Goal: Task Accomplishment & Management: Use online tool/utility

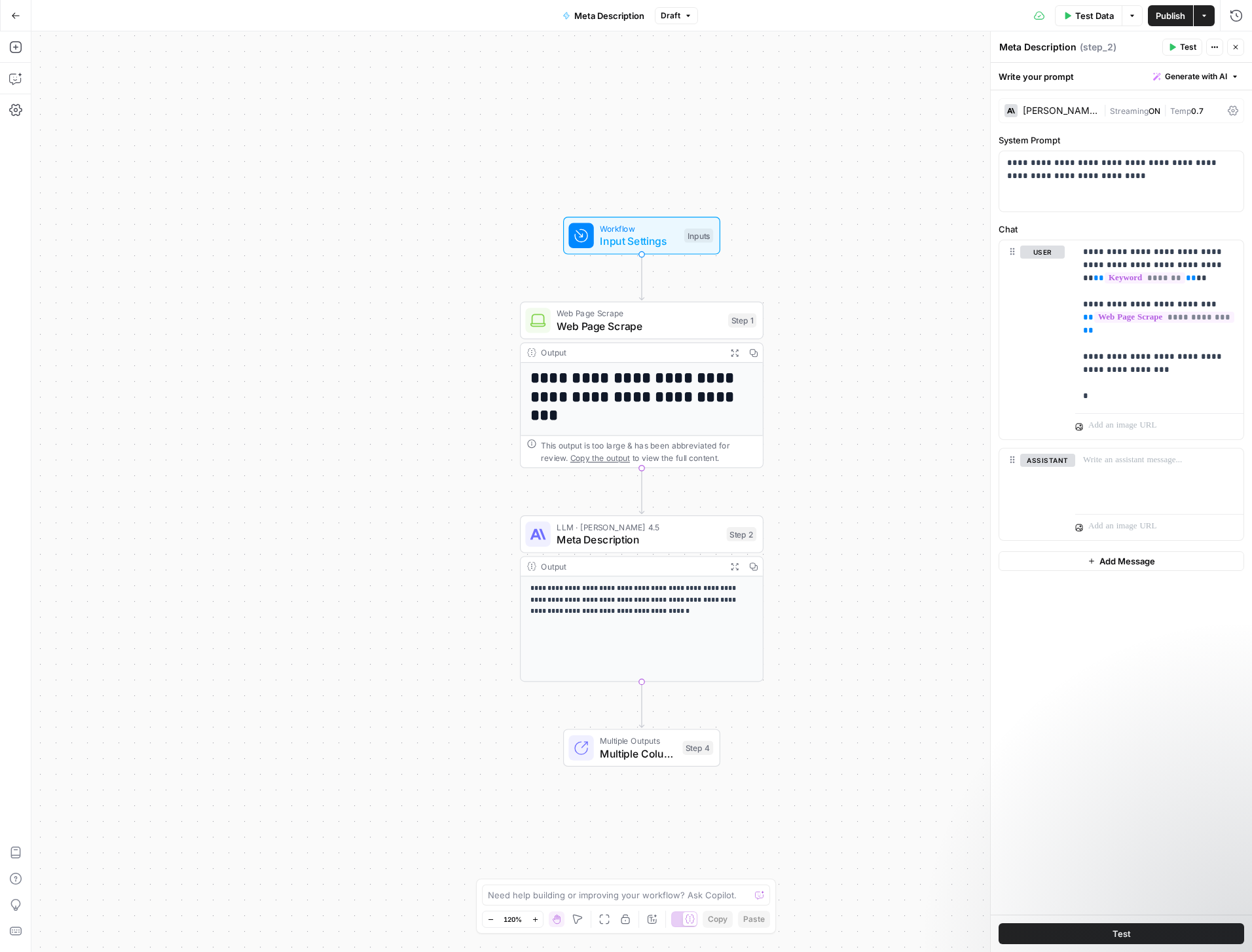
click at [14, 14] on icon "button" at bounding box center [16, 16] width 9 height 9
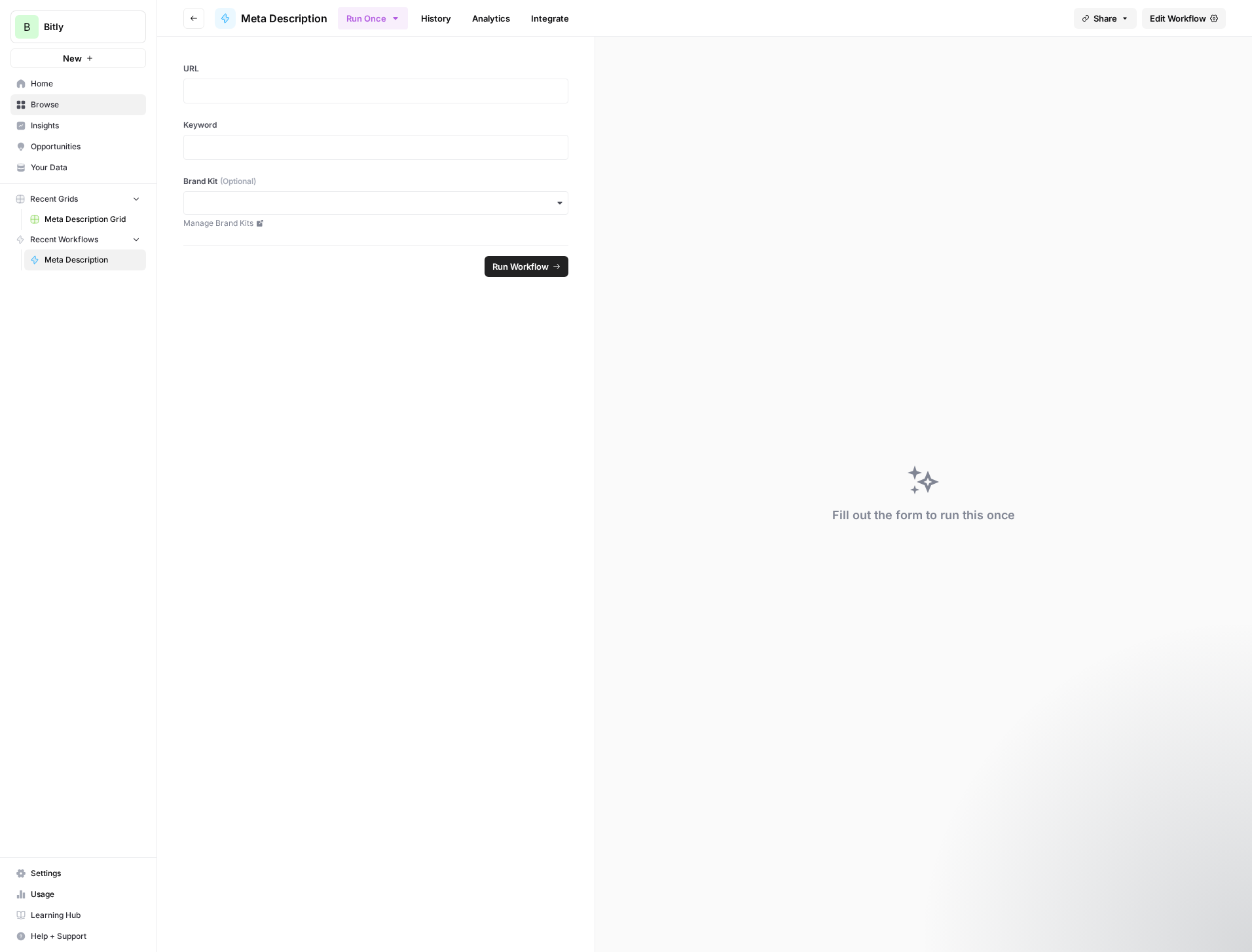
click at [46, 122] on span "Insights" at bounding box center [85, 126] width 109 height 12
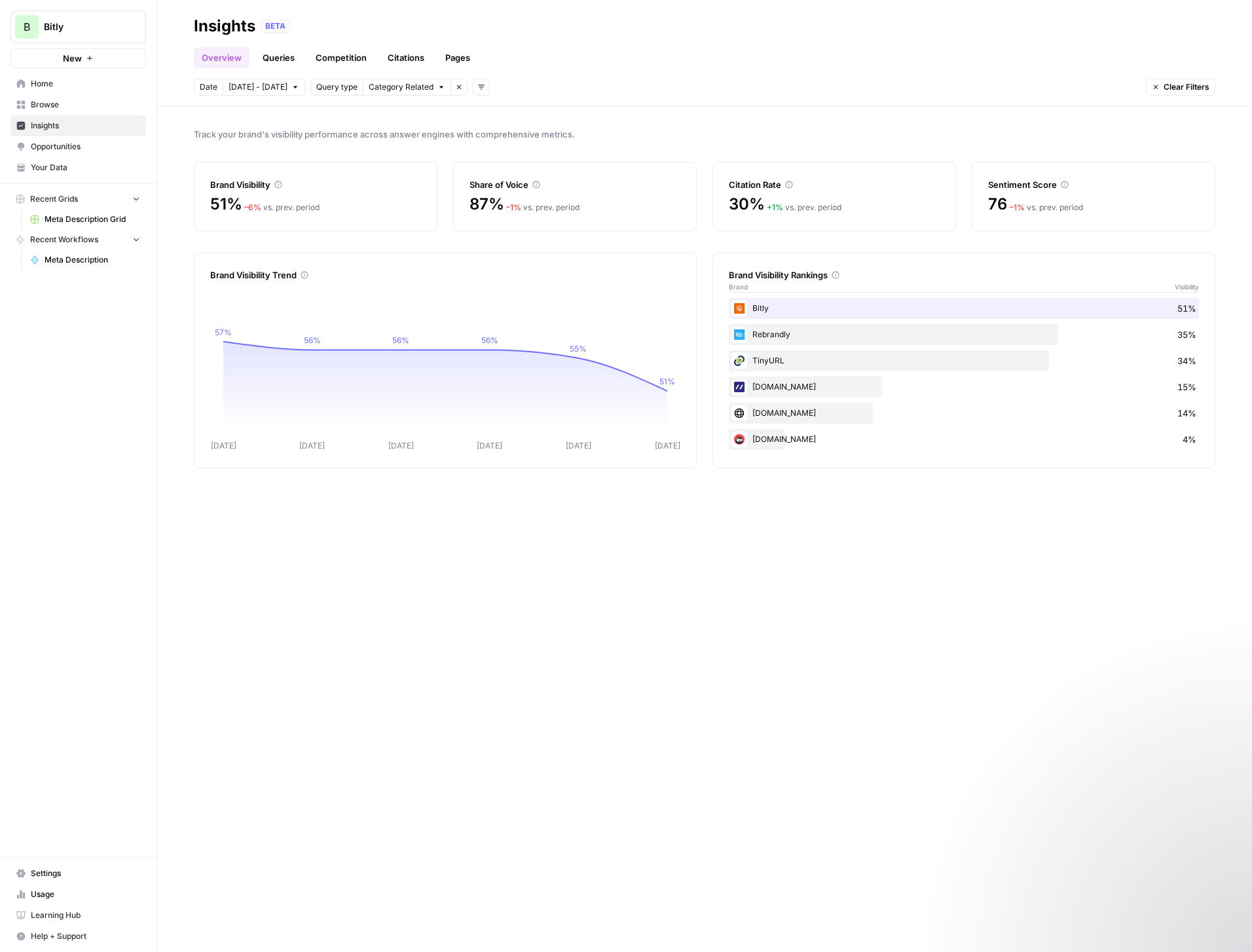
click at [338, 59] on link "Competition" at bounding box center [342, 57] width 67 height 21
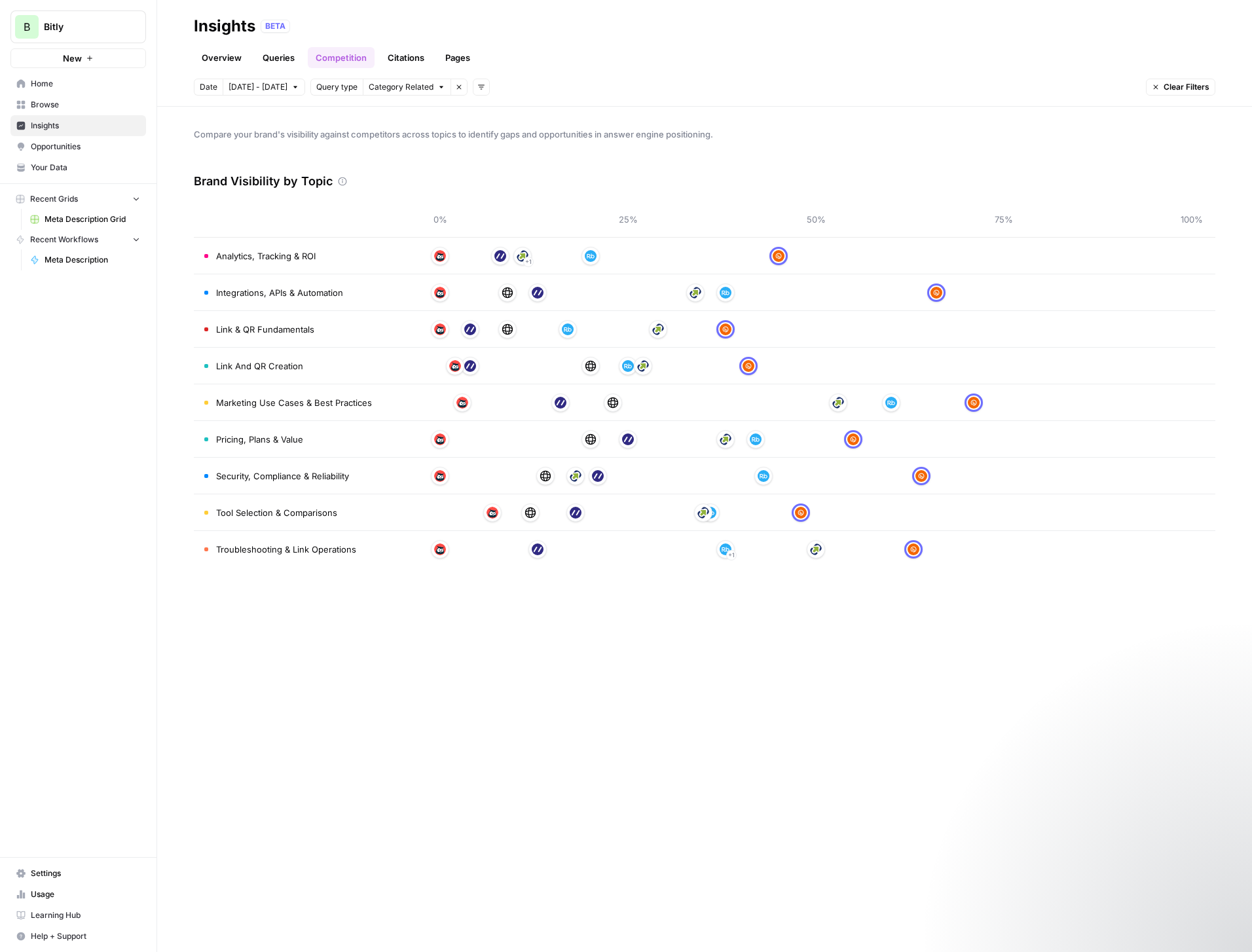
click at [399, 58] on link "Citations" at bounding box center [406, 57] width 52 height 21
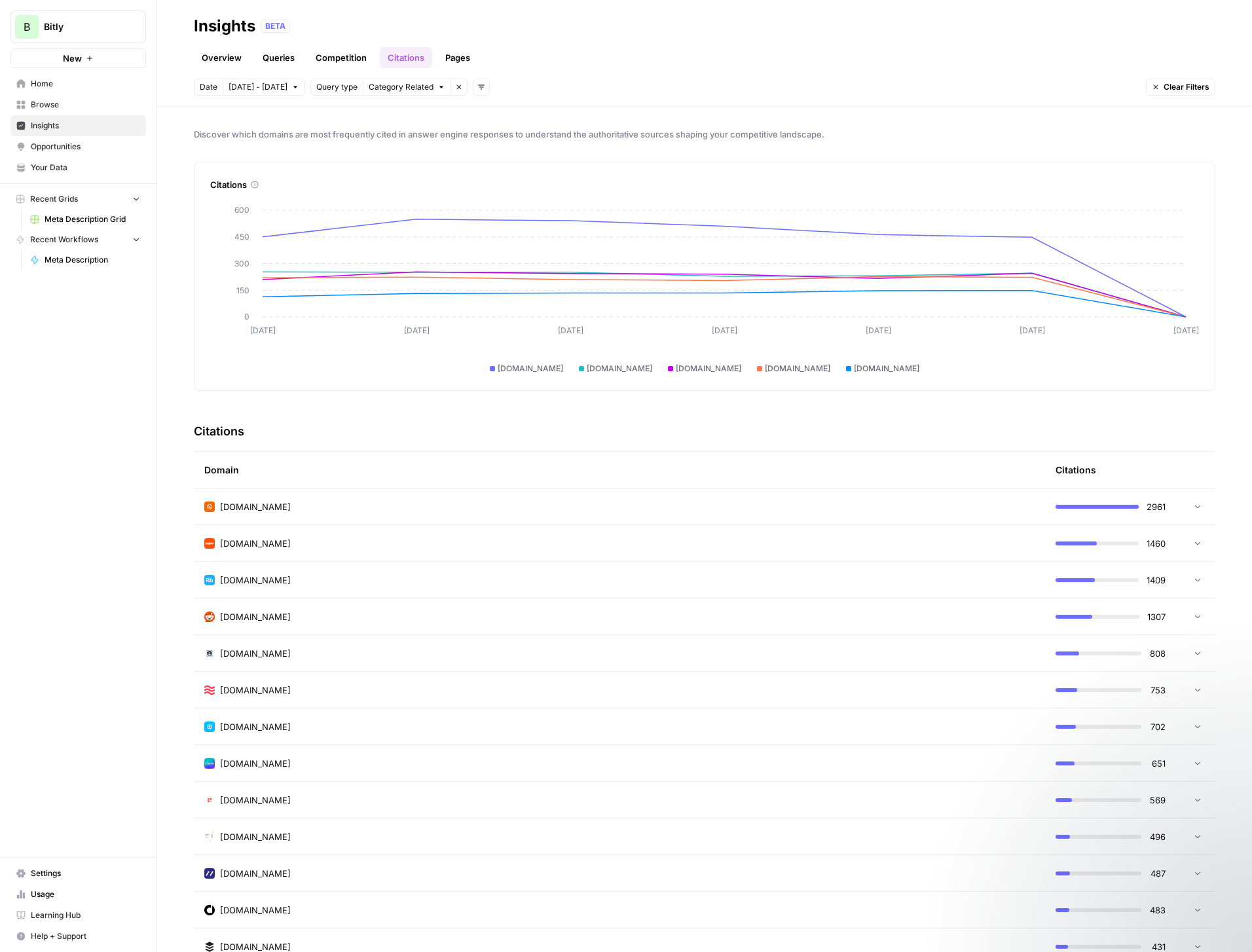
click at [276, 56] on link "Queries" at bounding box center [278, 57] width 48 height 21
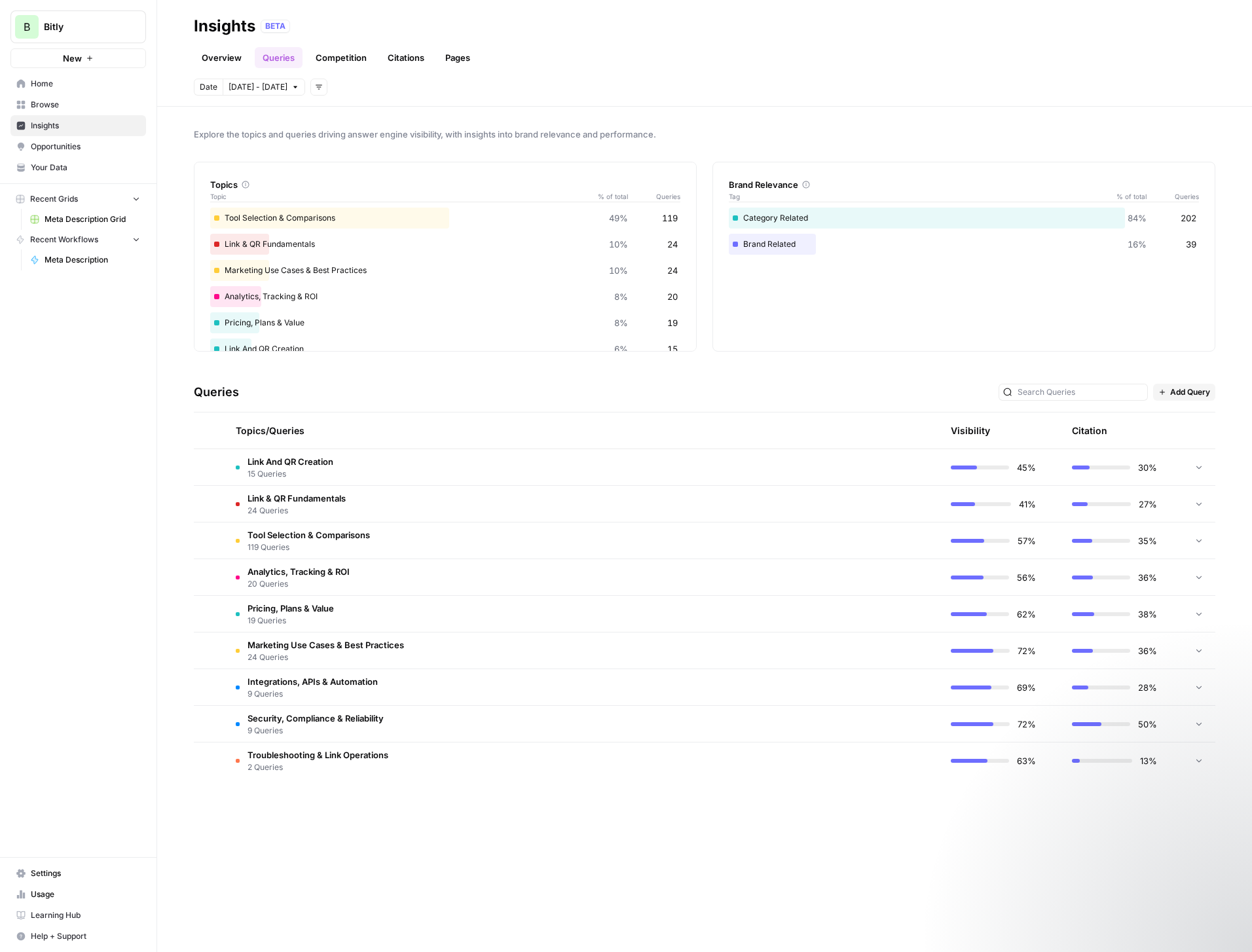
click at [429, 461] on td "Link And QR Creation 15 Queries" at bounding box center [521, 468] width 591 height 36
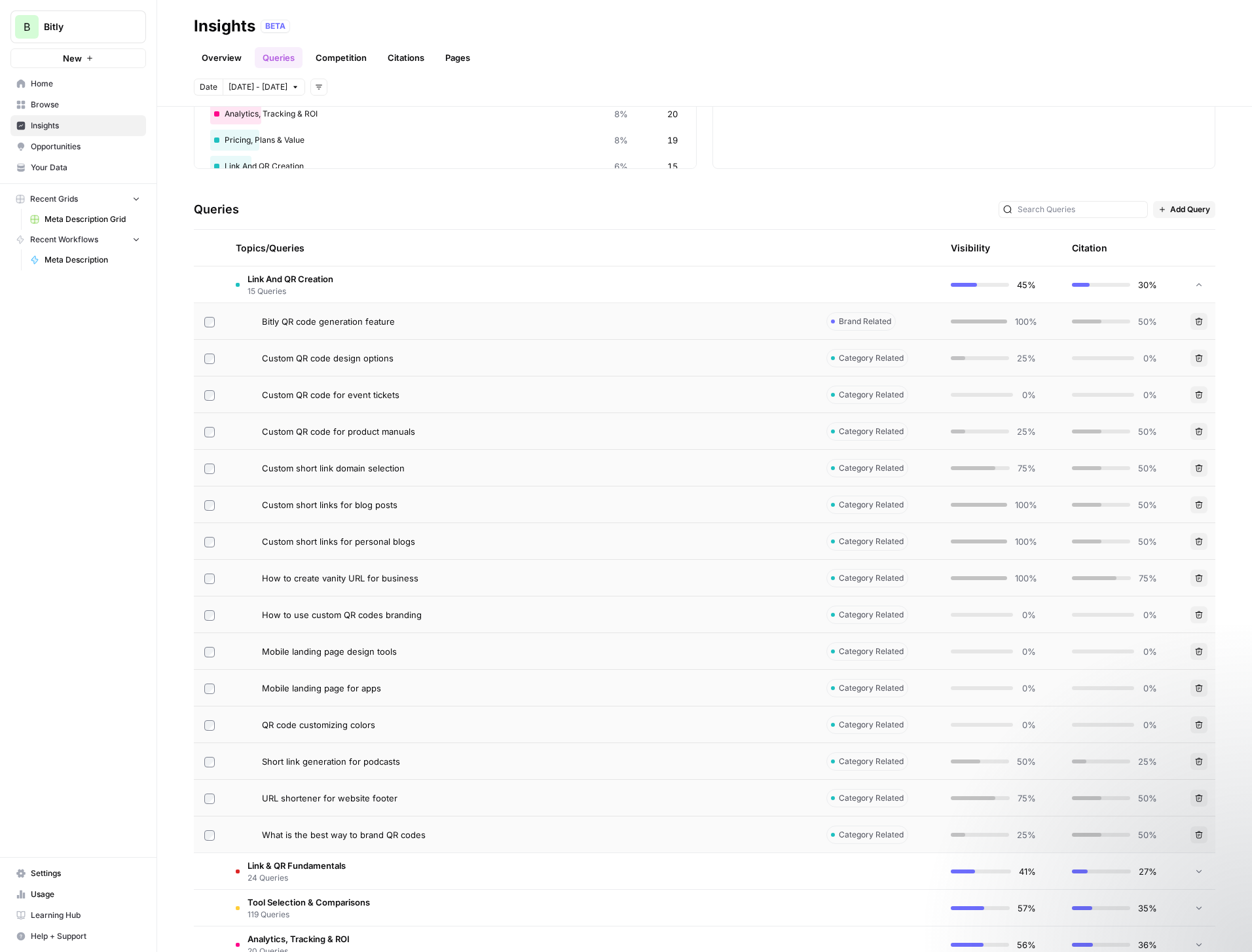
scroll to position [208, 0]
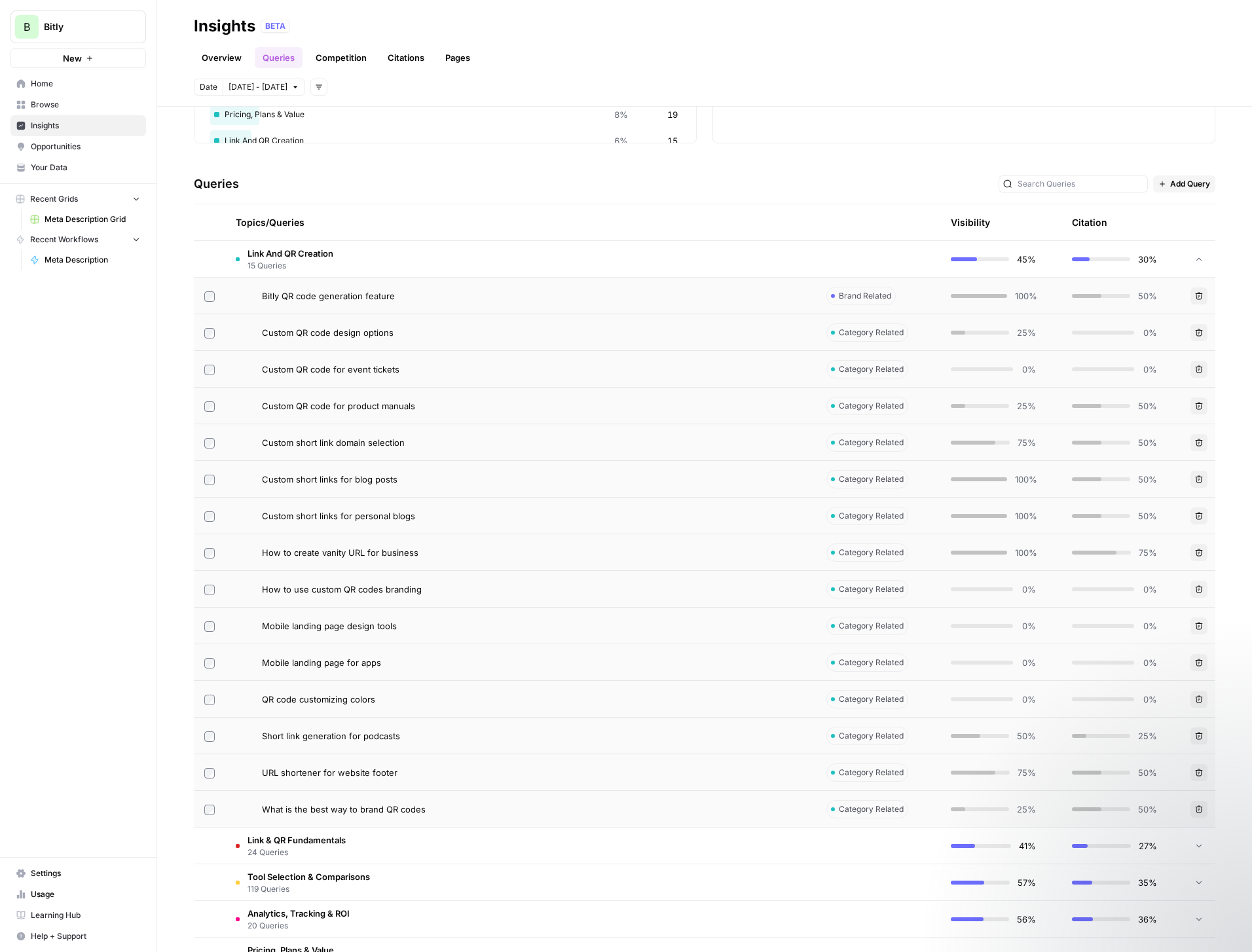
click at [484, 264] on td "Link And QR Creation 15 Queries" at bounding box center [521, 259] width 591 height 36
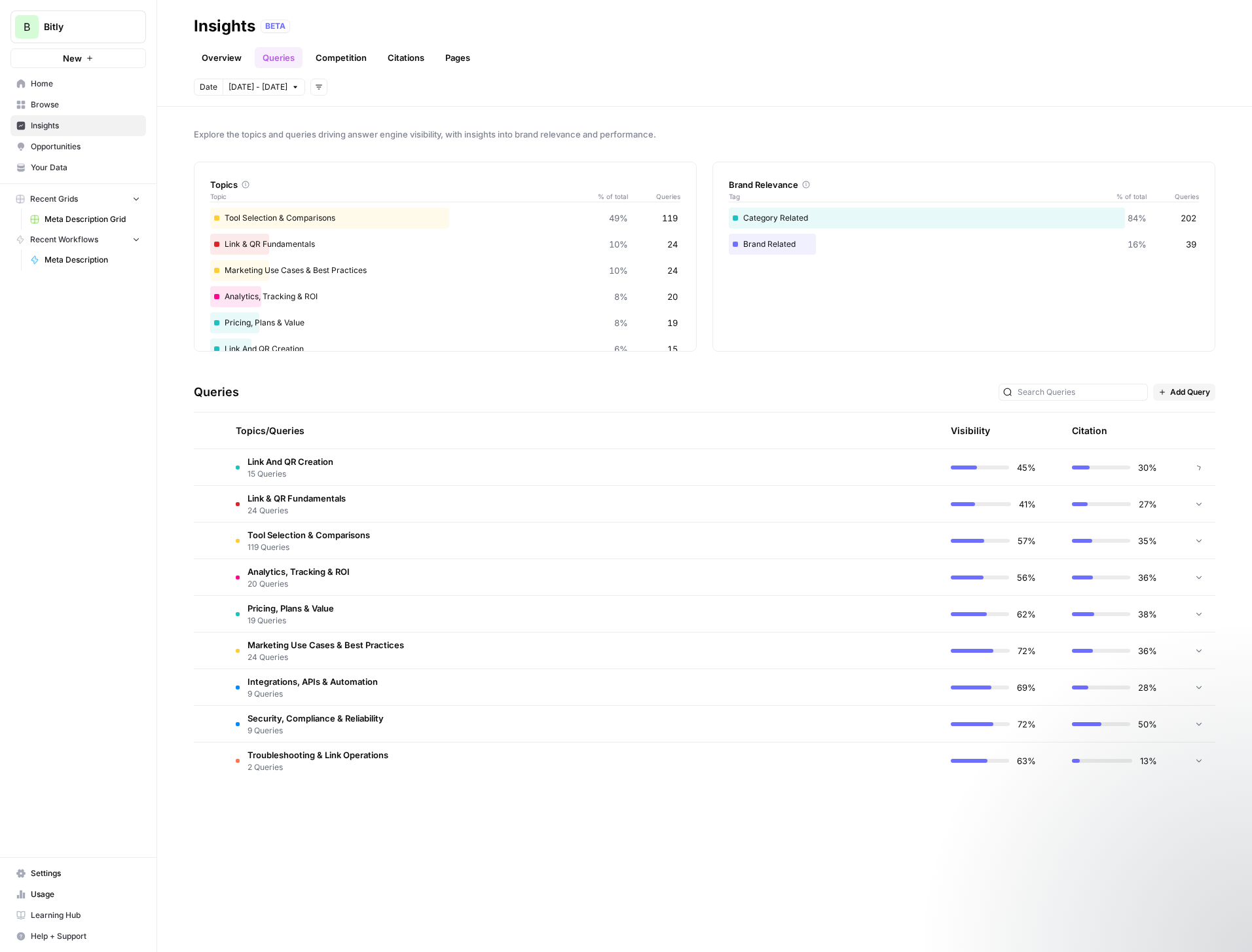
scroll to position [0, 0]
click at [500, 541] on td "Tool Selection & Comparisons 119 Queries" at bounding box center [521, 541] width 591 height 36
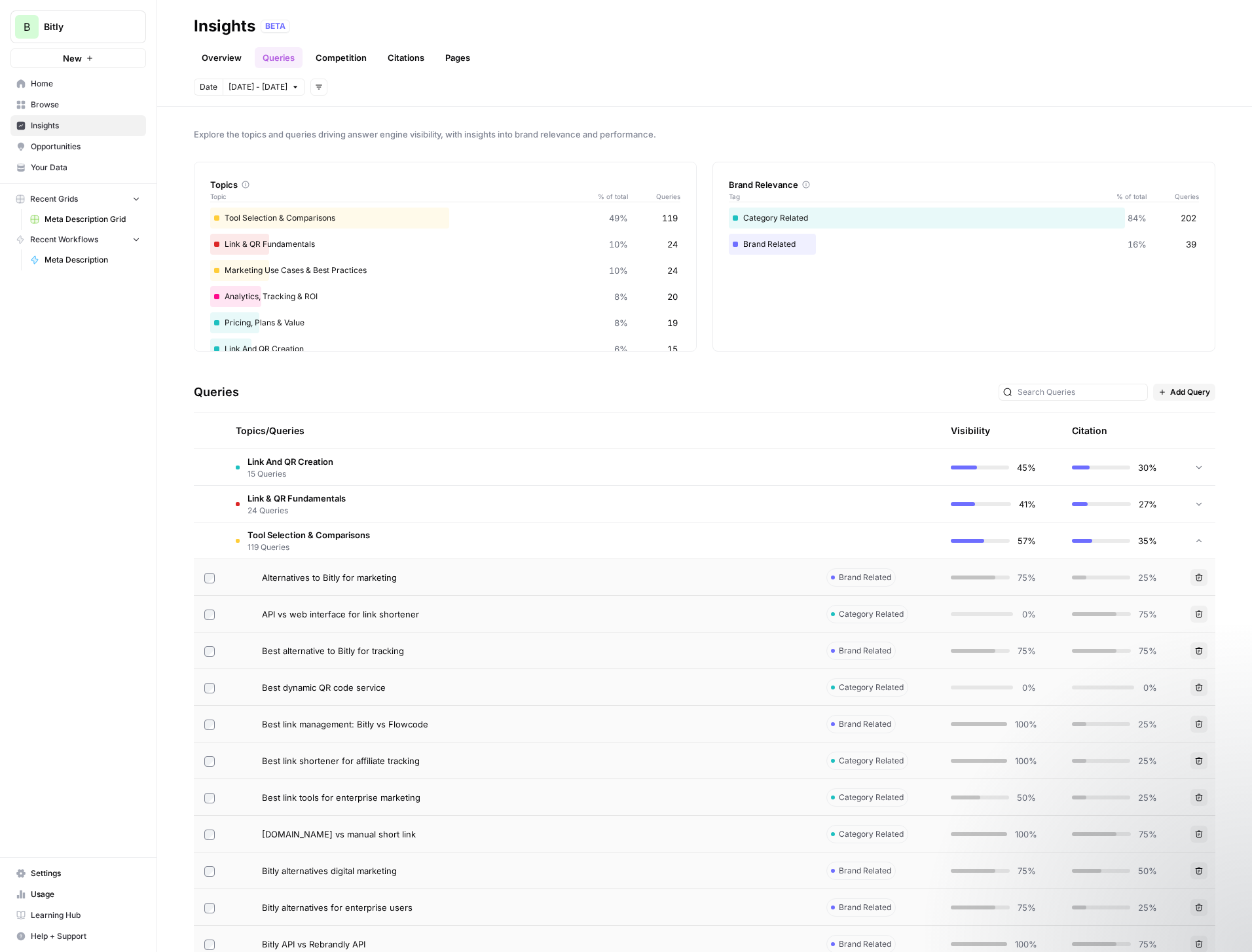
click at [500, 541] on td "Tool Selection & Comparisons 119 Queries" at bounding box center [521, 541] width 591 height 36
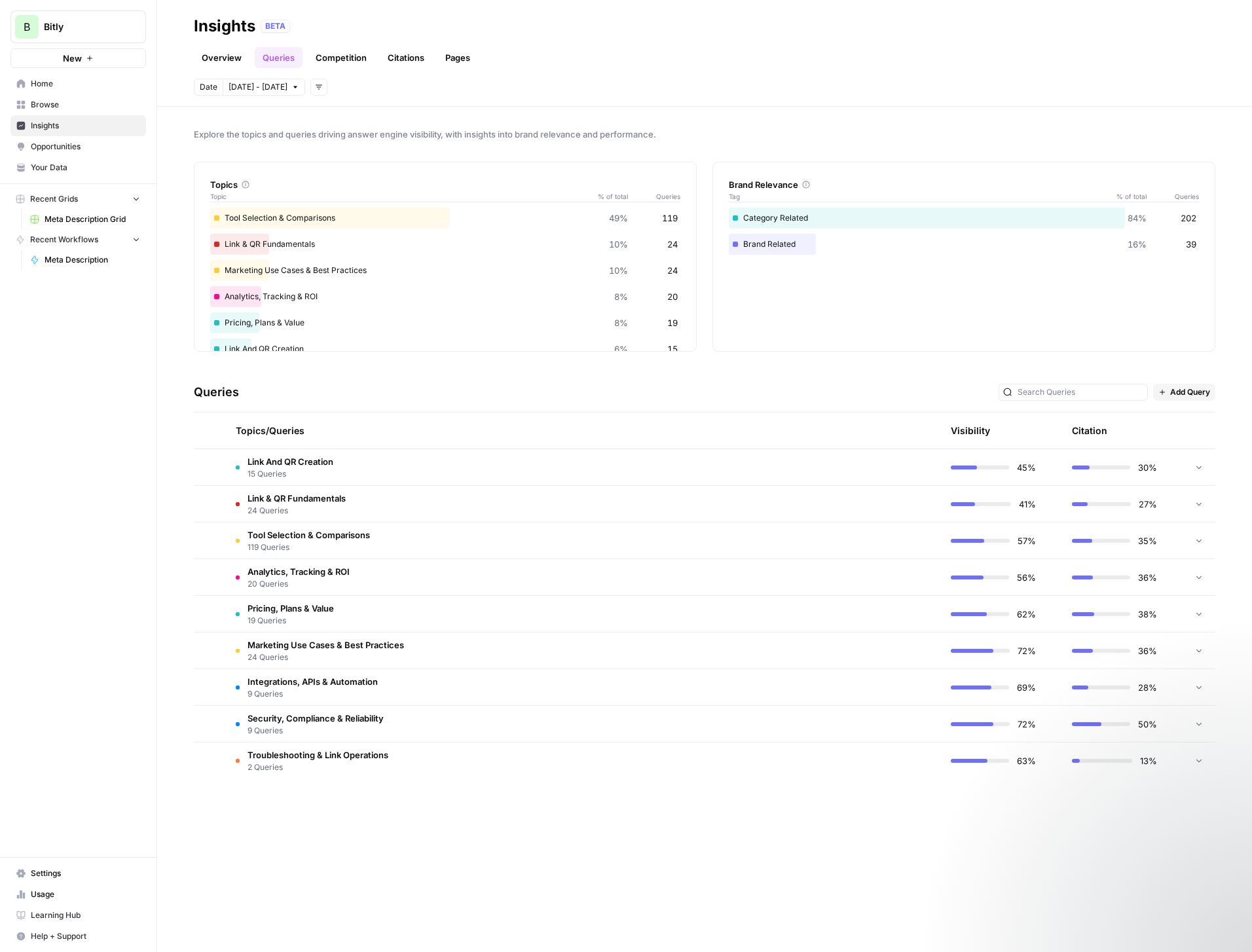
click at [309, 180] on div "Topics" at bounding box center [445, 185] width 470 height 13
click at [57, 150] on span "Opportunities" at bounding box center [85, 147] width 109 height 12
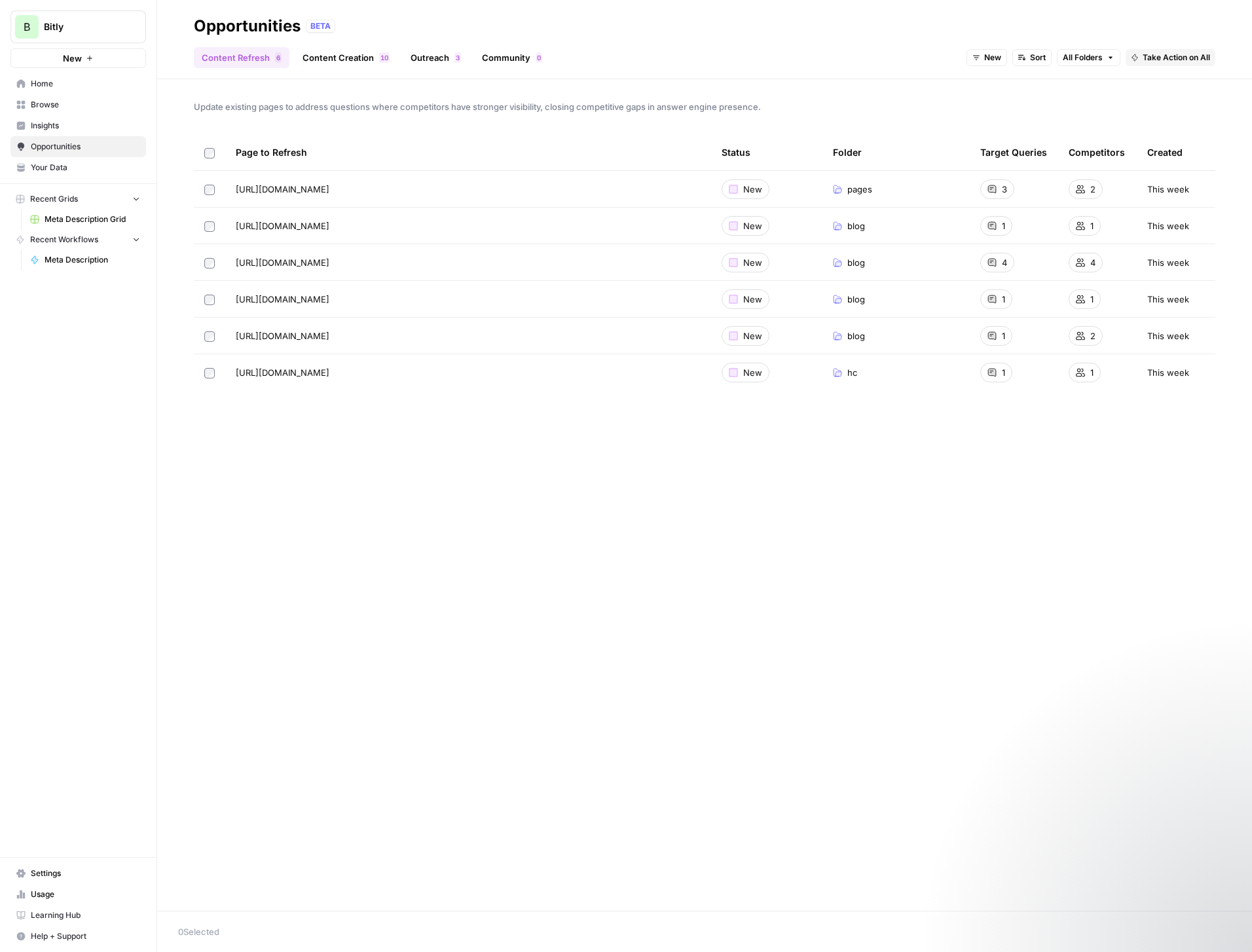
click at [340, 55] on link "Content Creation 0 1" at bounding box center [346, 57] width 103 height 21
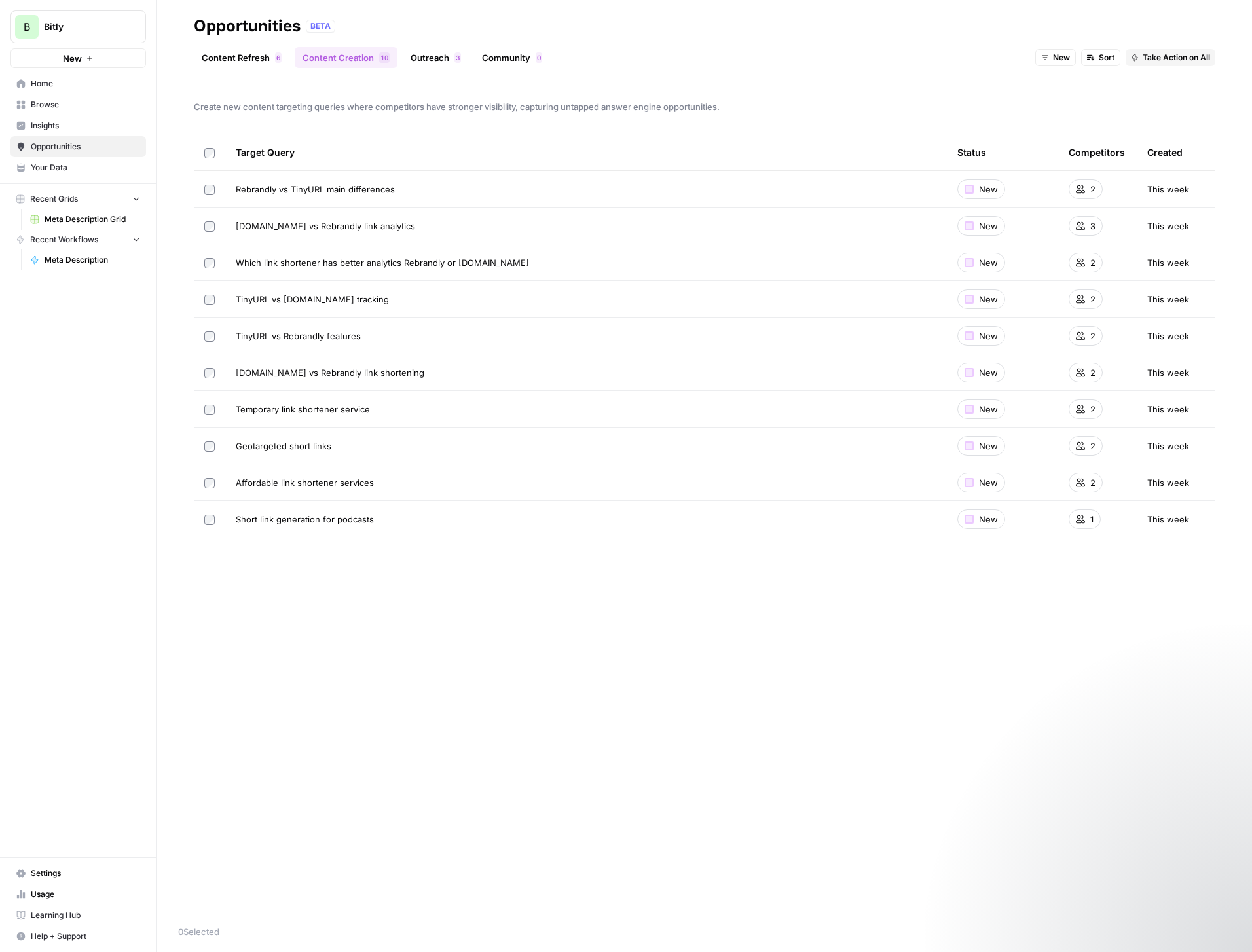
click at [450, 60] on link "Outreach 3" at bounding box center [435, 57] width 66 height 21
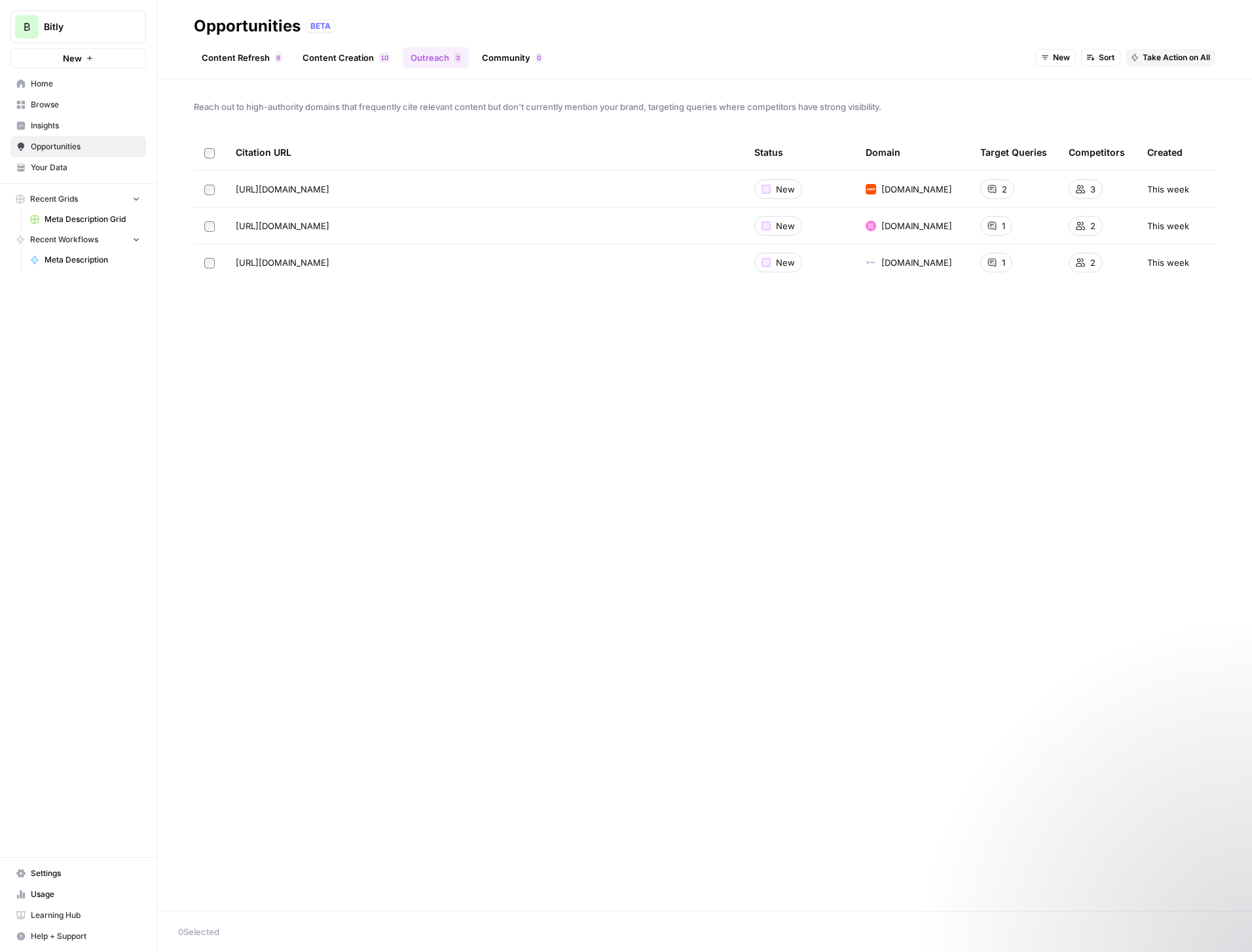
click at [509, 60] on link "Community 0" at bounding box center [512, 57] width 76 height 21
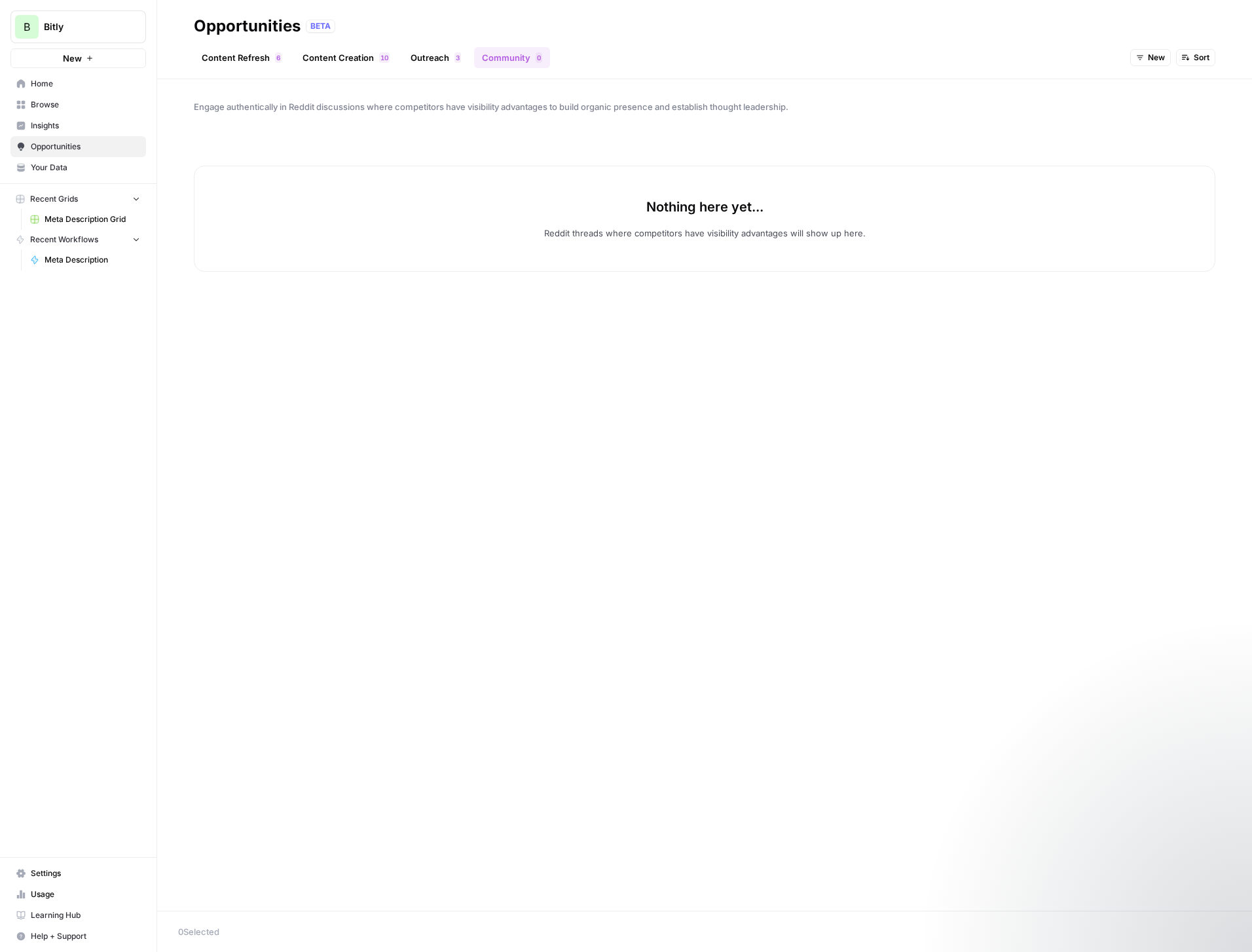
click at [503, 348] on div "Engage authentically in Reddit discussions where competitors have visibility ad…" at bounding box center [705, 495] width 1095 height 832
click at [214, 55] on link "Content Refresh 6" at bounding box center [242, 57] width 96 height 21
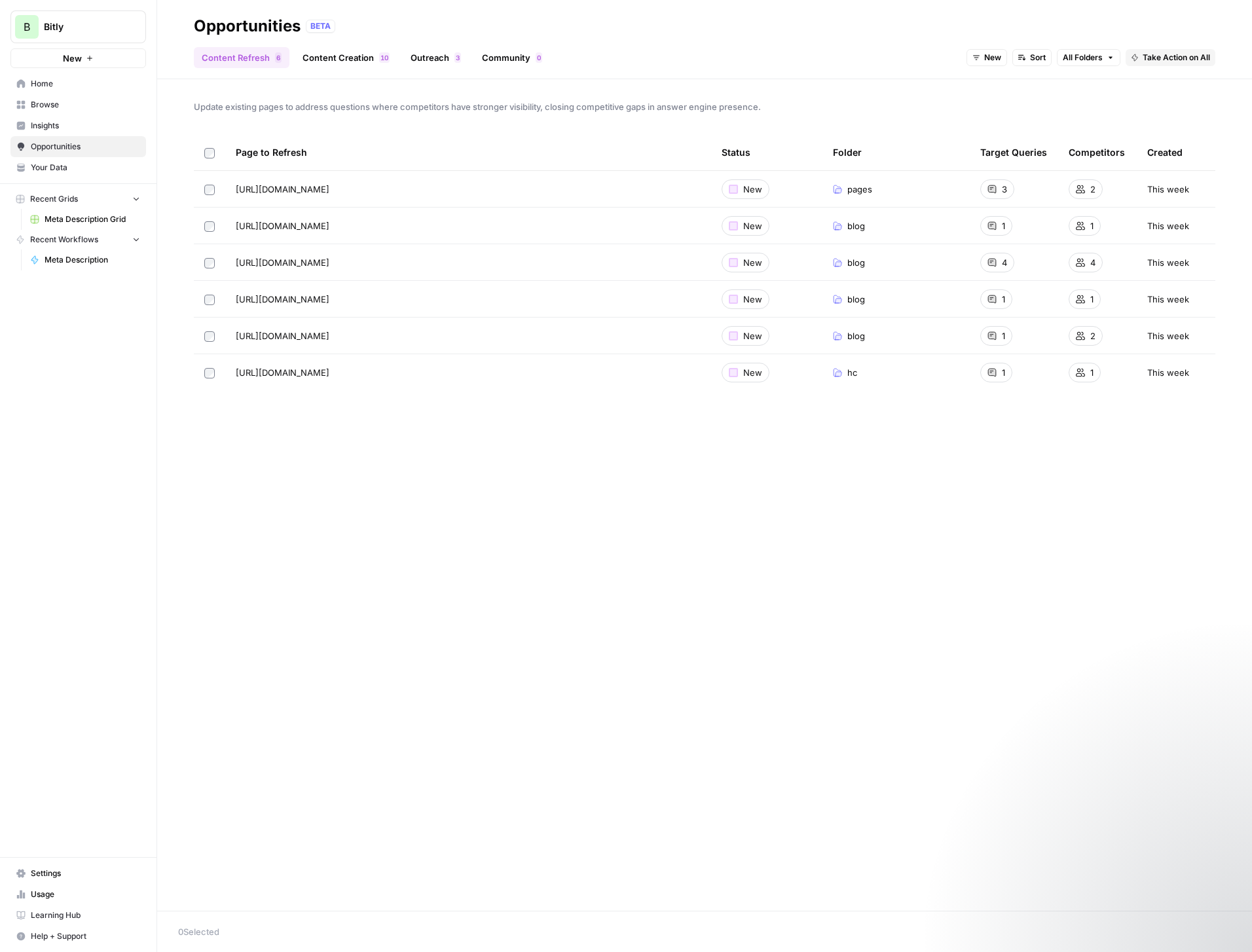
click at [495, 56] on link "Community 0" at bounding box center [512, 57] width 76 height 21
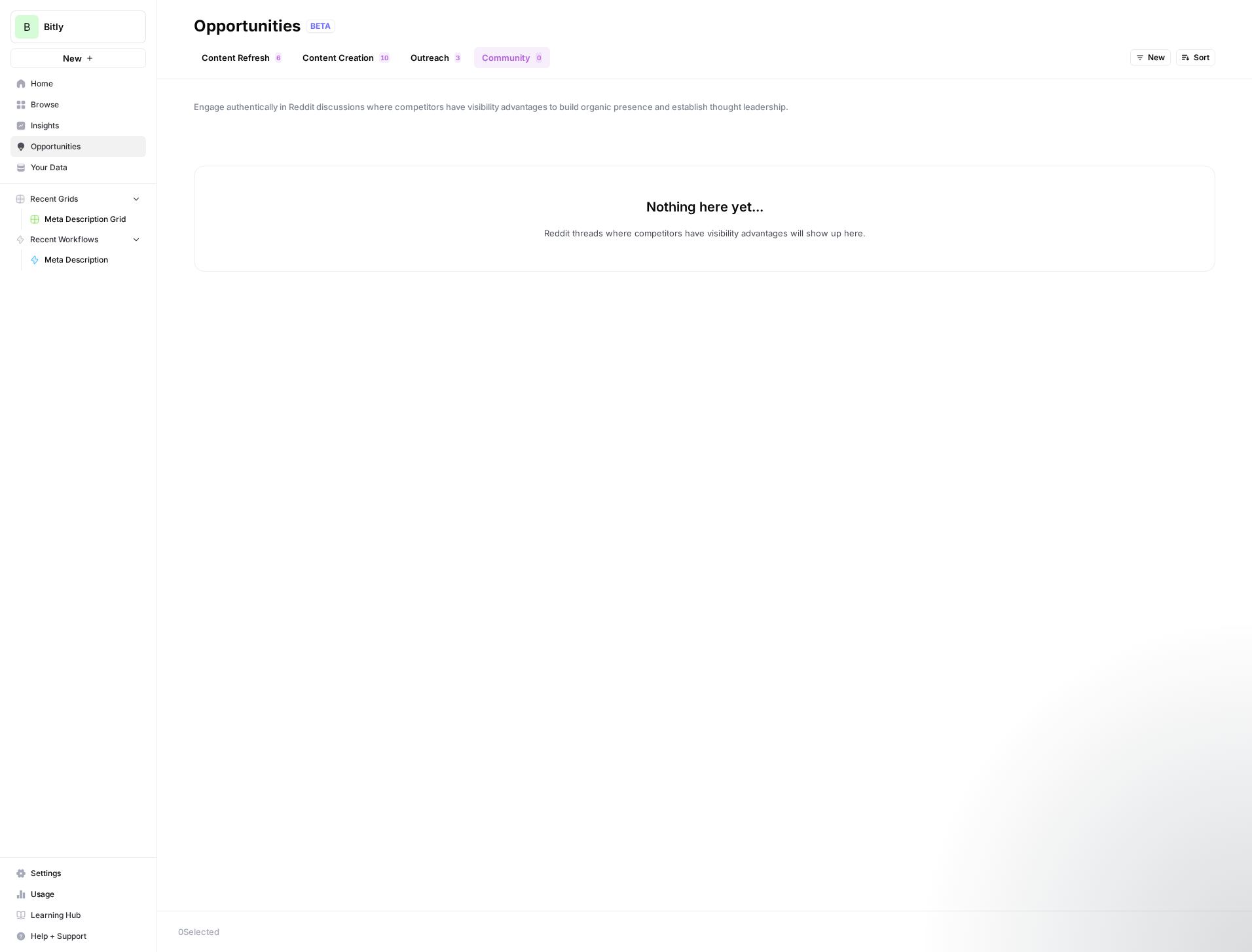
click at [58, 105] on span "Browse" at bounding box center [85, 105] width 109 height 12
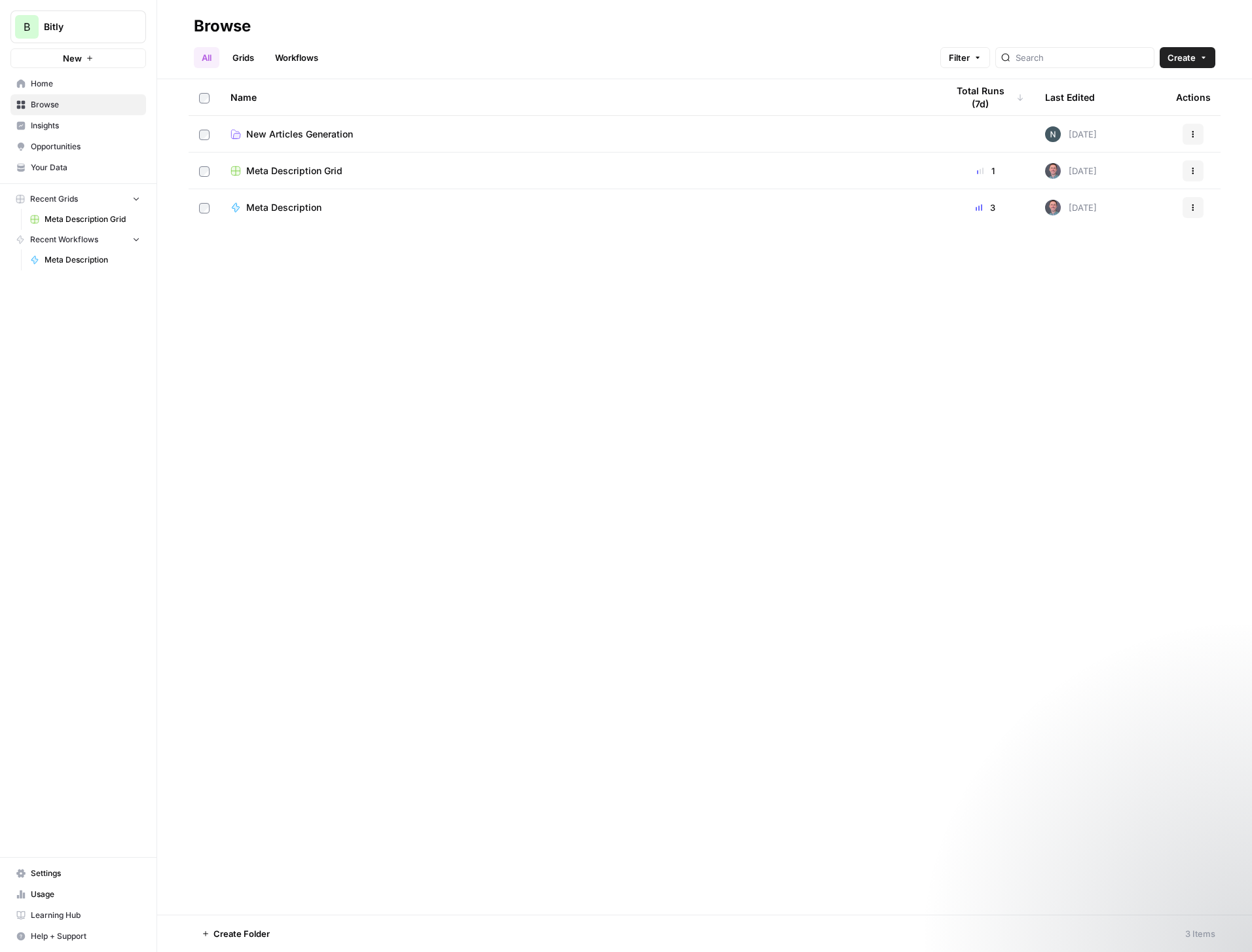
click at [1188, 62] on span "Create" at bounding box center [1182, 58] width 28 height 13
click at [541, 369] on div "Name Total Runs (7d) Last Edited Actions New Articles Generation 3 days ago Act…" at bounding box center [705, 497] width 1095 height 836
click at [51, 166] on span "Your Data" at bounding box center [85, 168] width 109 height 12
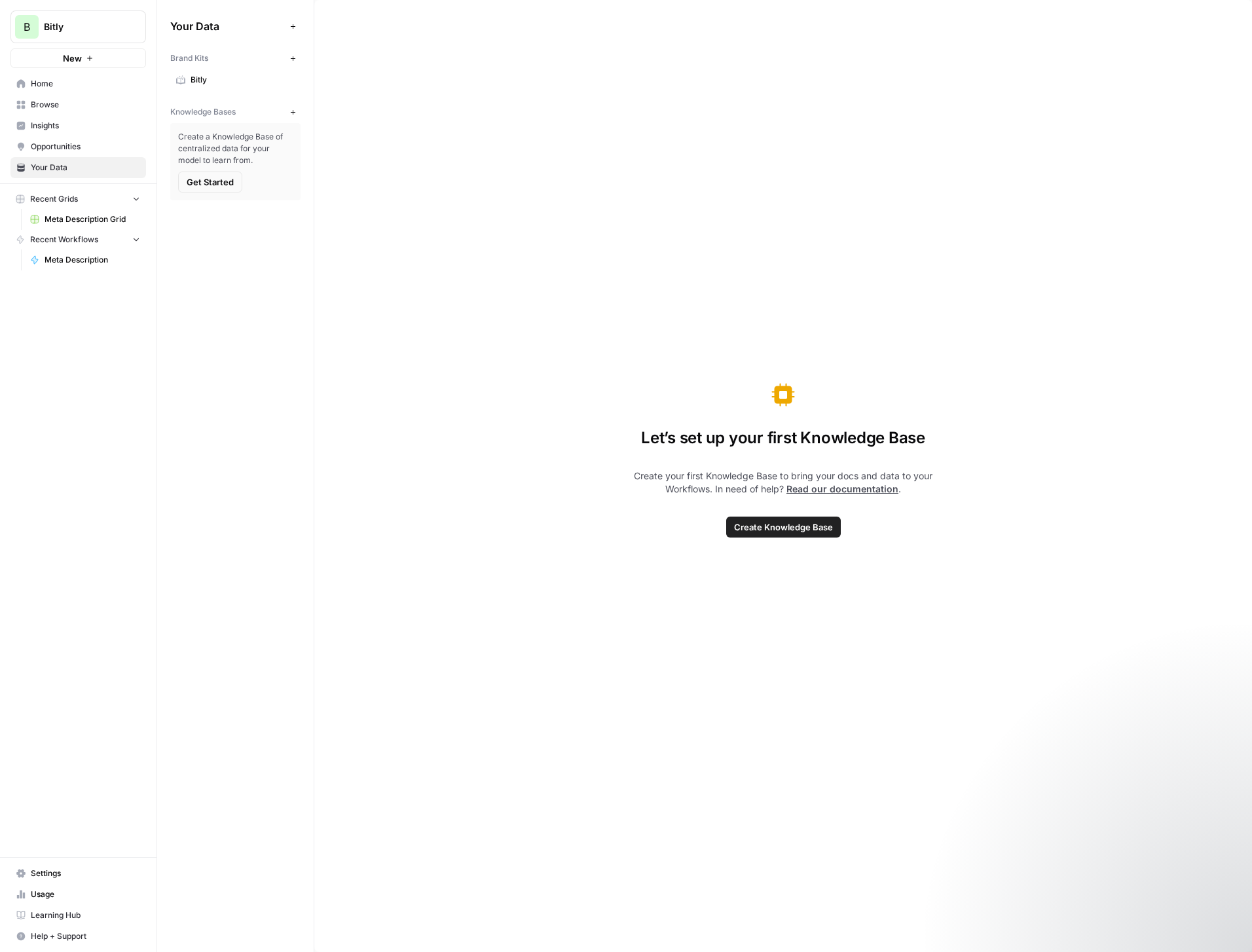
click at [58, 870] on span "Settings" at bounding box center [85, 874] width 109 height 12
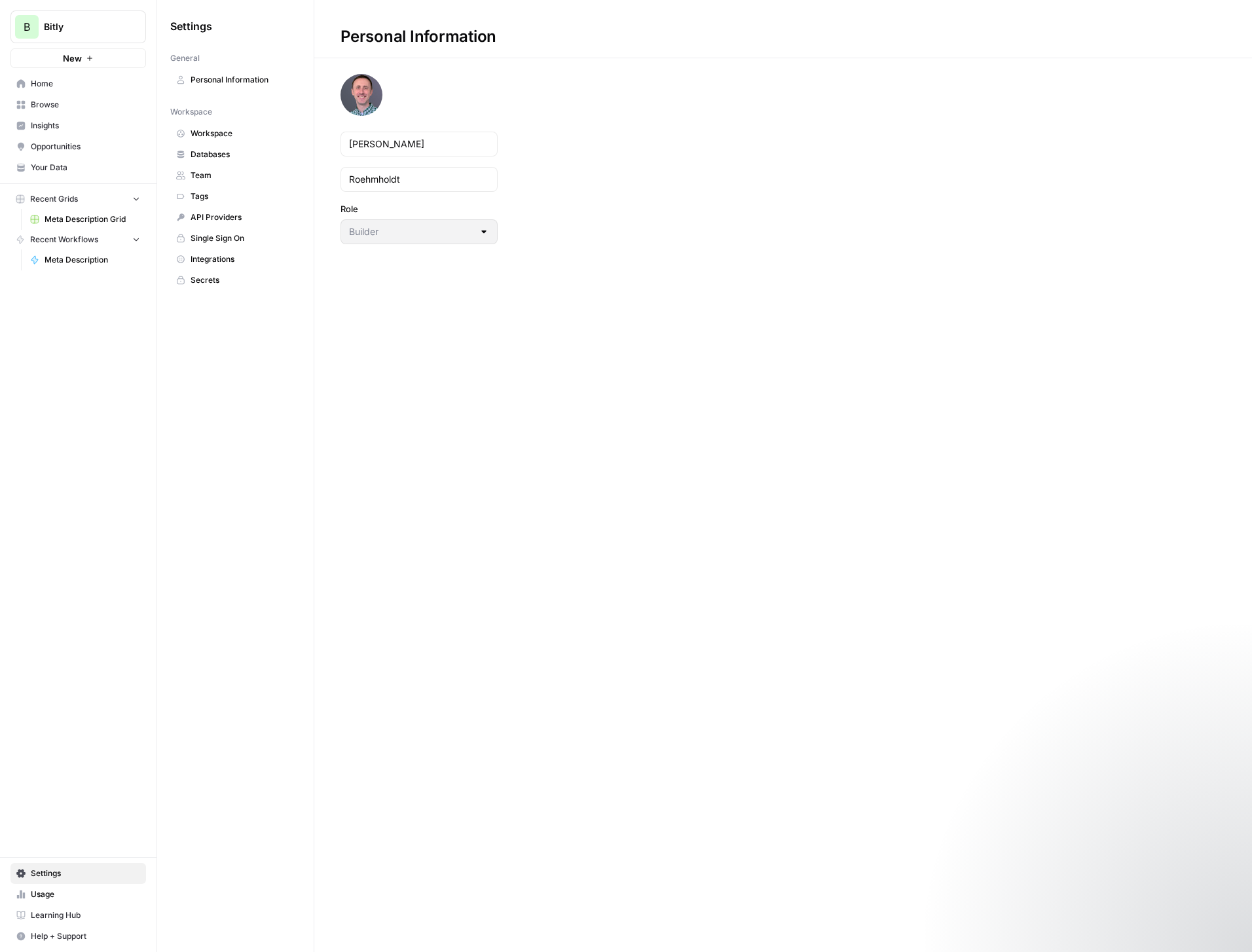
click at [216, 152] on span "Databases" at bounding box center [242, 155] width 104 height 12
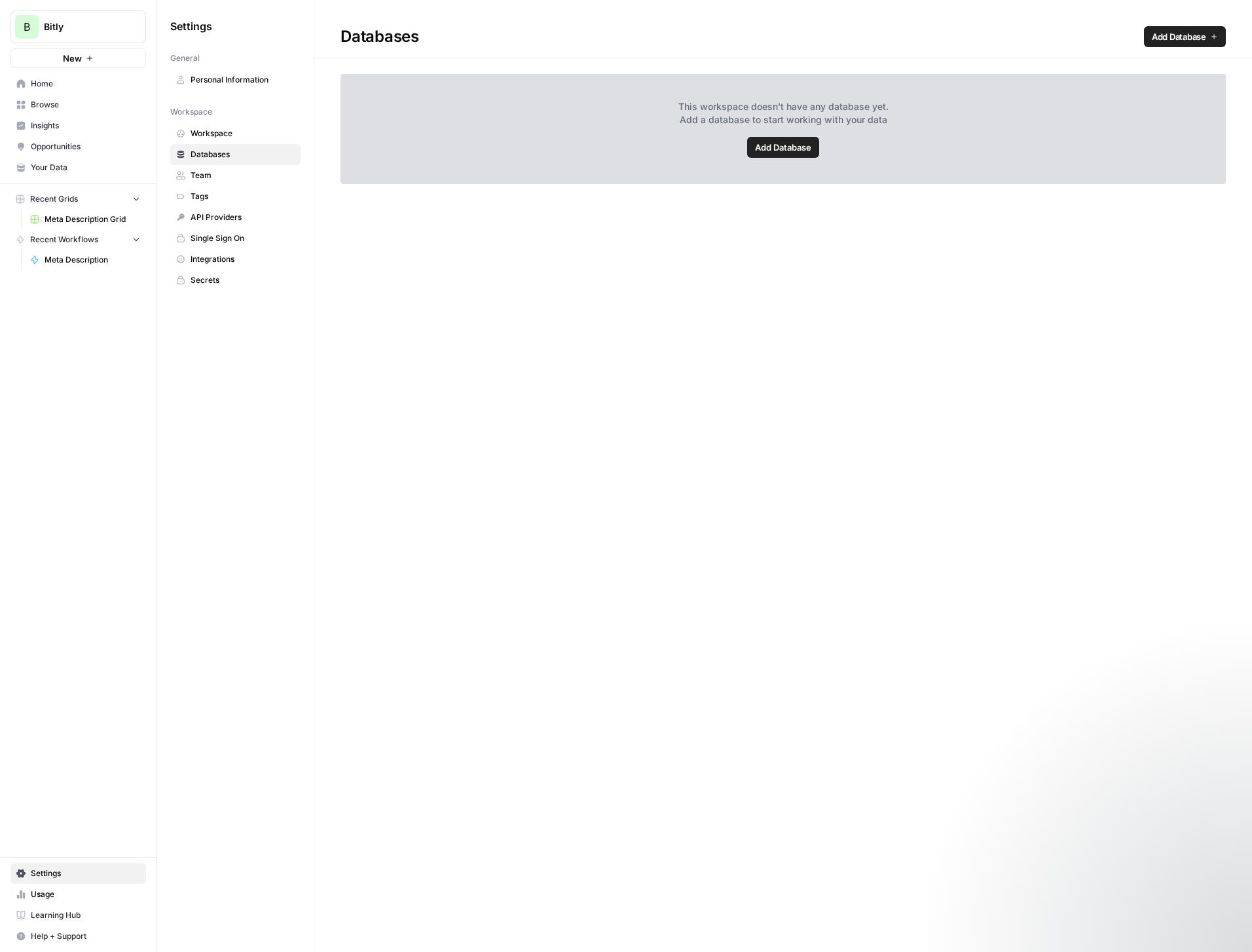
click at [780, 149] on span "Add Database" at bounding box center [784, 148] width 56 height 13
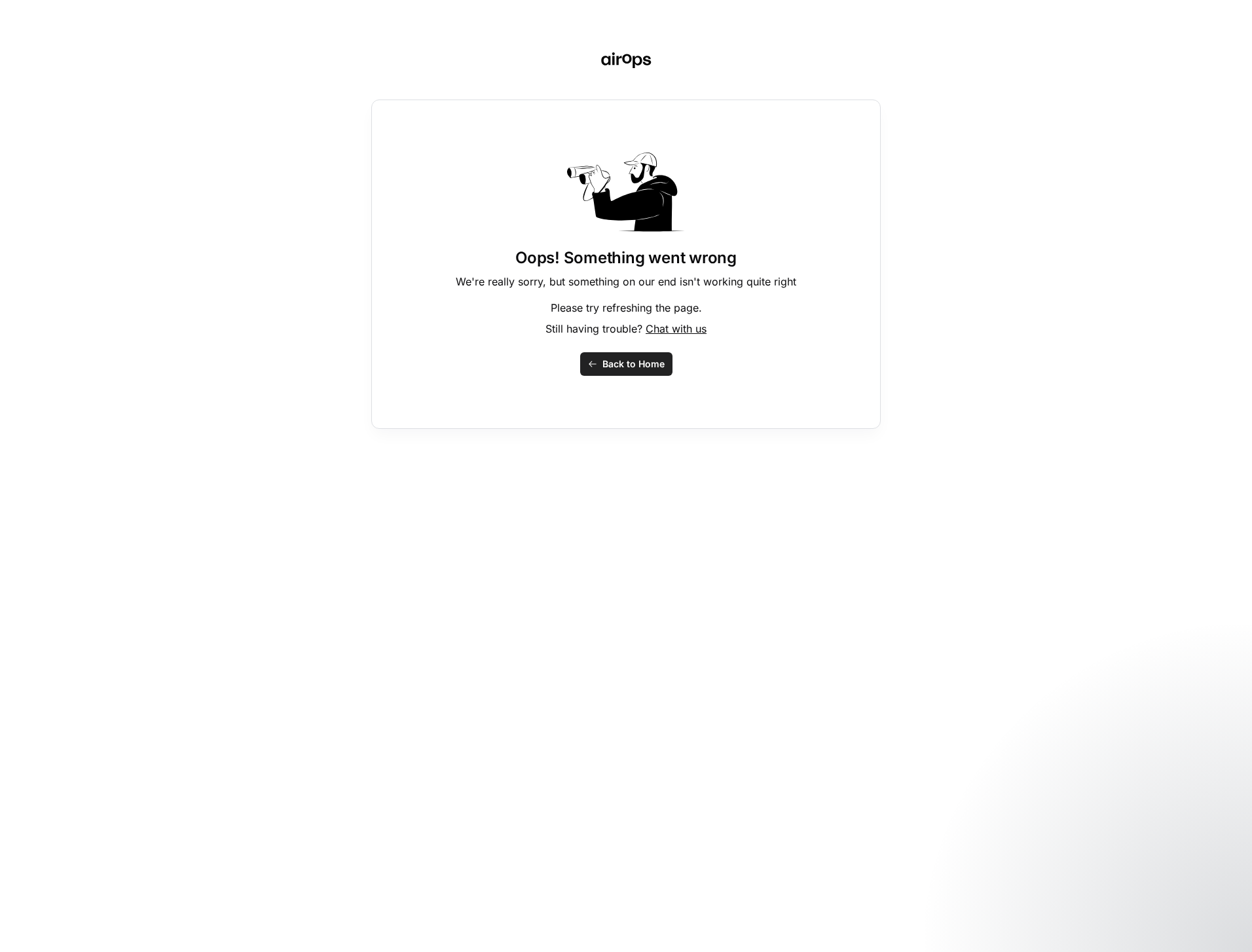
click at [617, 364] on span "Back to Home" at bounding box center [633, 364] width 62 height 13
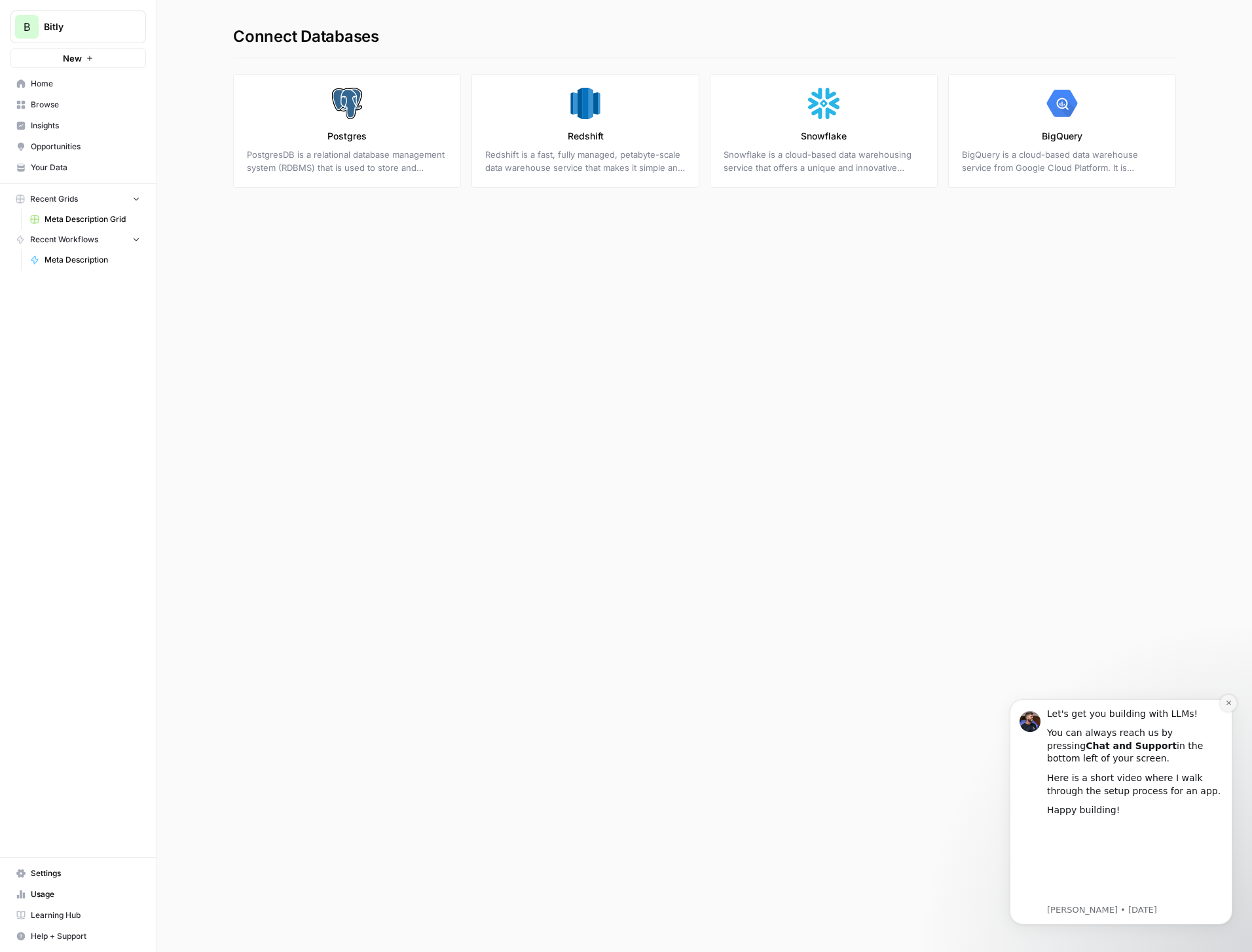
click at [1231, 704] on icon "Dismiss notification" at bounding box center [1229, 703] width 7 height 7
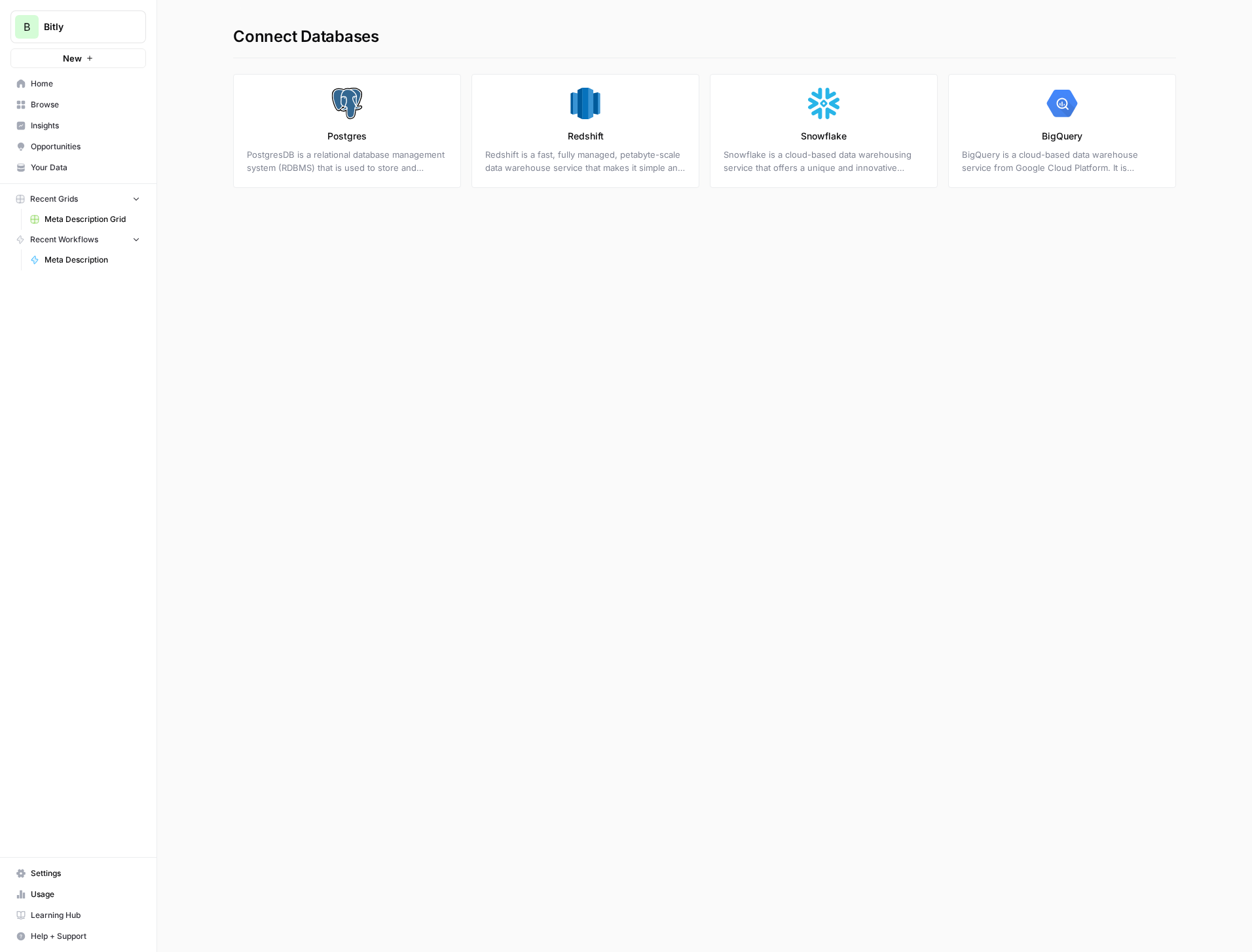
click at [48, 176] on link "Your Data" at bounding box center [79, 167] width 136 height 21
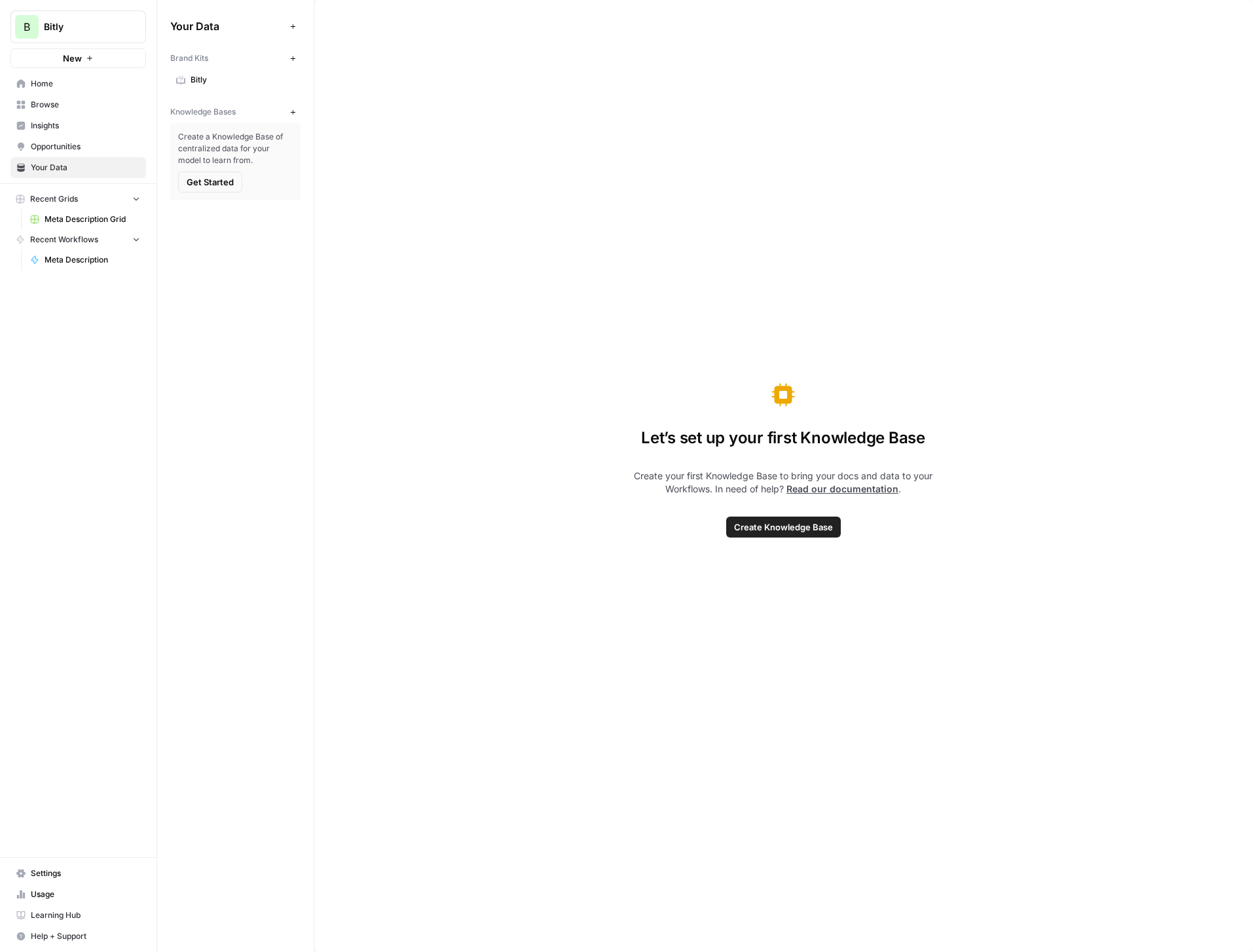
click at [41, 876] on span "Settings" at bounding box center [85, 874] width 109 height 12
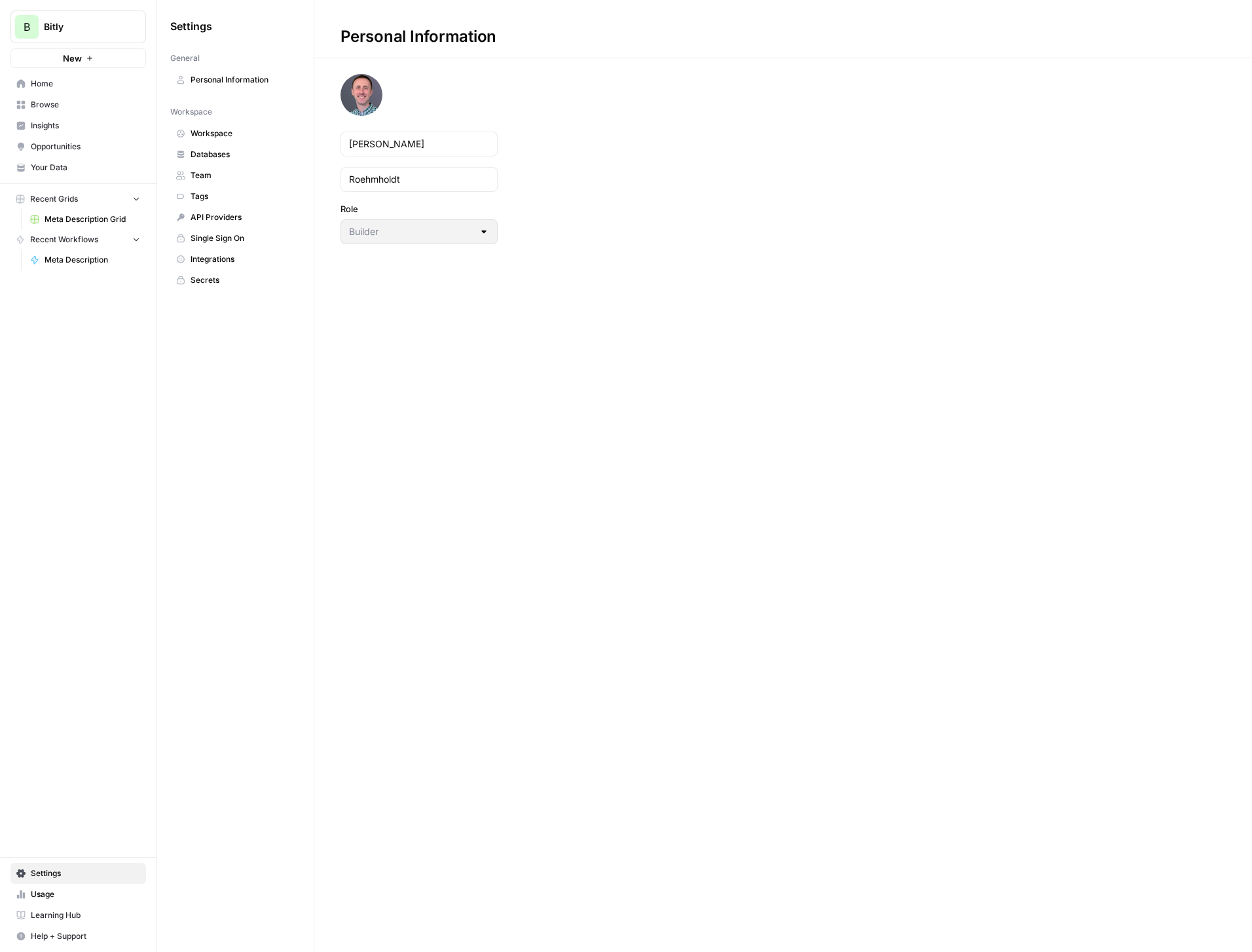
click at [231, 173] on span "Team" at bounding box center [242, 176] width 104 height 12
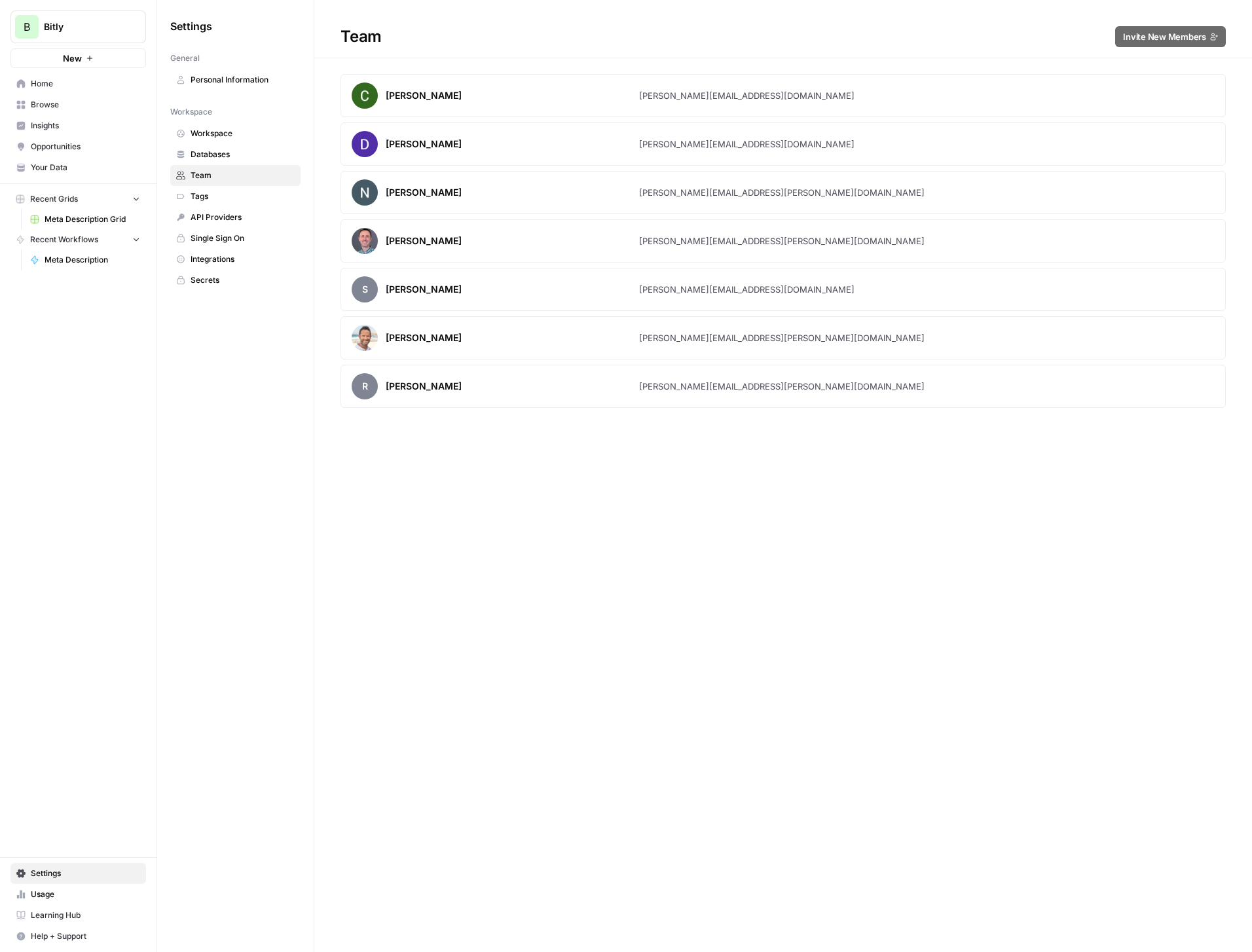
click at [224, 264] on span "Integrations" at bounding box center [242, 260] width 104 height 12
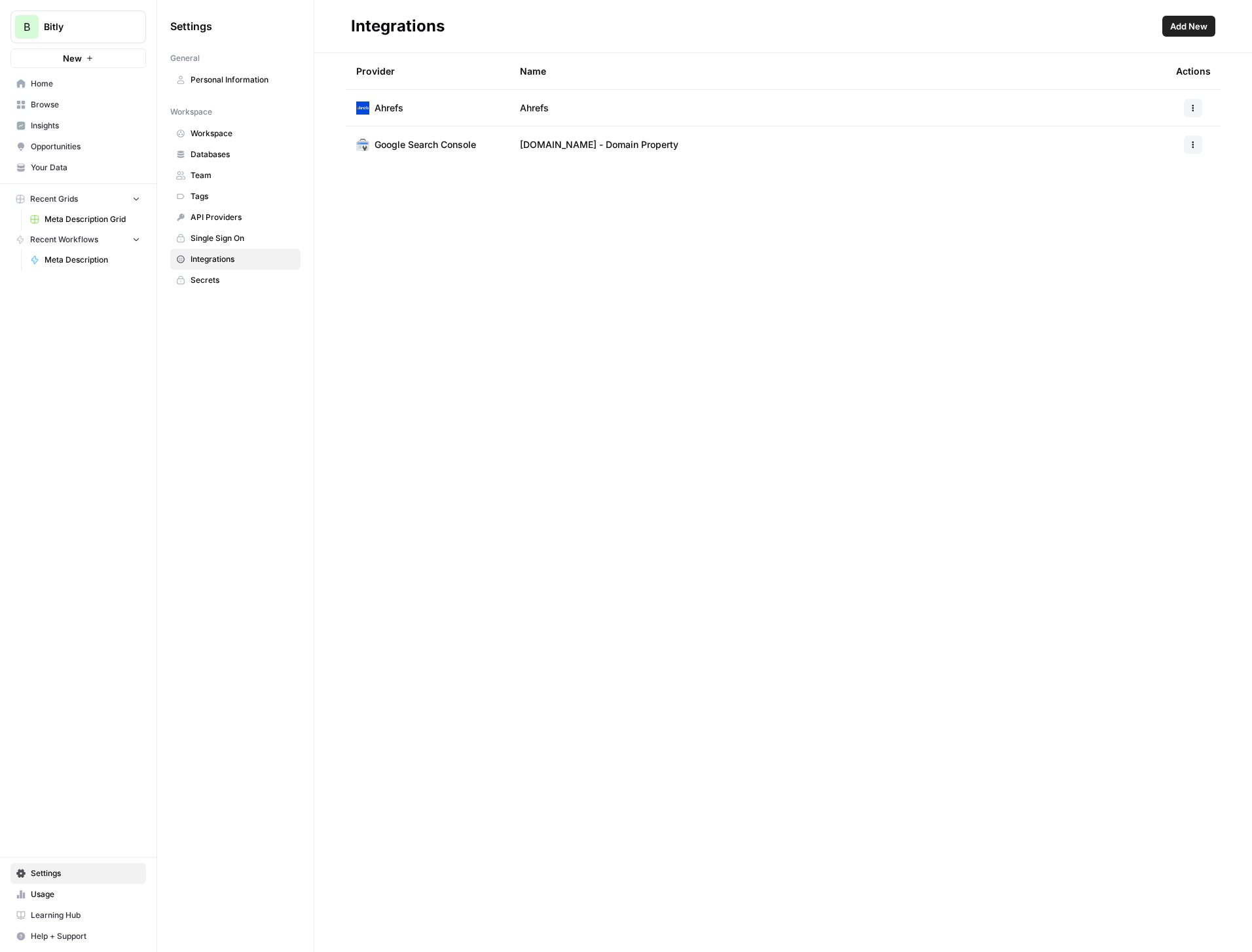
click at [1182, 27] on span "Add New" at bounding box center [1189, 26] width 38 height 13
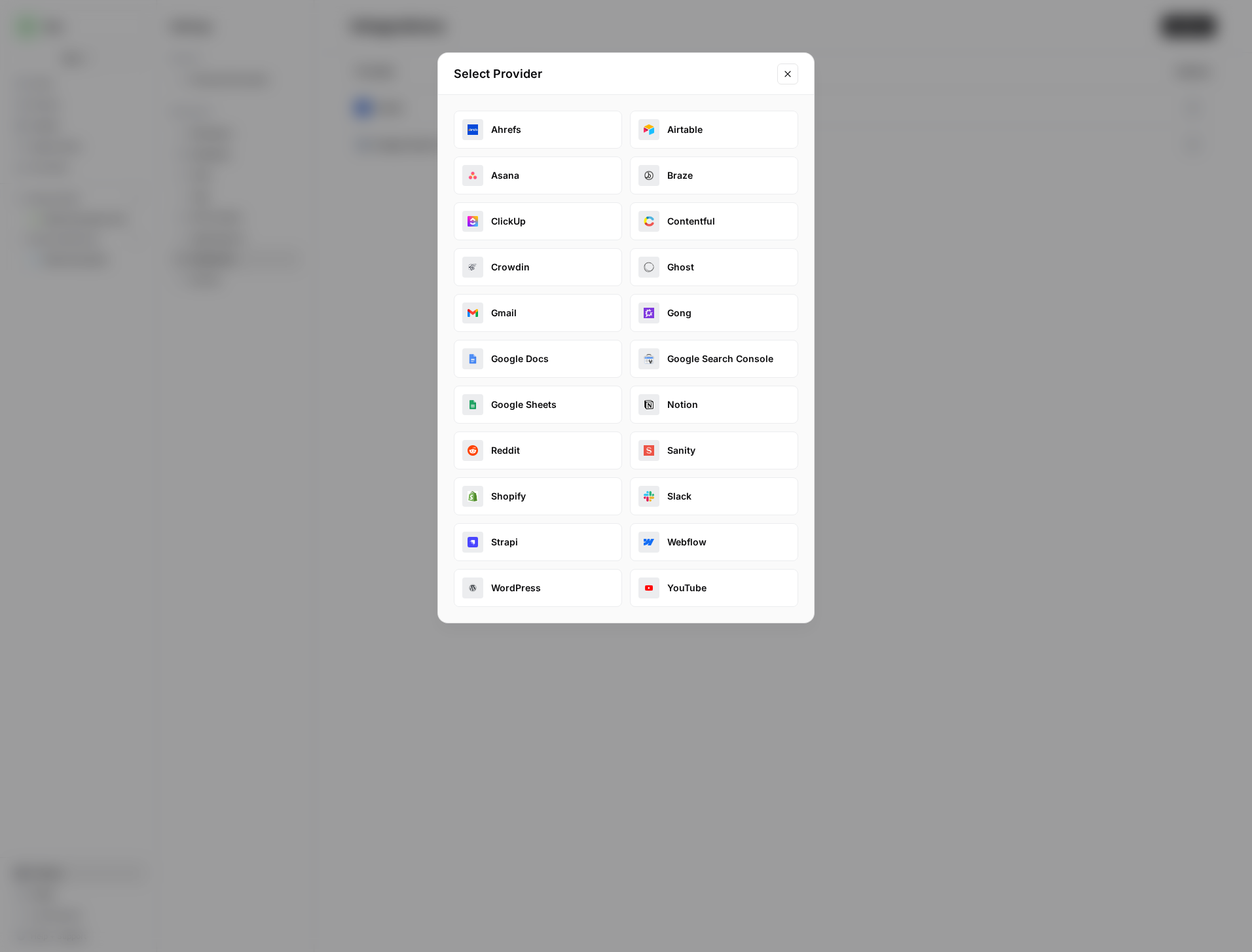
click at [786, 72] on icon "Close modal" at bounding box center [787, 73] width 6 height 6
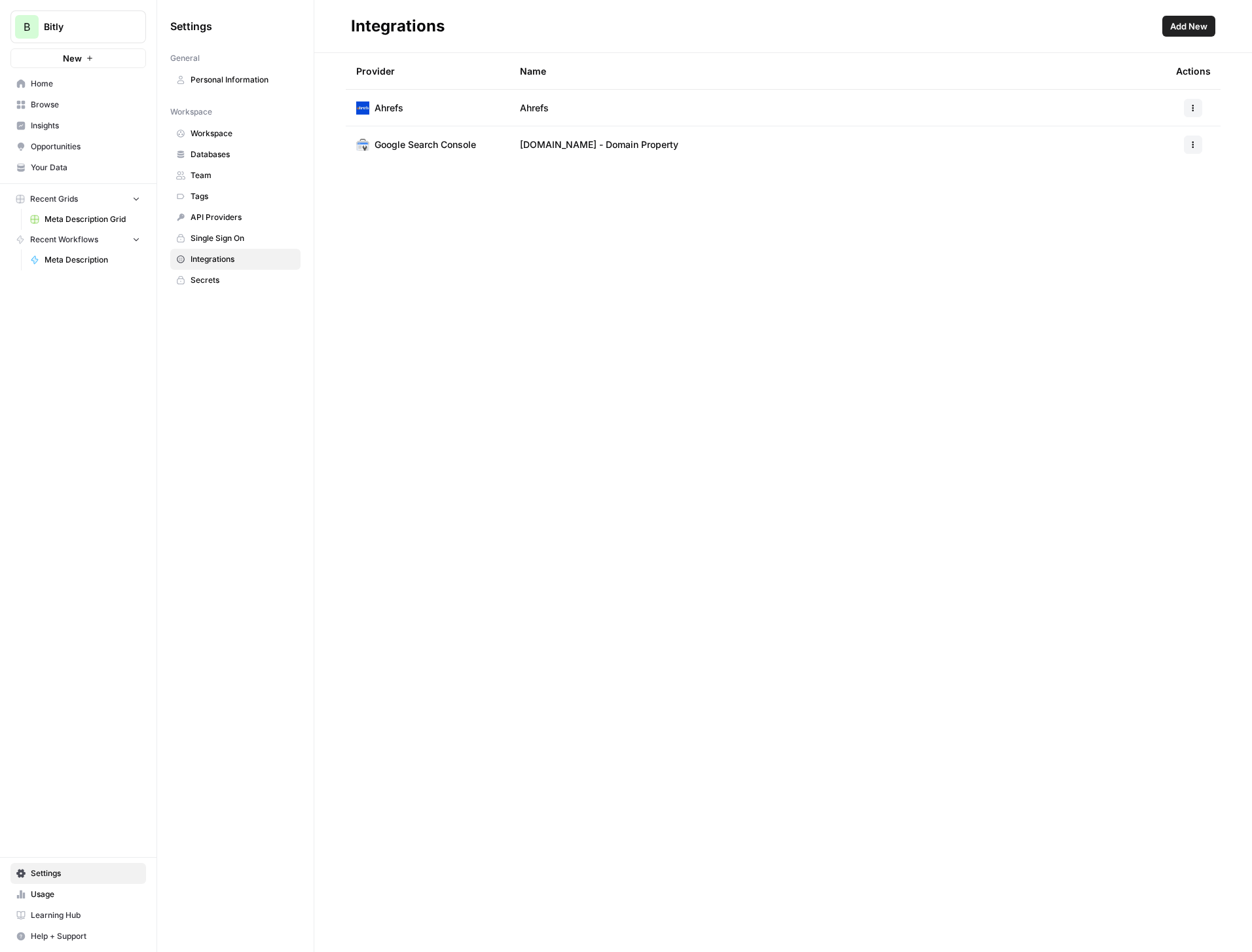
click at [226, 140] on link "Workspace" at bounding box center [236, 134] width 130 height 21
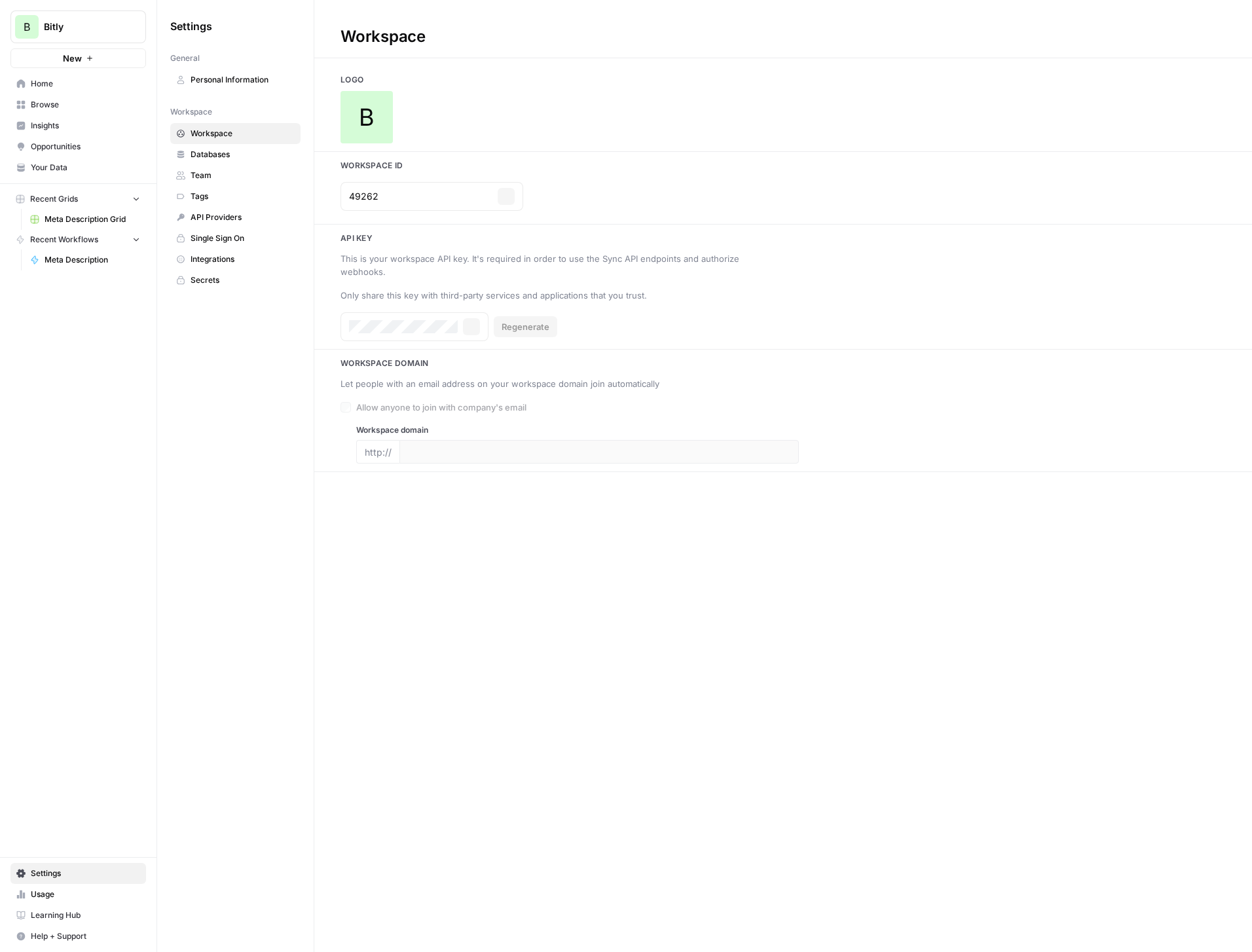
type input "[DOMAIN_NAME]"
click at [206, 276] on span "Secrets" at bounding box center [242, 280] width 104 height 12
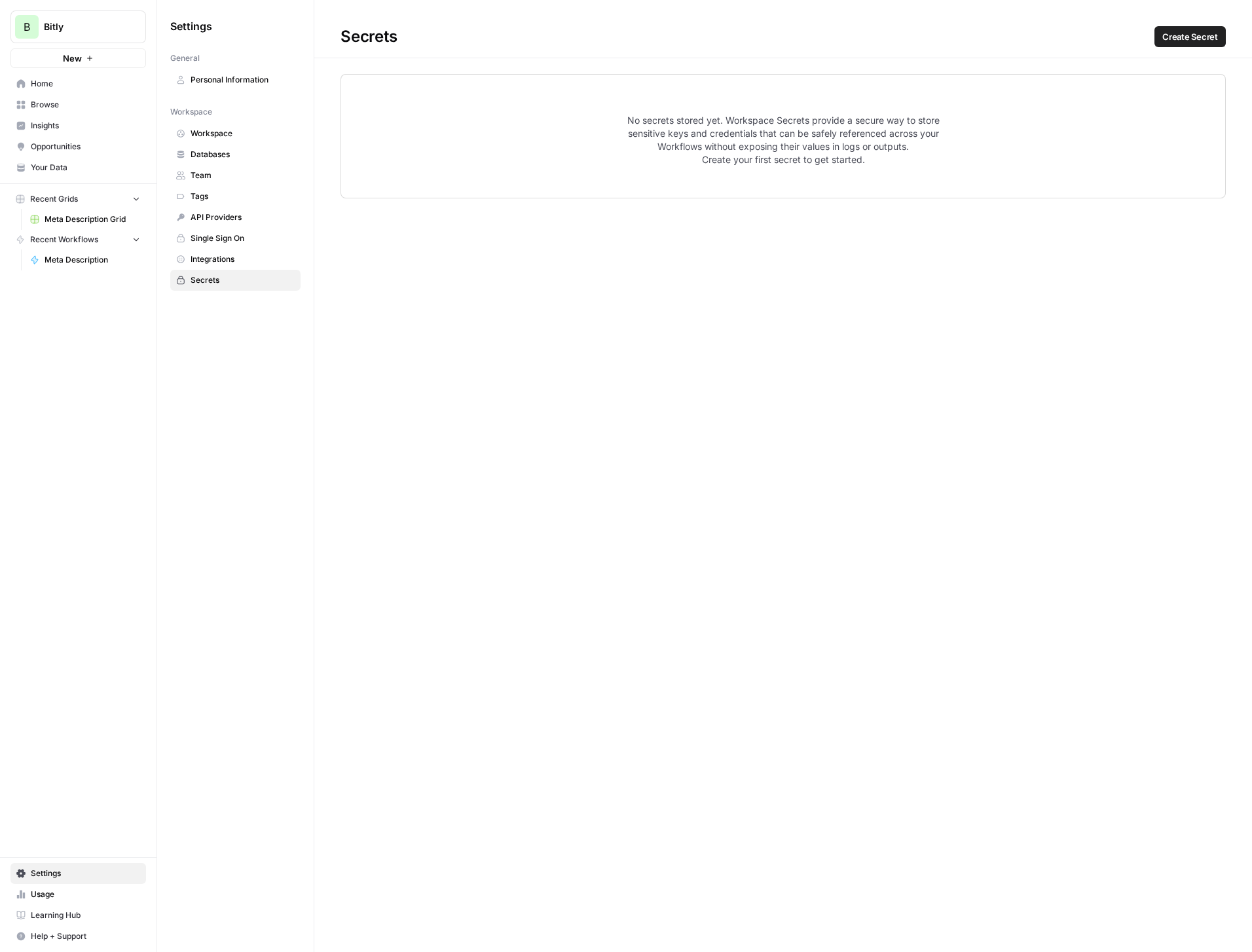
click at [49, 894] on span "Usage" at bounding box center [85, 895] width 109 height 12
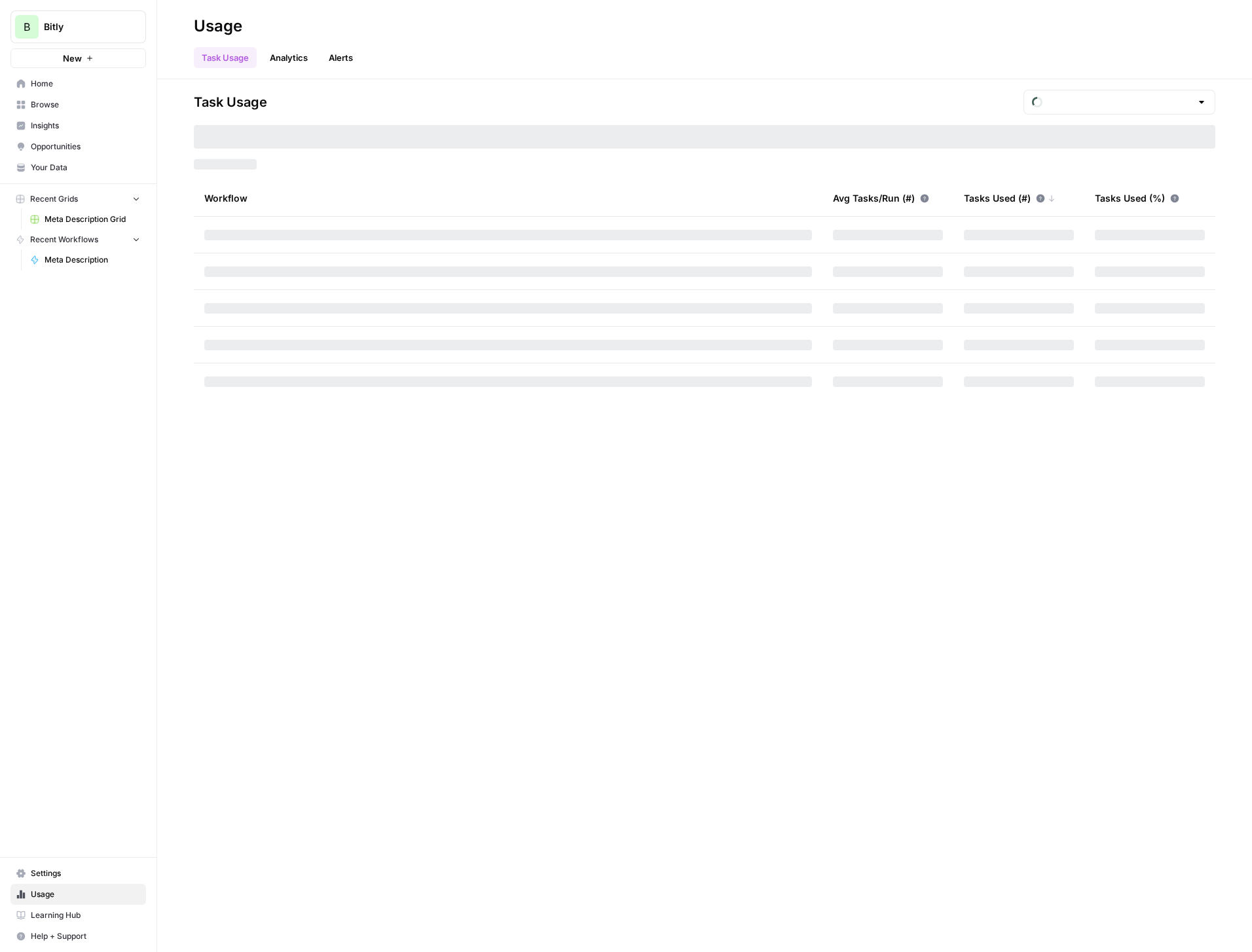
type input "October Tasks"
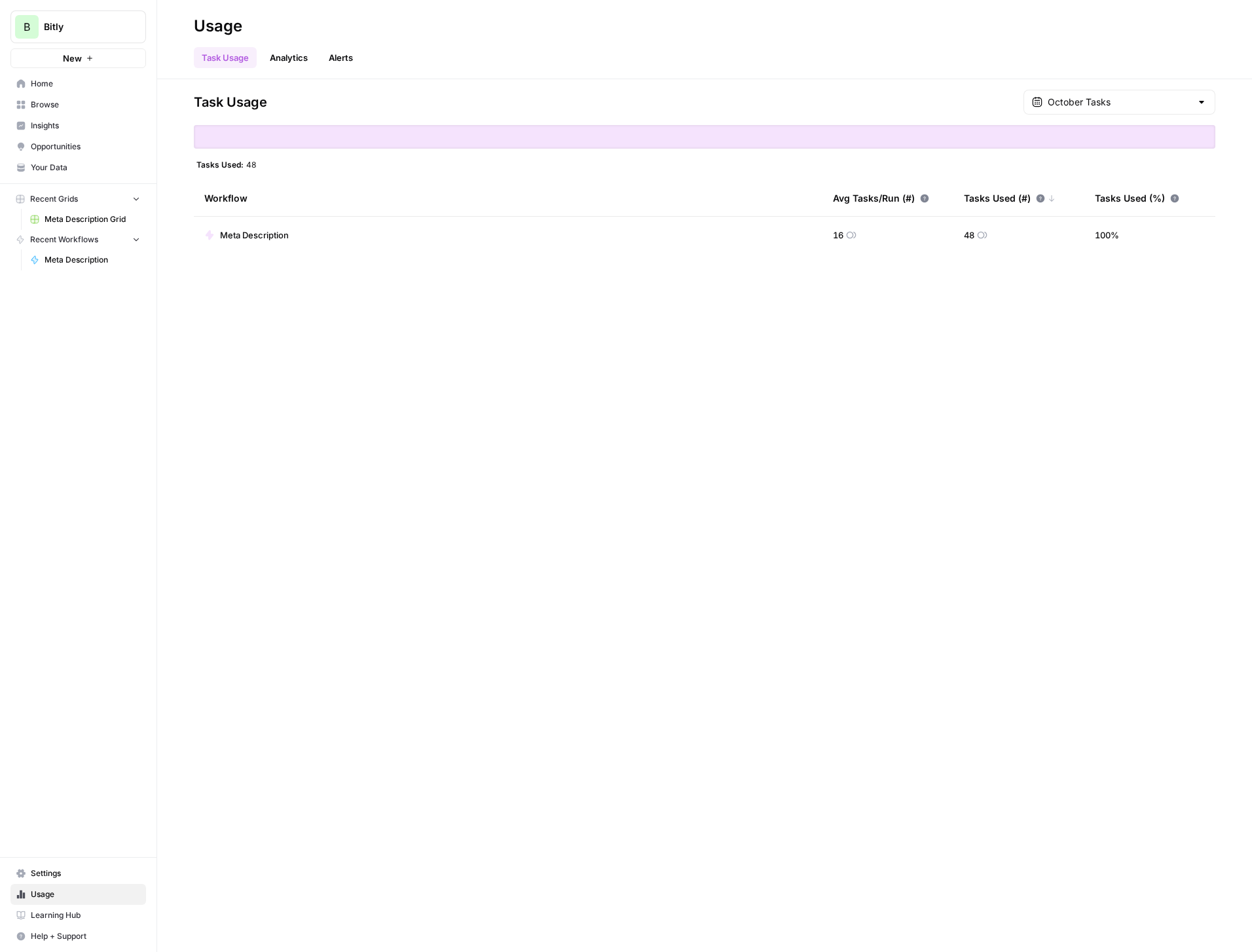
click at [303, 58] on link "Analytics" at bounding box center [289, 57] width 54 height 21
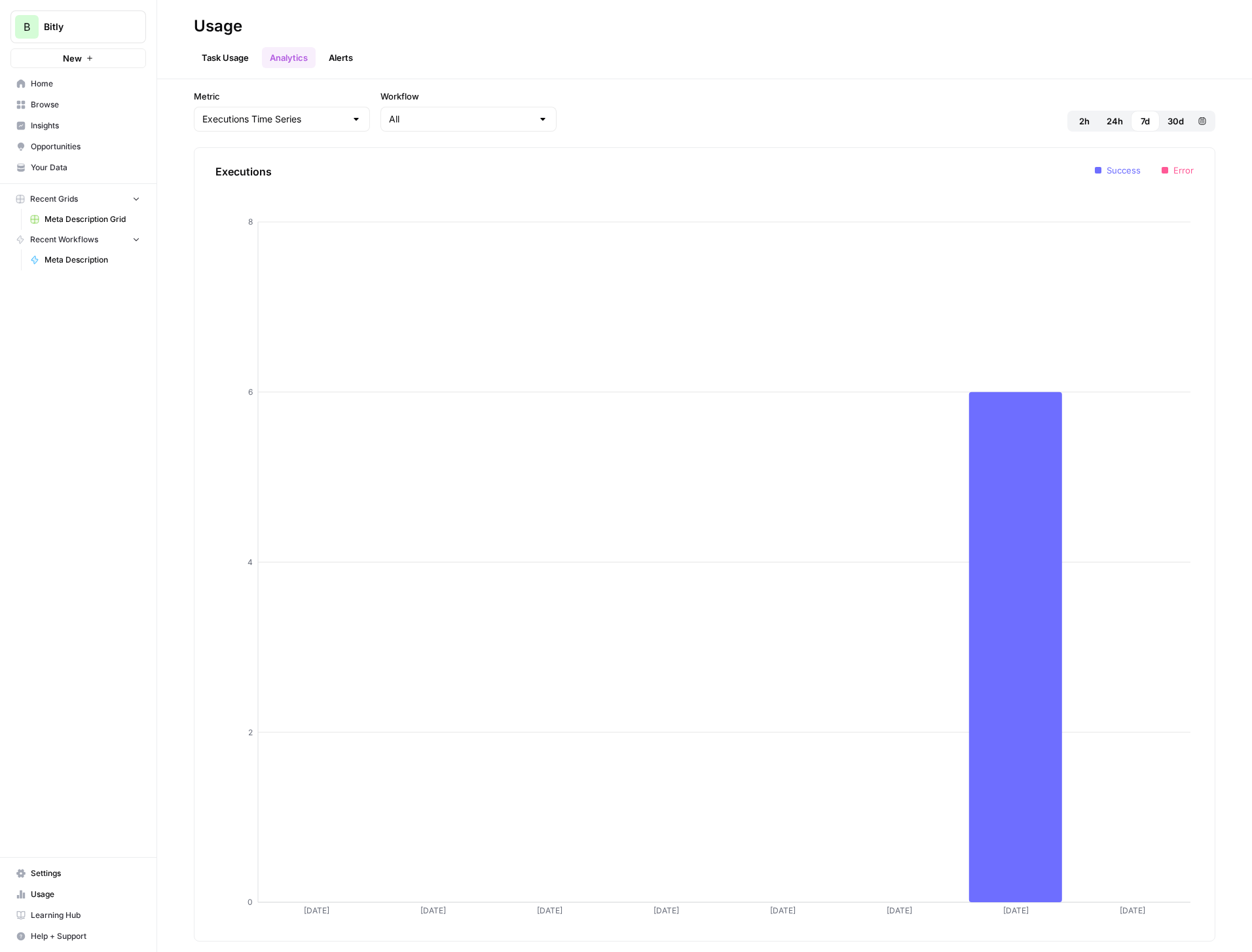
click at [343, 58] on link "Alerts" at bounding box center [341, 57] width 40 height 21
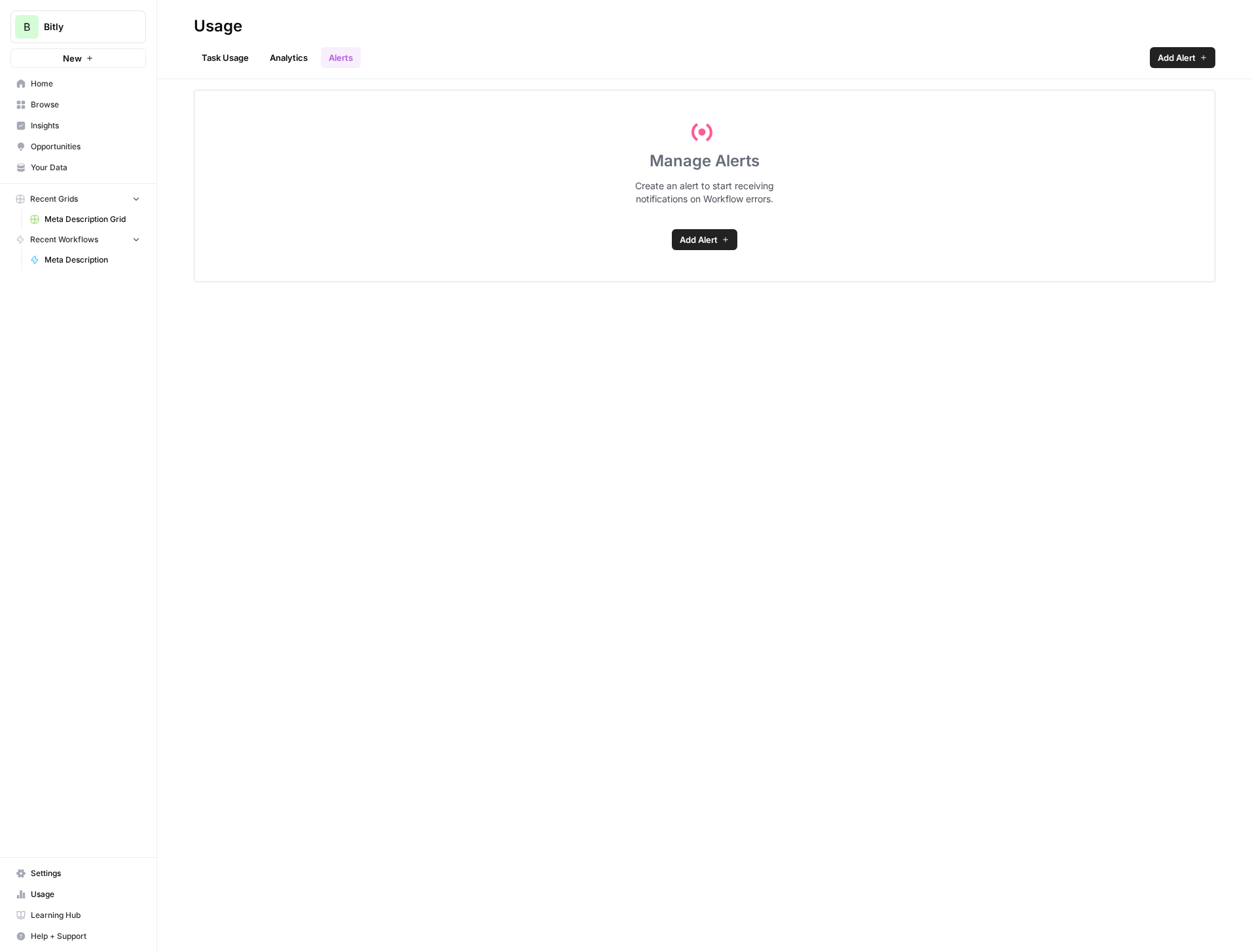
click at [231, 55] on link "Task Usage" at bounding box center [225, 57] width 63 height 21
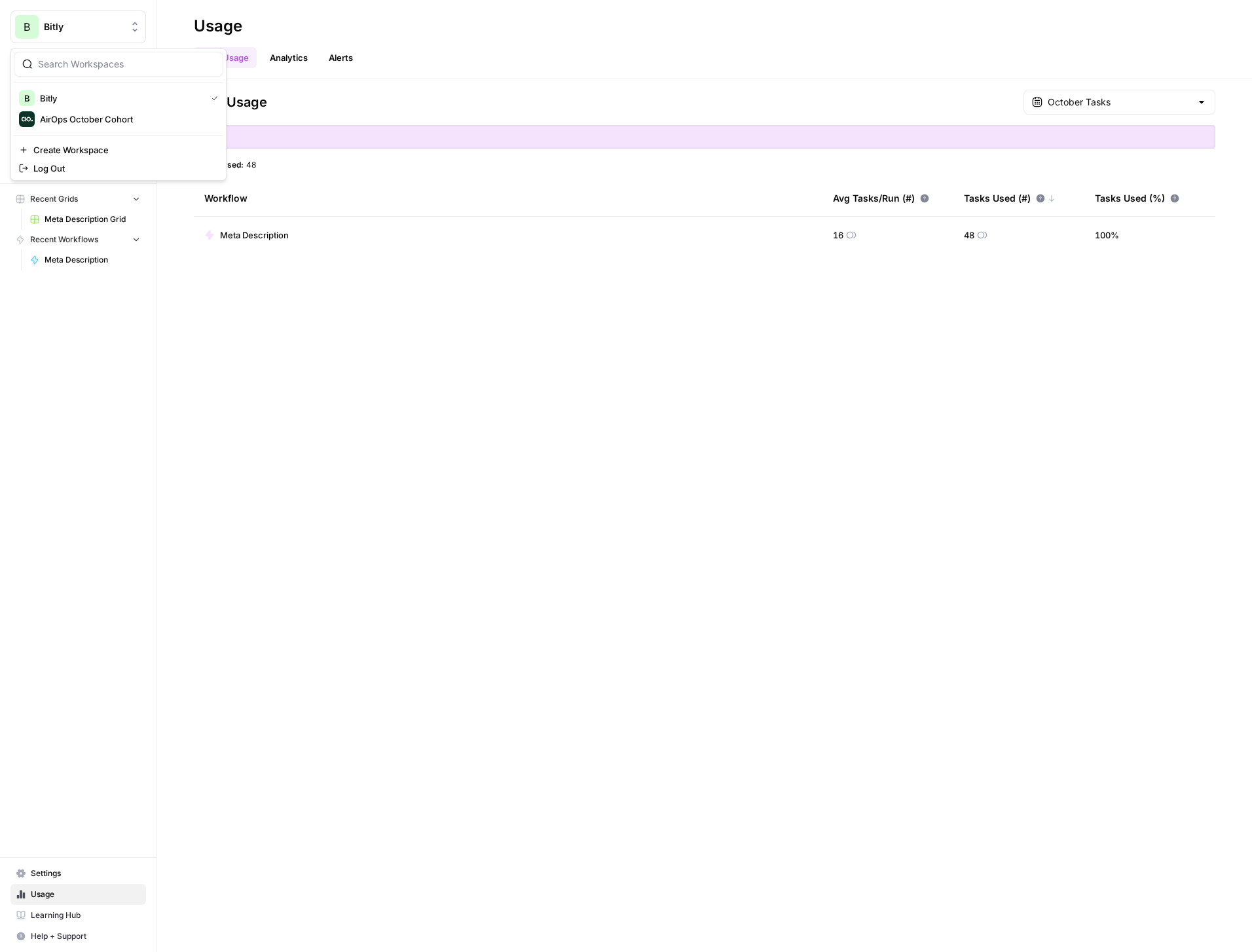
click at [84, 19] on button "B Bitly" at bounding box center [79, 27] width 136 height 33
click at [81, 18] on button "B Bitly" at bounding box center [79, 27] width 136 height 33
click at [51, 878] on span "Settings" at bounding box center [85, 874] width 109 height 12
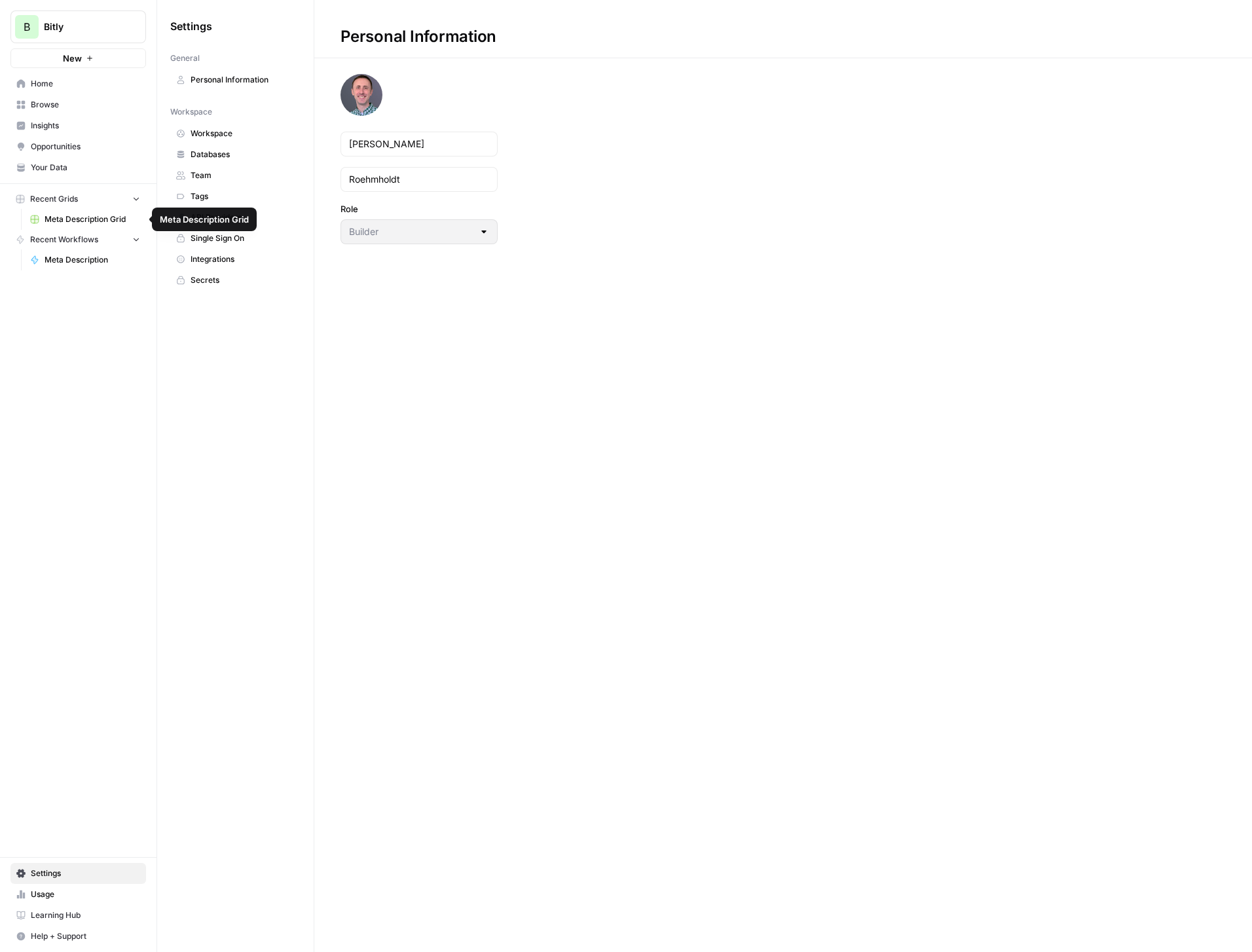
click at [69, 213] on span "Meta Description Grid" at bounding box center [92, 219] width 96 height 12
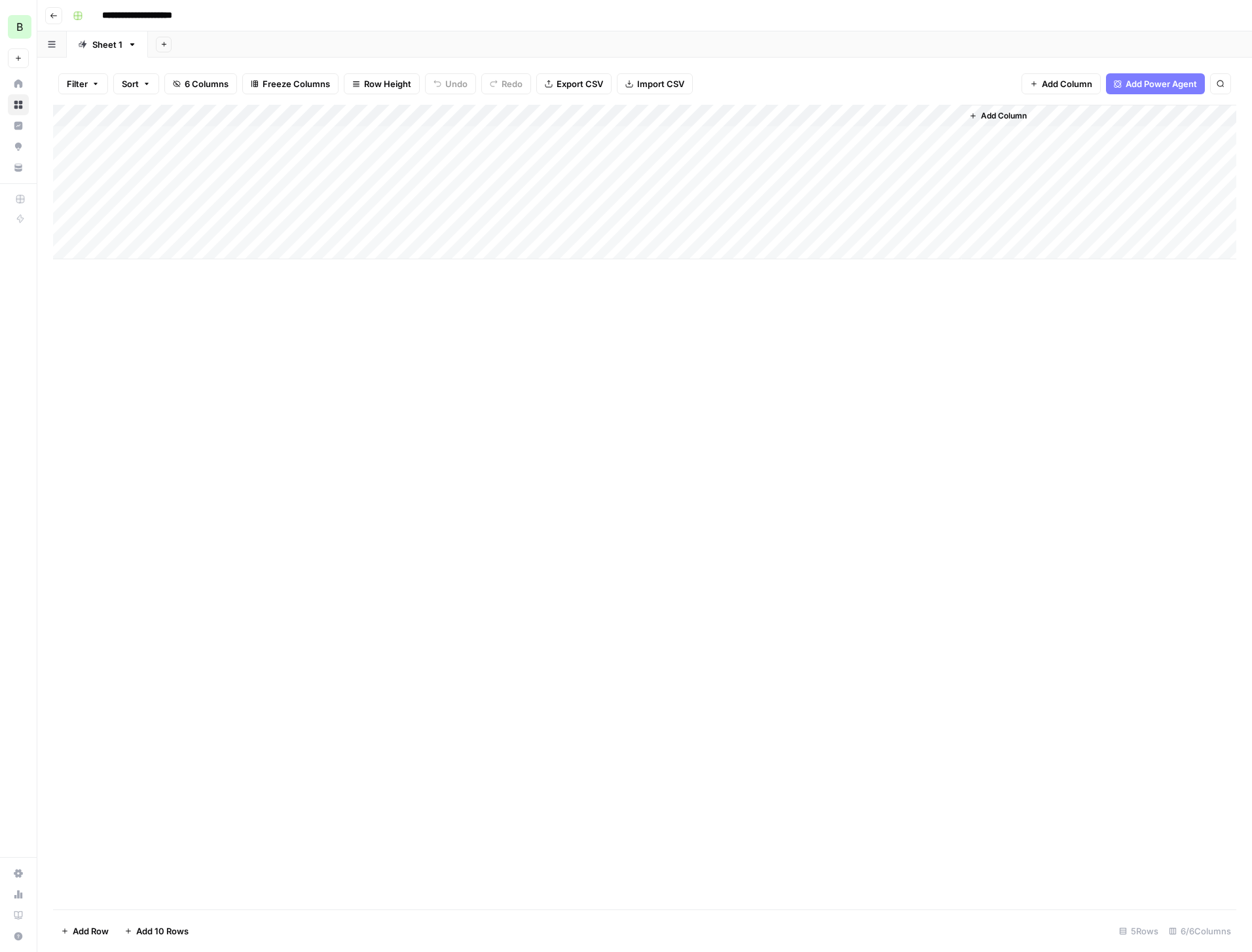
click at [54, 15] on icon "button" at bounding box center [54, 16] width 7 height 5
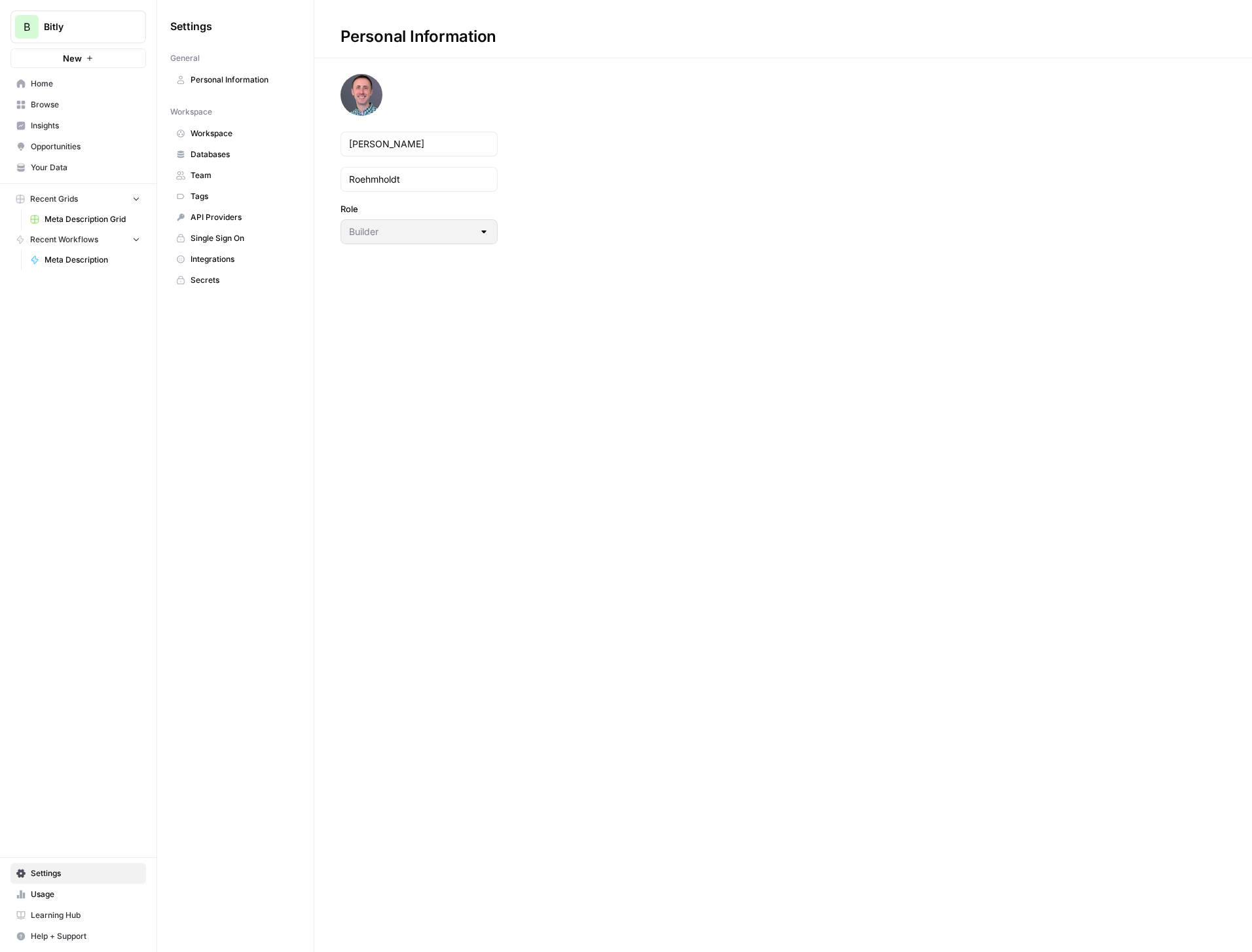
click at [38, 80] on span "Home" at bounding box center [85, 84] width 109 height 12
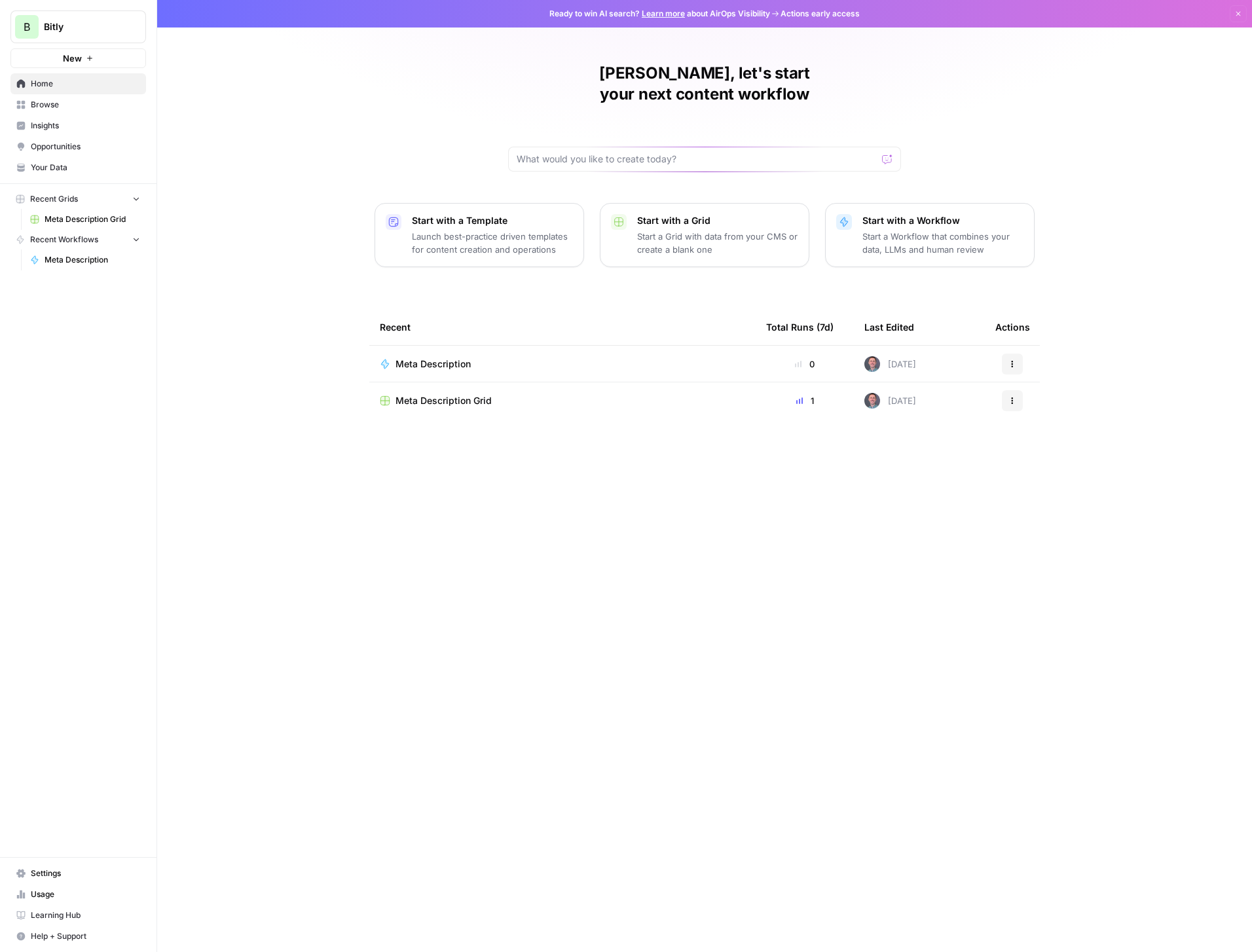
click at [54, 103] on span "Browse" at bounding box center [85, 105] width 109 height 12
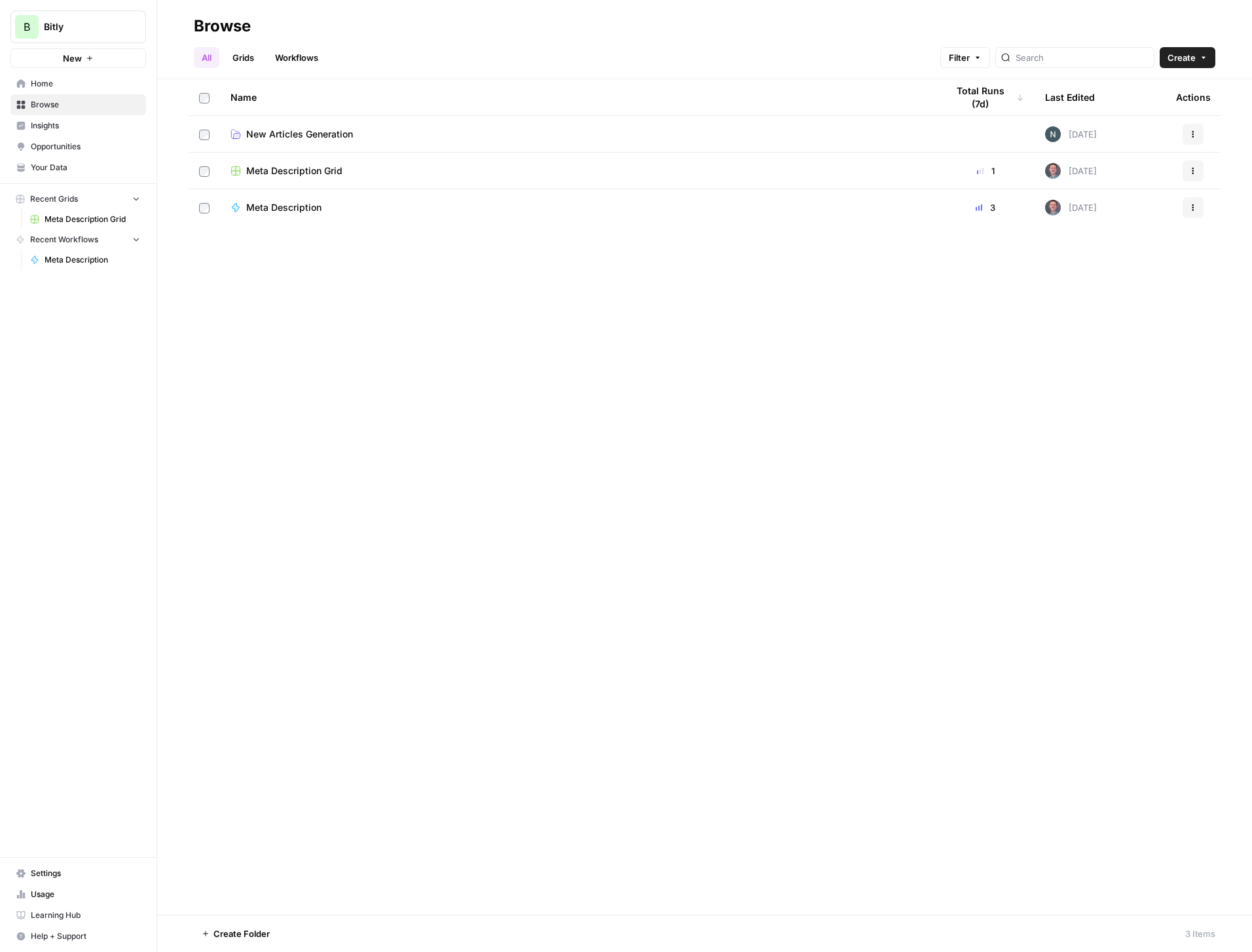
click at [47, 102] on span "Browse" at bounding box center [85, 105] width 109 height 12
click at [48, 82] on span "Home" at bounding box center [85, 84] width 109 height 12
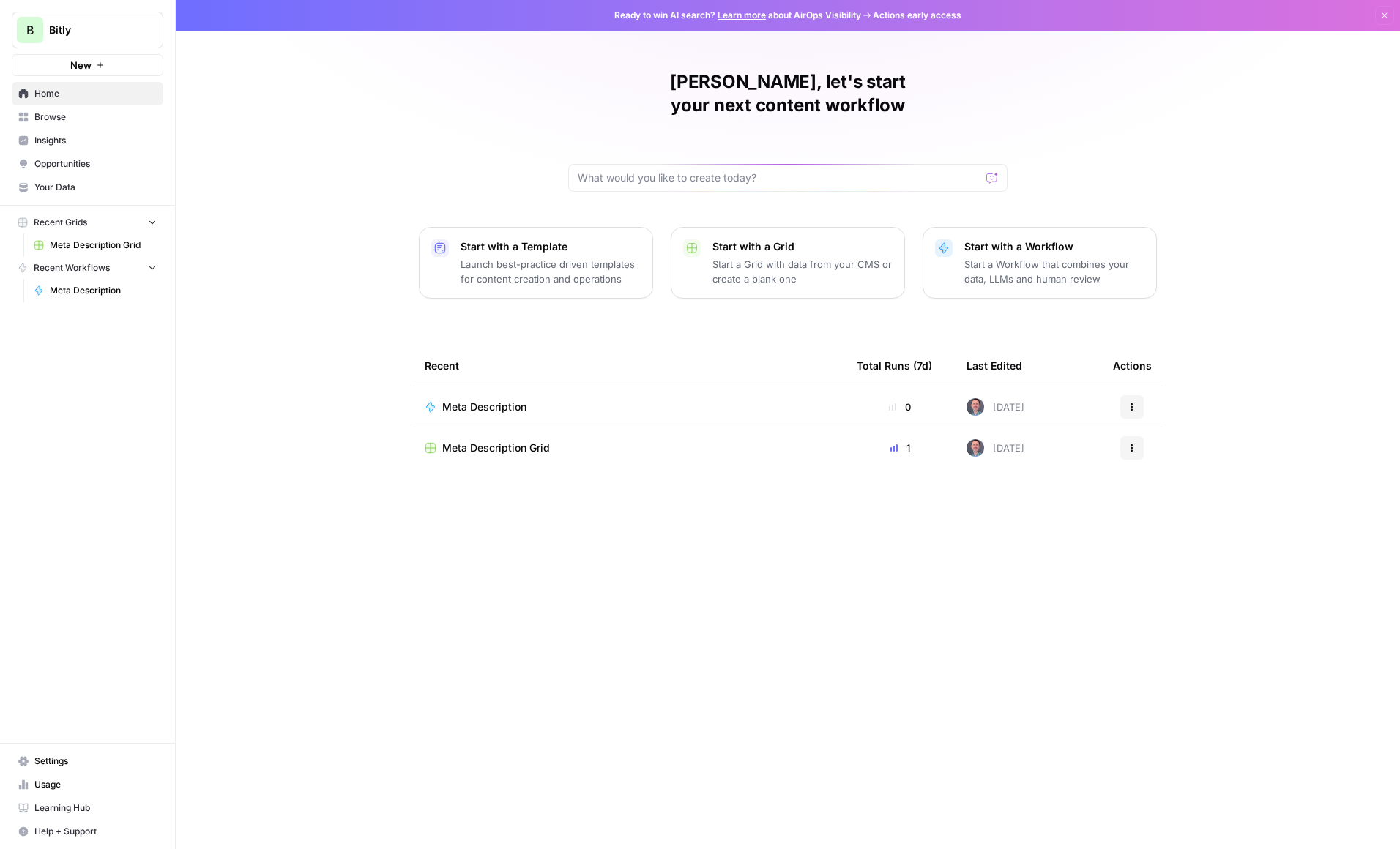
click at [60, 116] on span "Browse" at bounding box center [95, 117] width 122 height 14
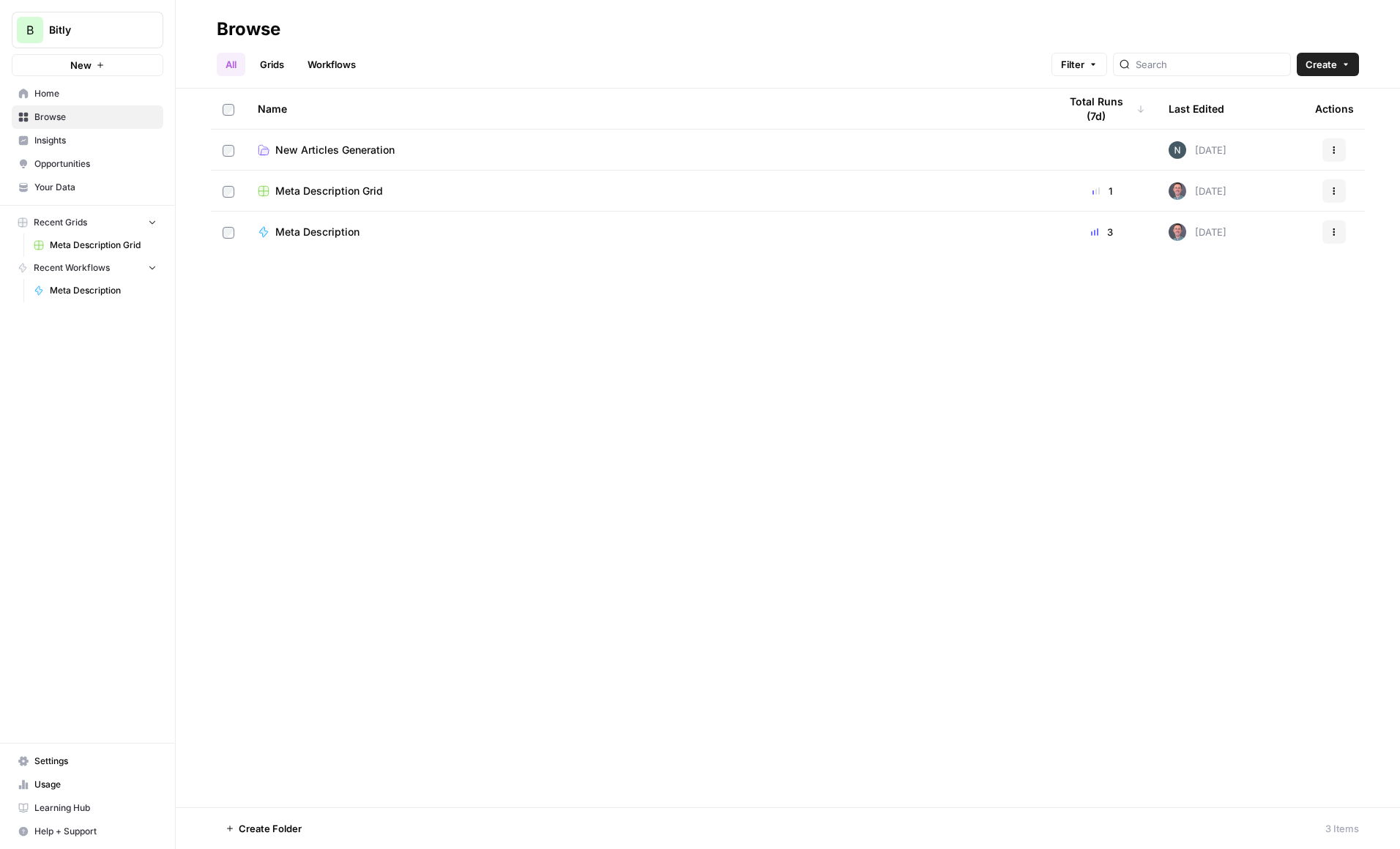
click at [533, 230] on div "Meta Description" at bounding box center [647, 232] width 778 height 15
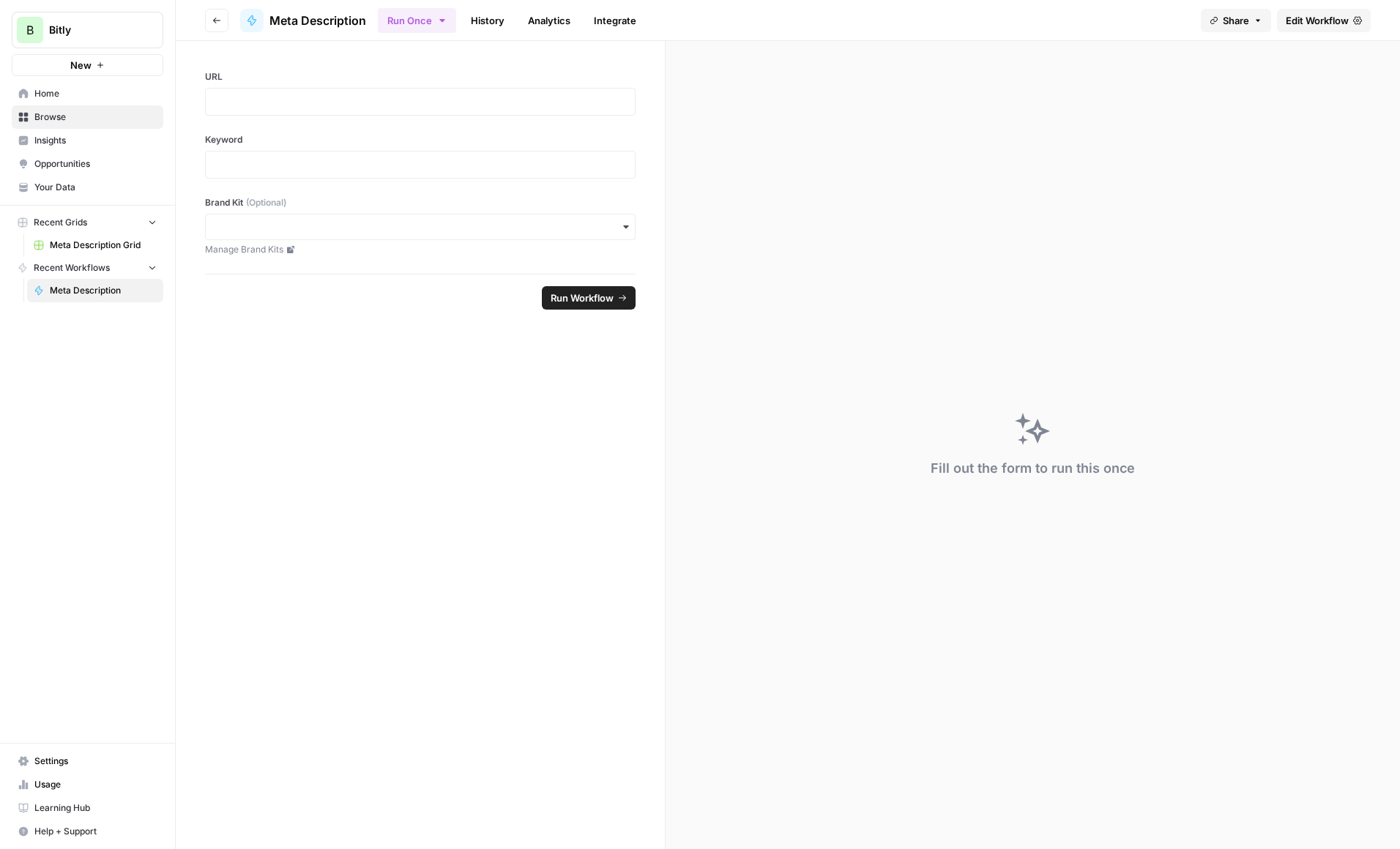
click at [1320, 15] on span "Edit Workflow" at bounding box center [1317, 21] width 63 height 15
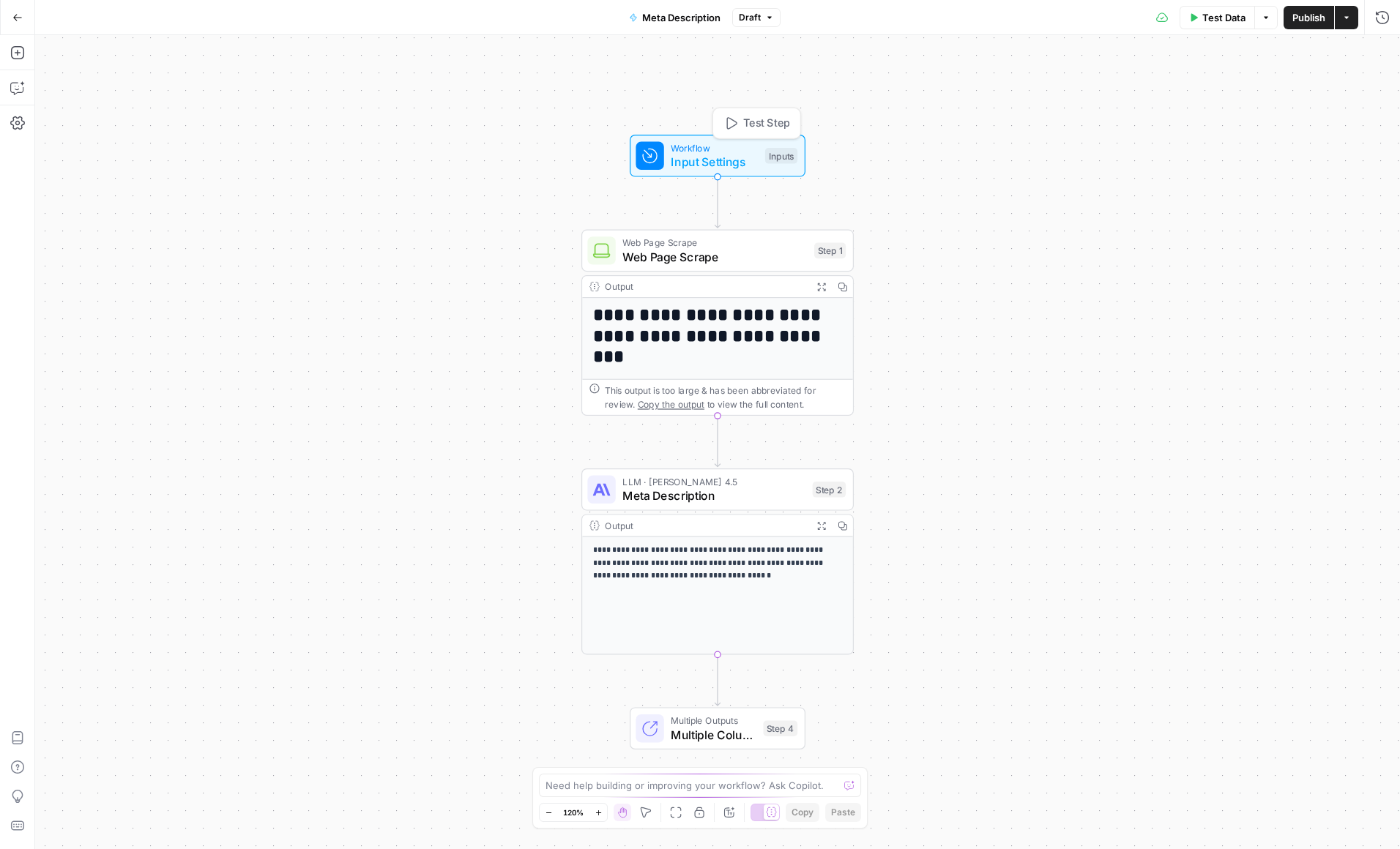
click at [723, 158] on span "Input Settings" at bounding box center [714, 161] width 87 height 17
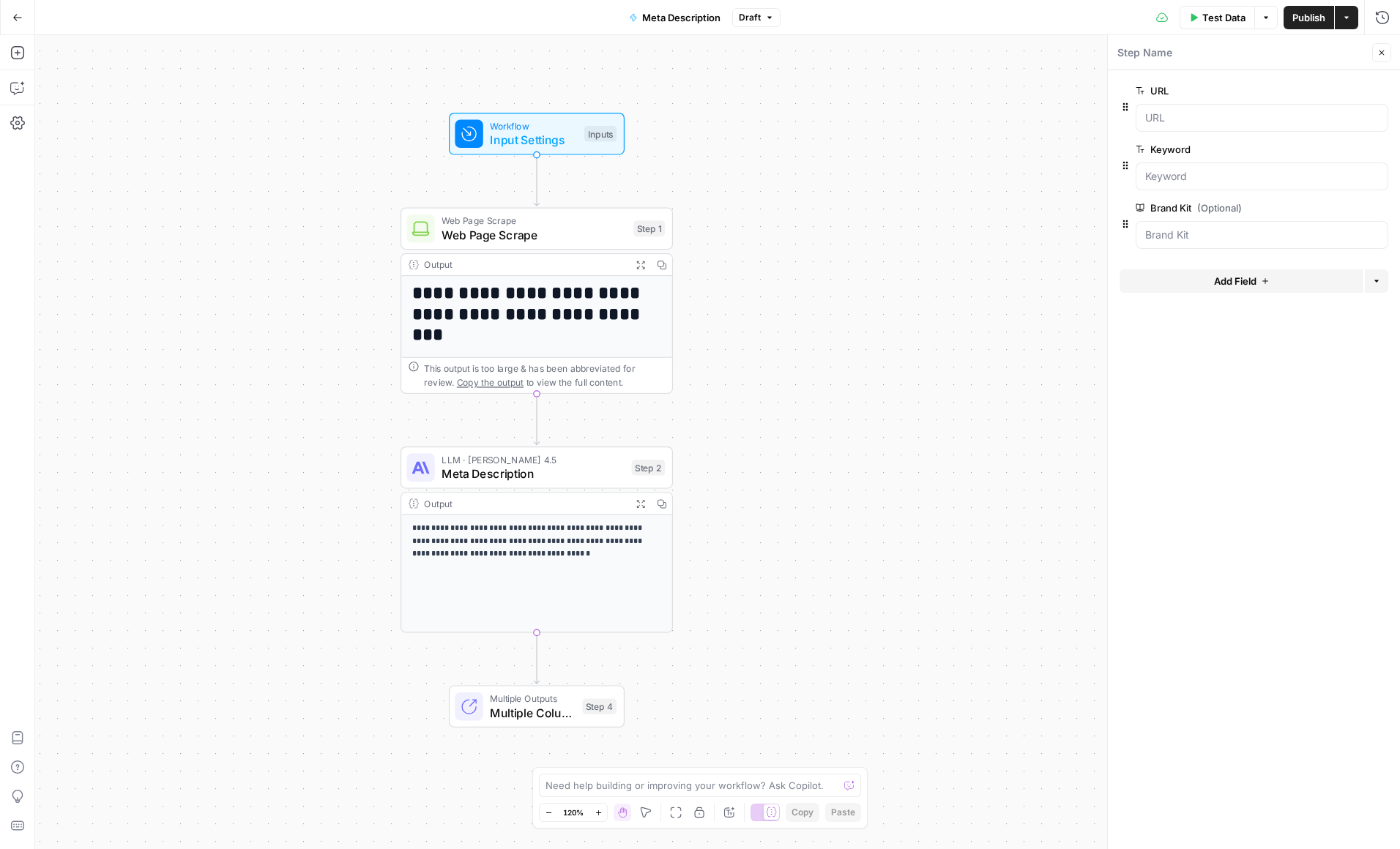
drag, startPoint x: 957, startPoint y: 246, endPoint x: 775, endPoint y: 226, distance: 183.1
click at [775, 226] on div "**********" at bounding box center [718, 442] width 1365 height 814
click at [569, 236] on span "Web Page Scrape" at bounding box center [533, 237] width 185 height 17
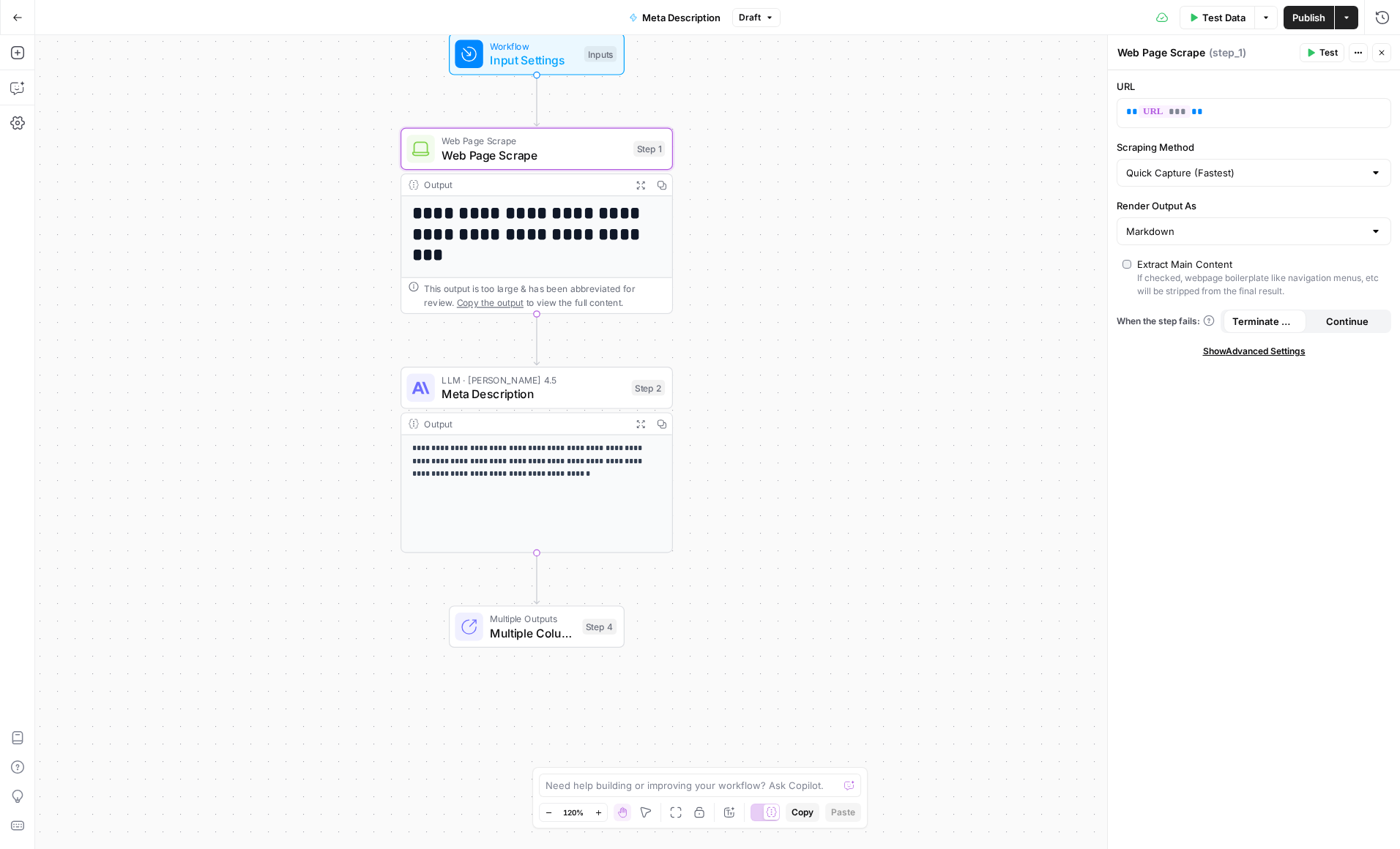
drag, startPoint x: 817, startPoint y: 404, endPoint x: 818, endPoint y: 298, distance: 106.0
click at [818, 298] on div "**********" at bounding box center [718, 442] width 1365 height 814
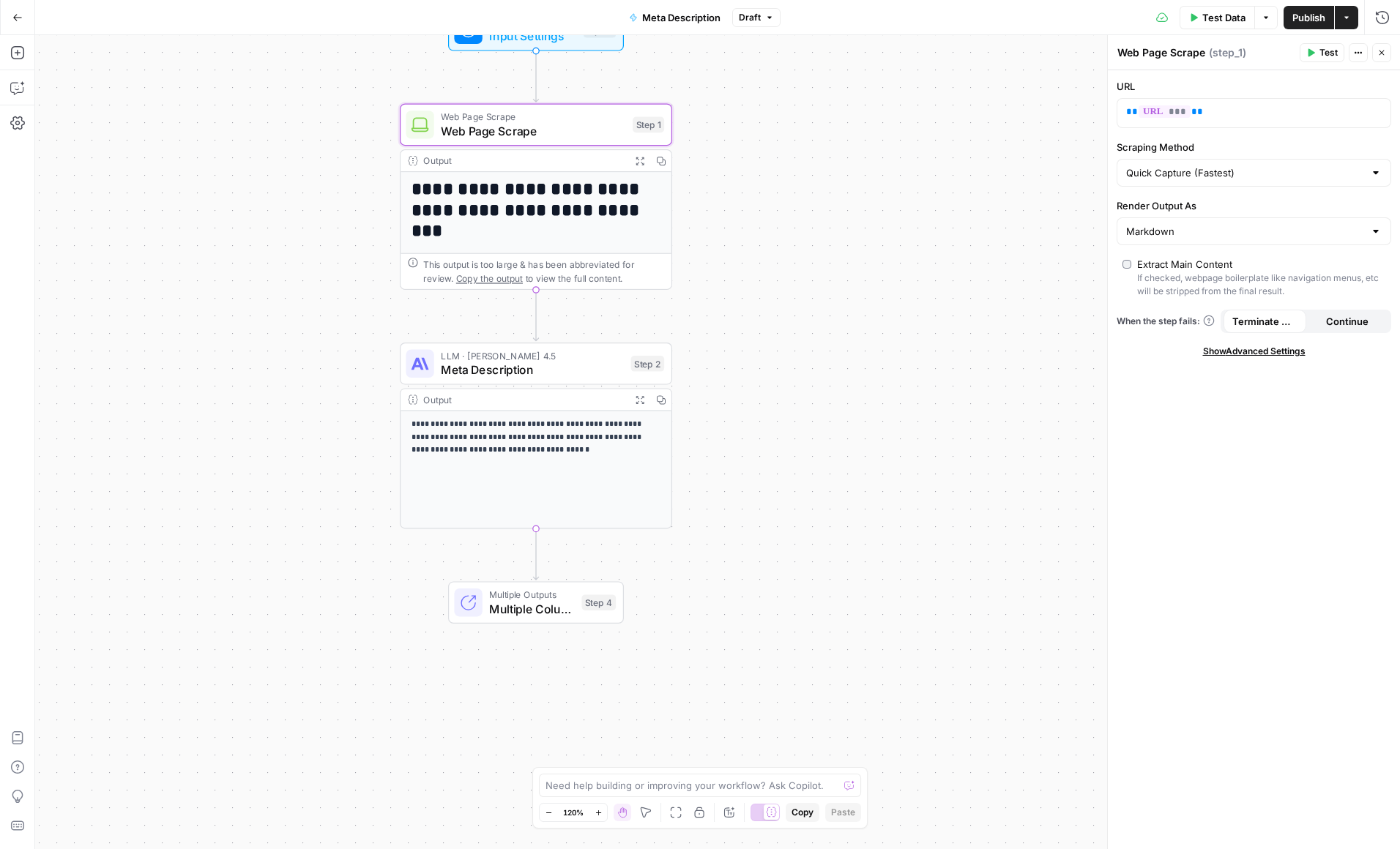
click at [587, 367] on span "Meta Description" at bounding box center [533, 369] width 183 height 17
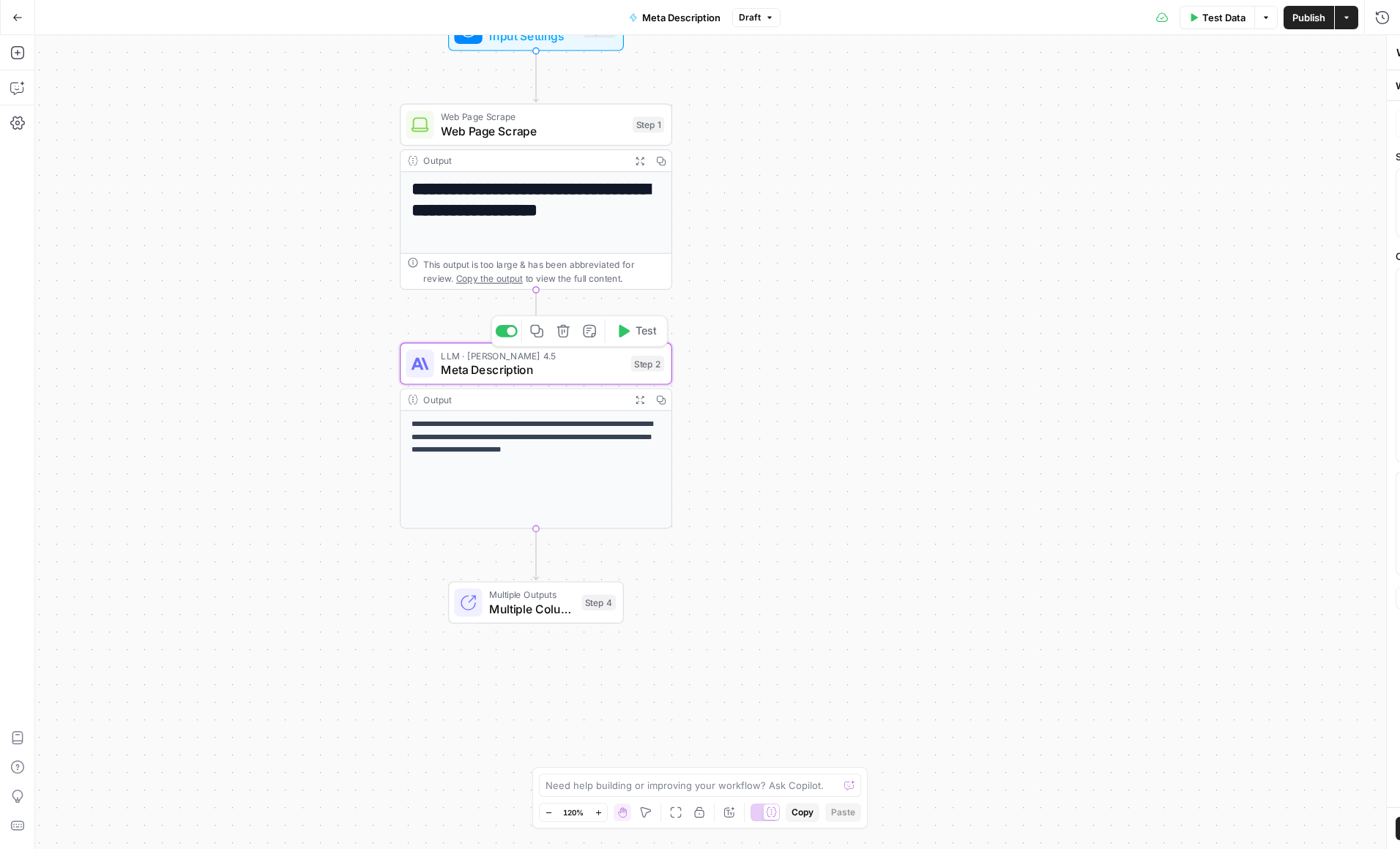
type textarea "Meta Description"
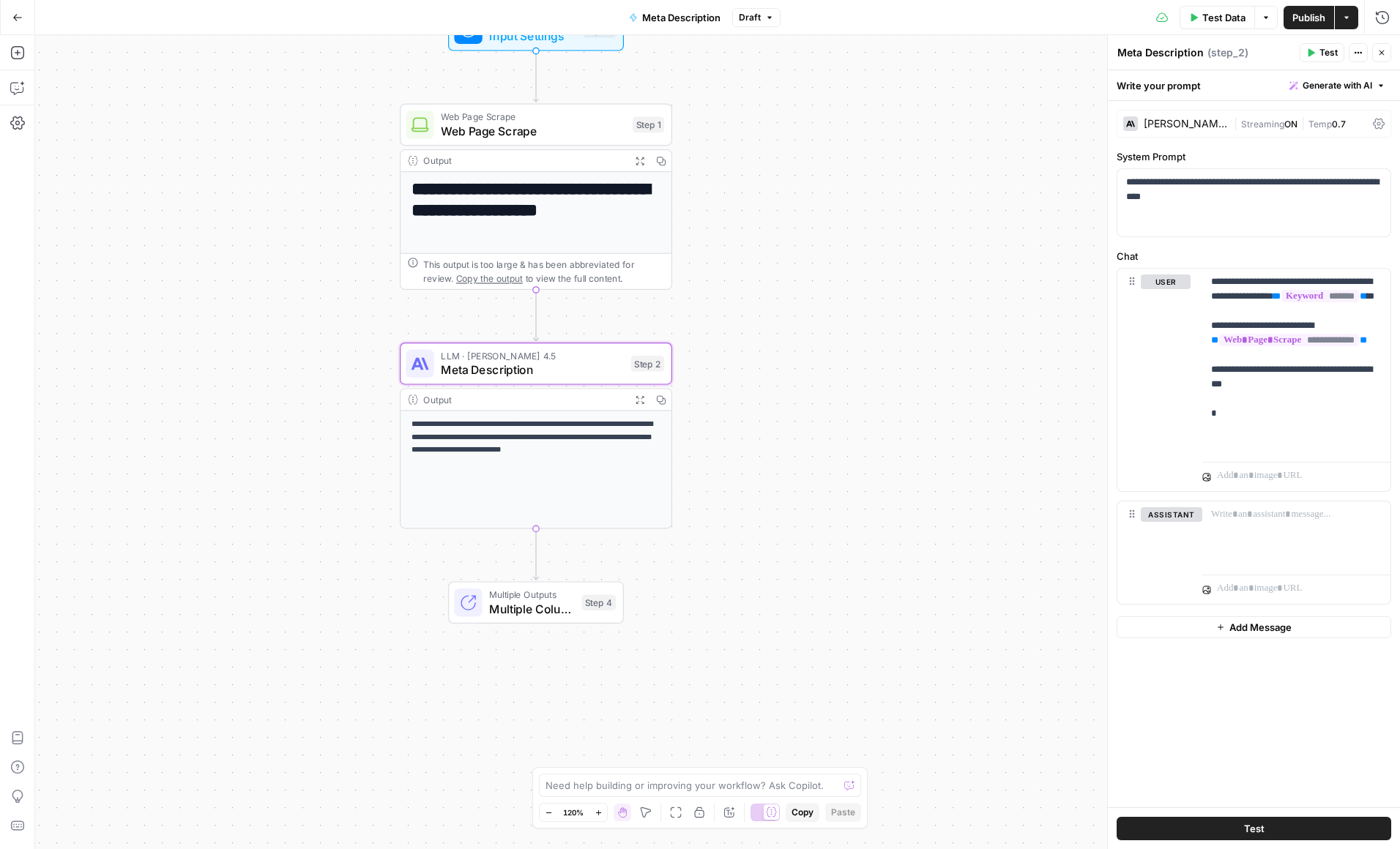
click at [1207, 122] on div "[PERSON_NAME] 4.5" at bounding box center [1186, 124] width 84 height 10
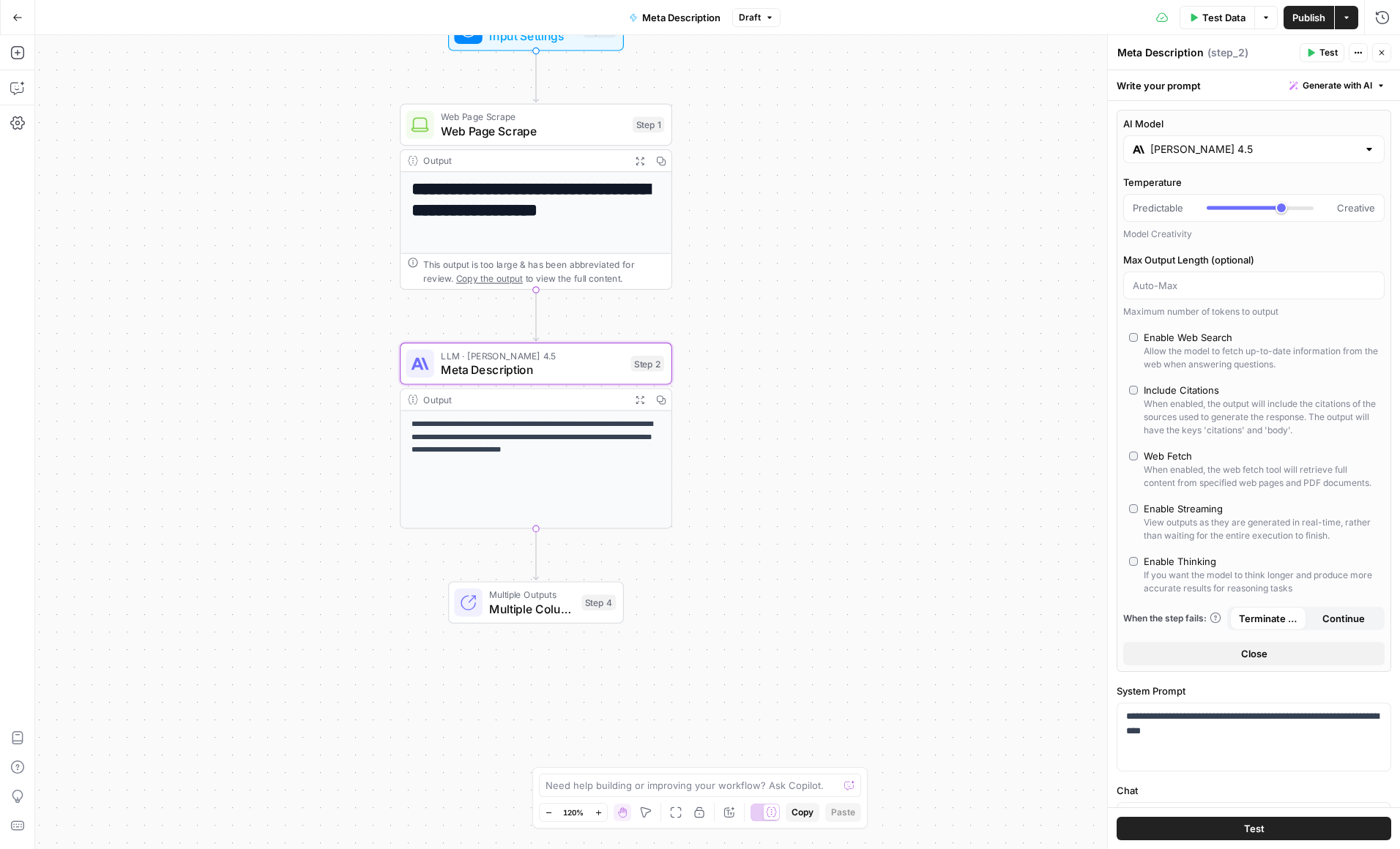
click at [1251, 152] on input "[PERSON_NAME] 4.5" at bounding box center [1254, 149] width 207 height 15
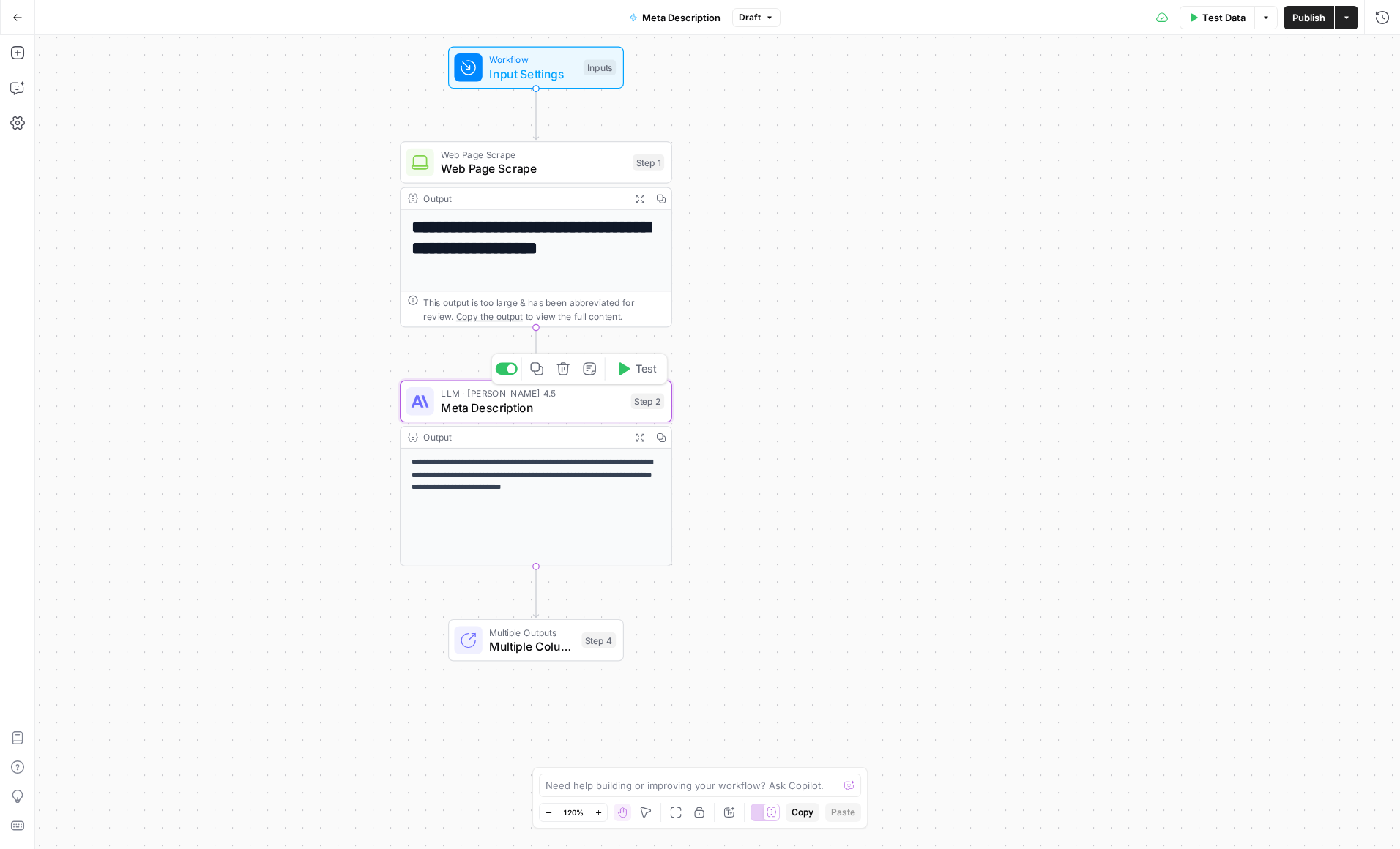
click at [566, 392] on span "LLM · [PERSON_NAME] 4.5" at bounding box center [533, 393] width 183 height 14
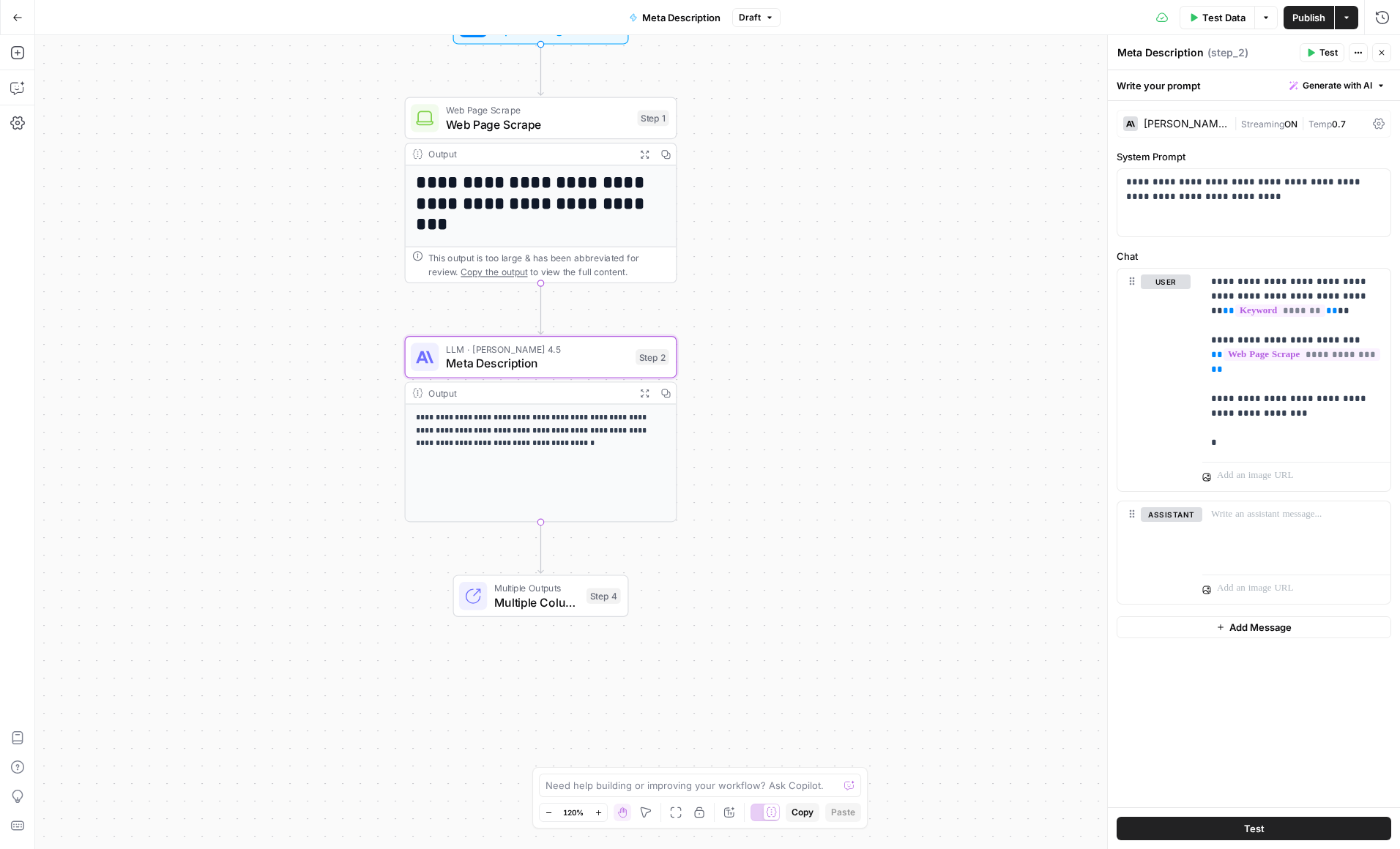
click at [536, 591] on span "Multiple Outputs" at bounding box center [536, 588] width 85 height 14
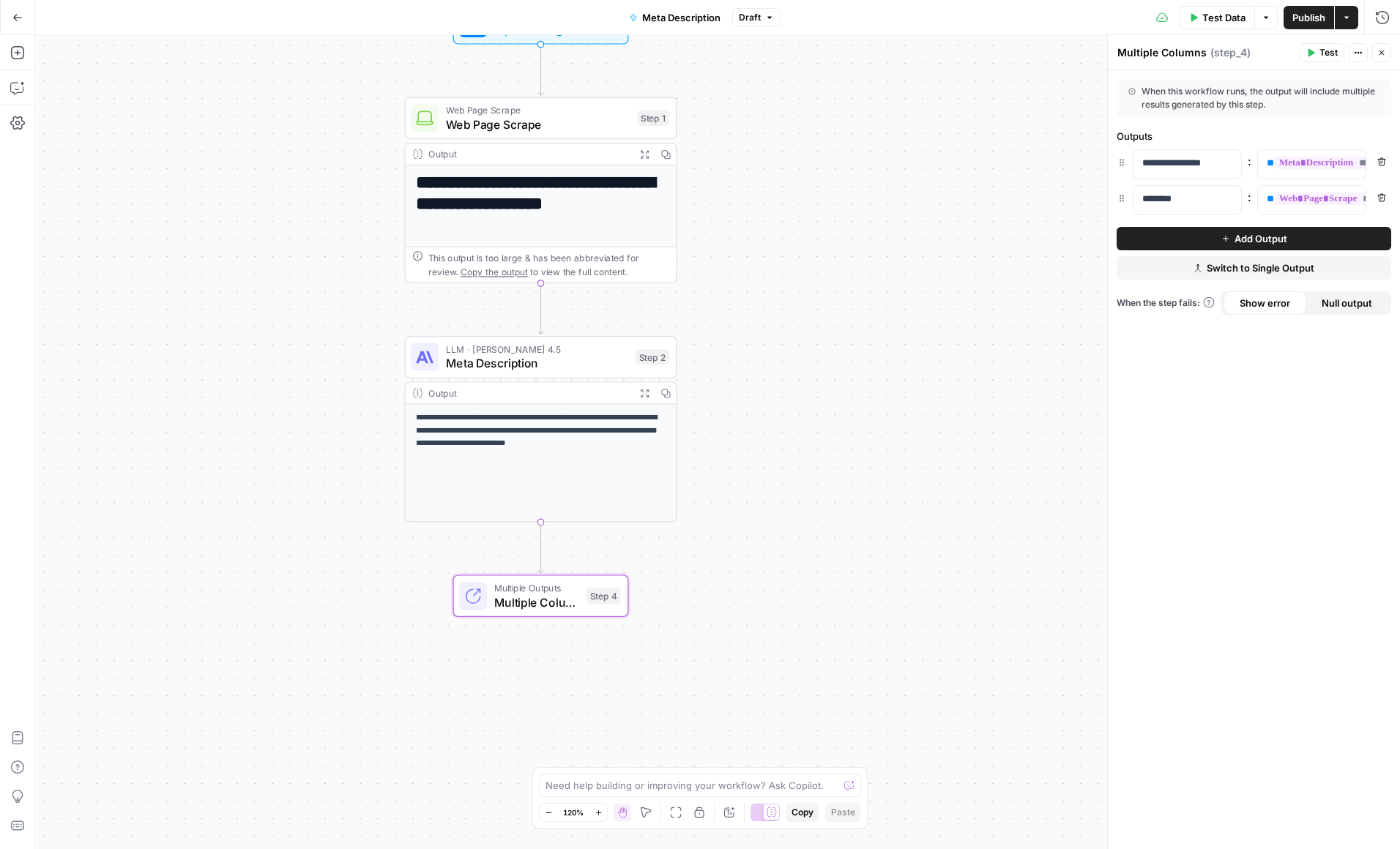
click at [20, 22] on button "Go Back" at bounding box center [17, 17] width 26 height 26
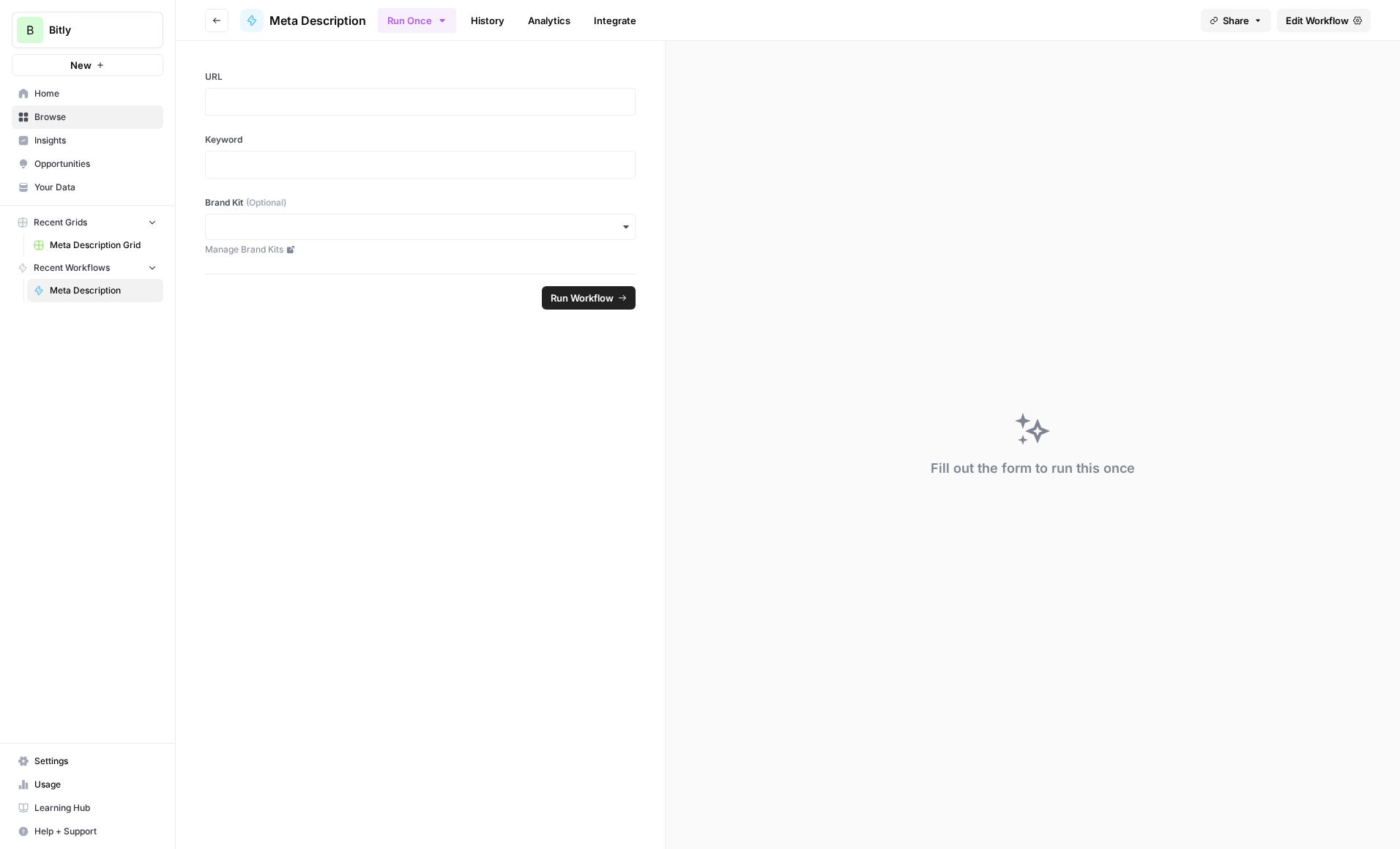
click at [56, 112] on span "Browse" at bounding box center [95, 117] width 122 height 14
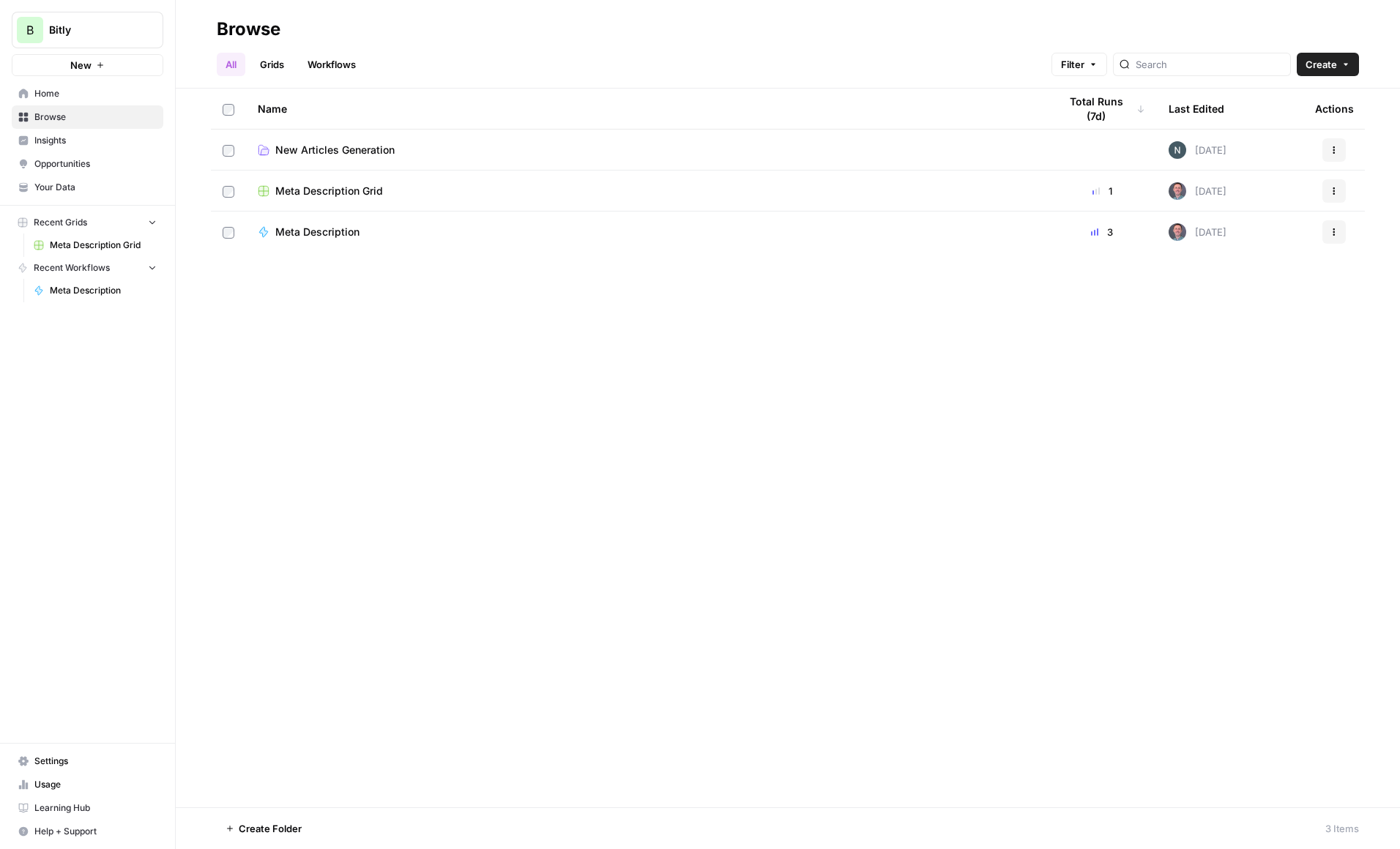
click at [534, 180] on td "Meta Description Grid" at bounding box center [647, 190] width 801 height 40
click at [347, 192] on span "Meta Description Grid" at bounding box center [329, 191] width 107 height 15
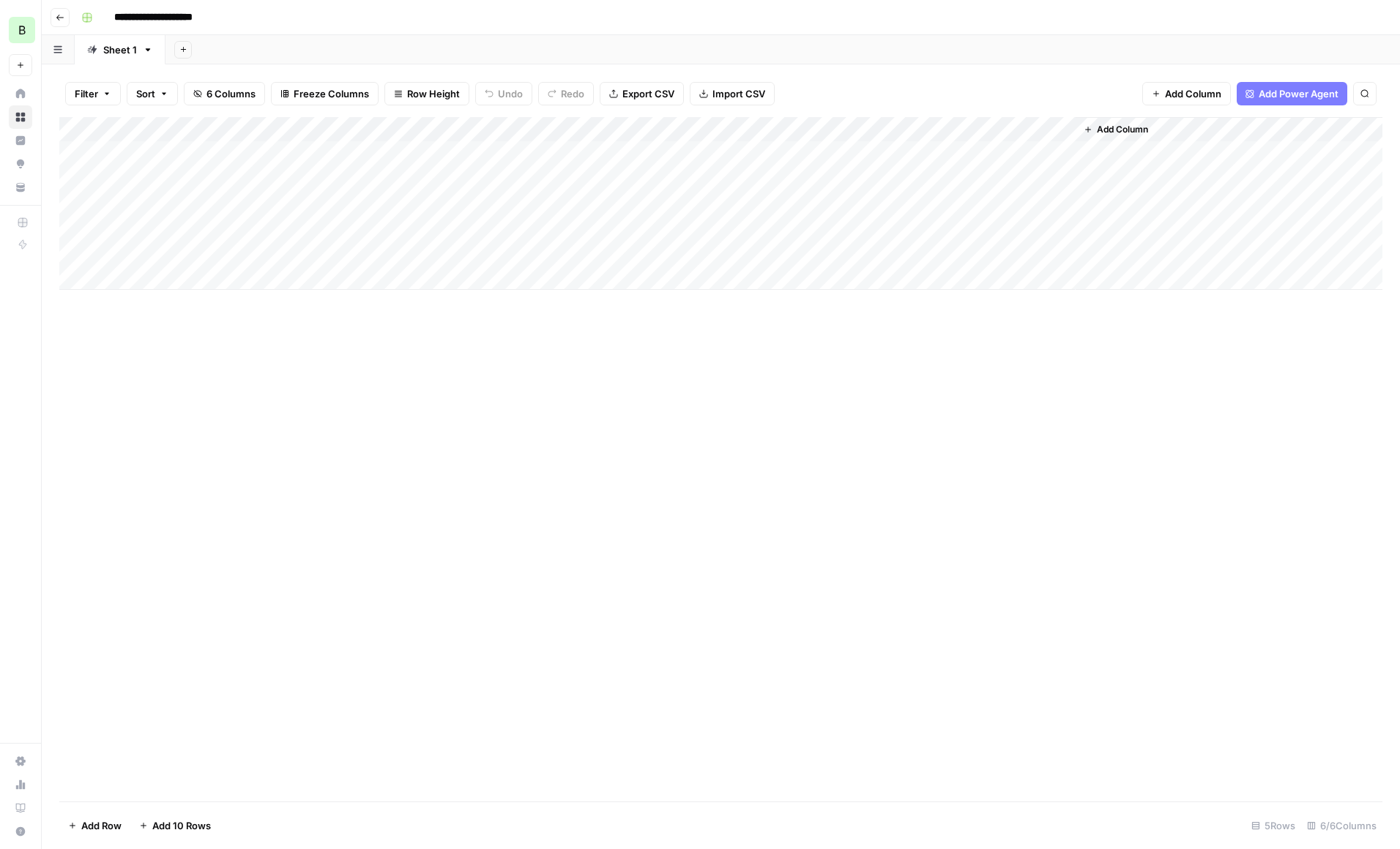
click at [212, 180] on div "Add Column" at bounding box center [721, 203] width 1323 height 172
click at [175, 184] on div "Add Column" at bounding box center [721, 203] width 1323 height 172
click at [175, 184] on textarea at bounding box center [227, 178] width 234 height 20
type textarea "**********"
click at [462, 182] on div "Add Column" at bounding box center [721, 203] width 1323 height 172
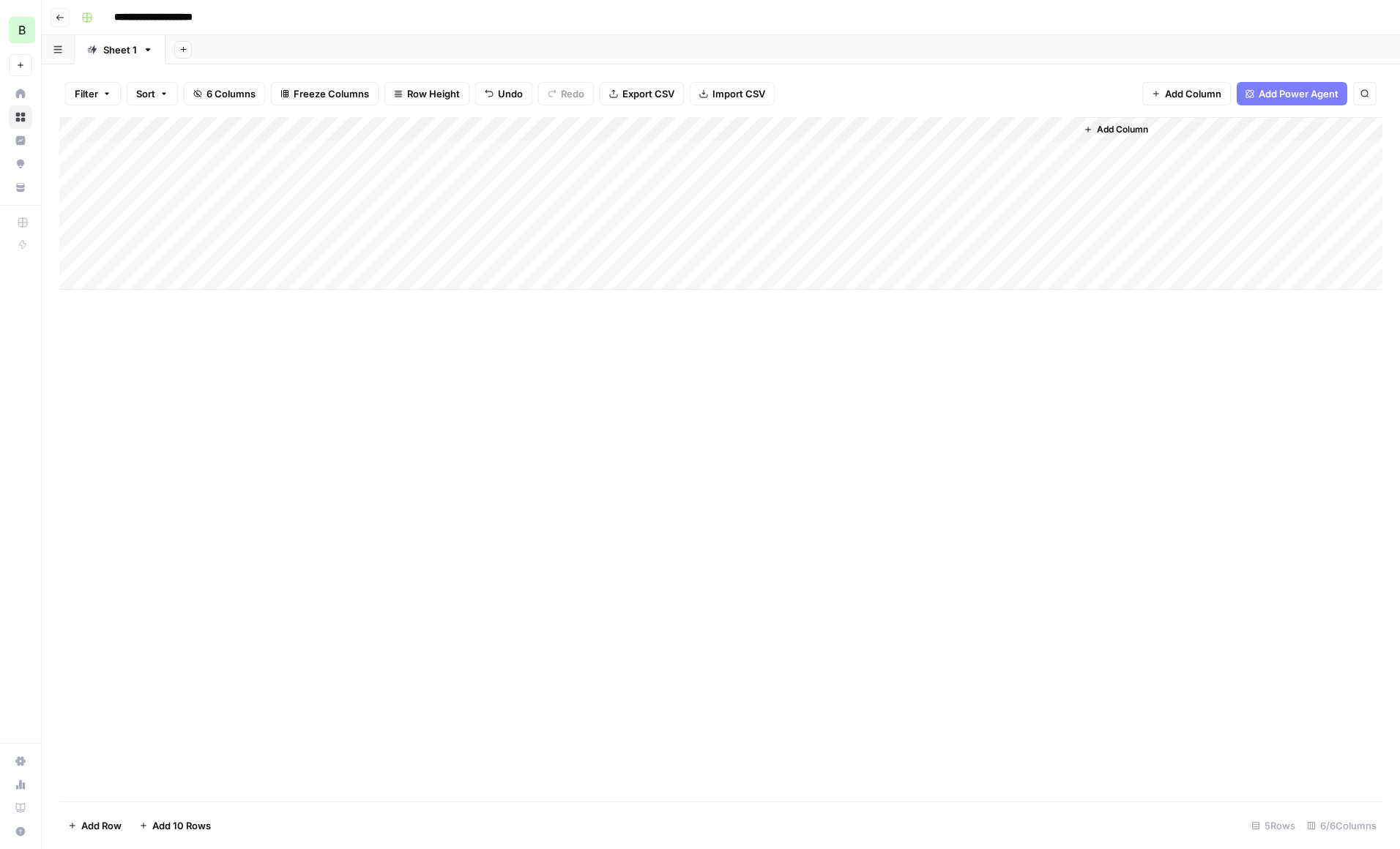
click at [406, 182] on div "Add Column" at bounding box center [721, 203] width 1323 height 172
click at [406, 182] on textarea at bounding box center [438, 178] width 234 height 20
type textarea "**********"
click at [534, 433] on div "Add Column" at bounding box center [721, 459] width 1323 height 685
click at [586, 176] on div "Add Column" at bounding box center [721, 203] width 1323 height 172
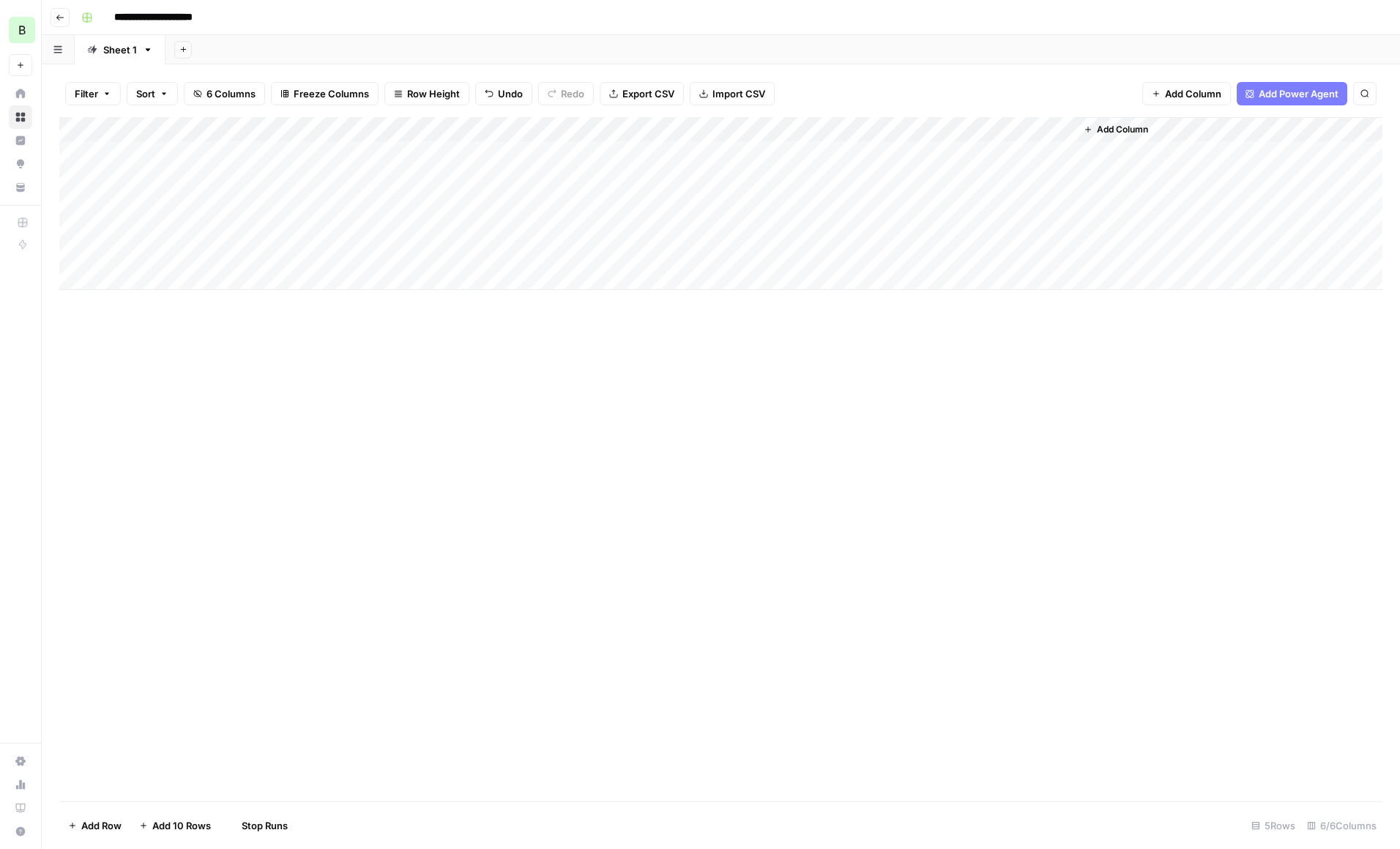
click at [608, 176] on div "Add Column" at bounding box center [721, 203] width 1323 height 172
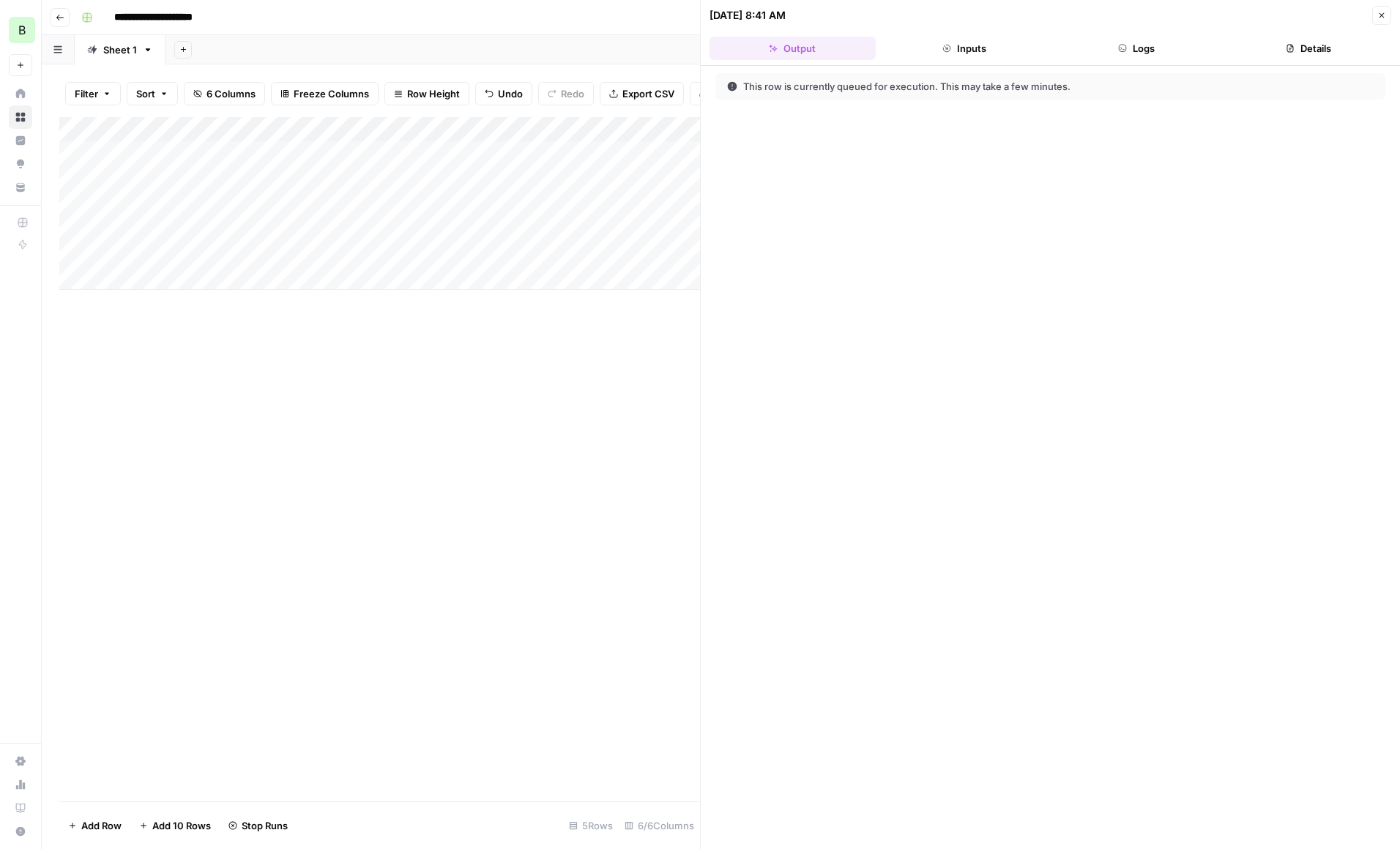
click at [1120, 41] on button "Logs" at bounding box center [1137, 48] width 167 height 23
click at [1379, 16] on icon "button" at bounding box center [1382, 16] width 9 height 9
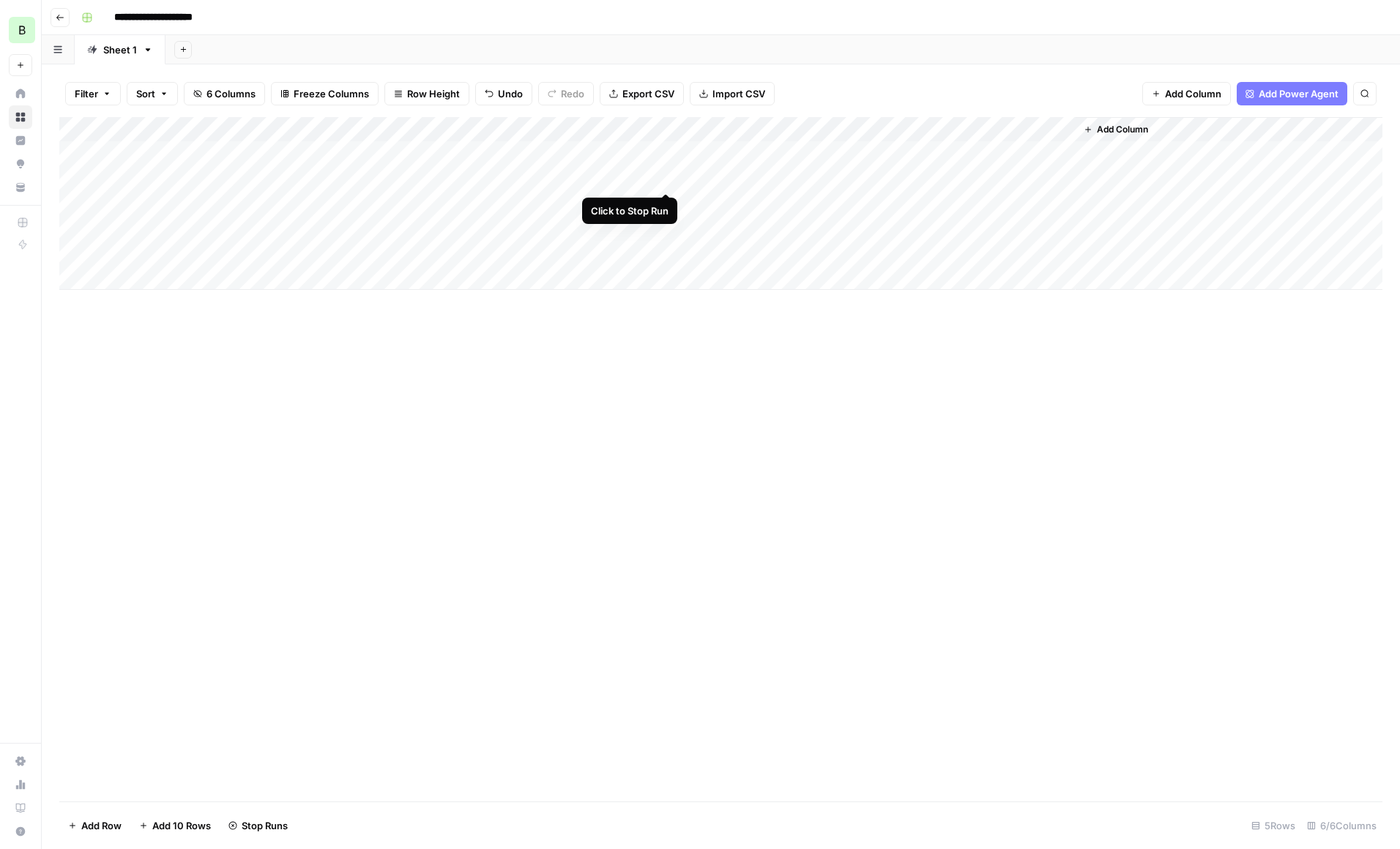
click at [665, 178] on div "Add Column" at bounding box center [721, 203] width 1323 height 172
click at [665, 178] on div "Add Column" at bounding box center [721, 203] width 1323 height 172
click at [628, 150] on div "Add Column" at bounding box center [721, 203] width 1323 height 172
click at [644, 151] on div "Add Column" at bounding box center [721, 203] width 1323 height 172
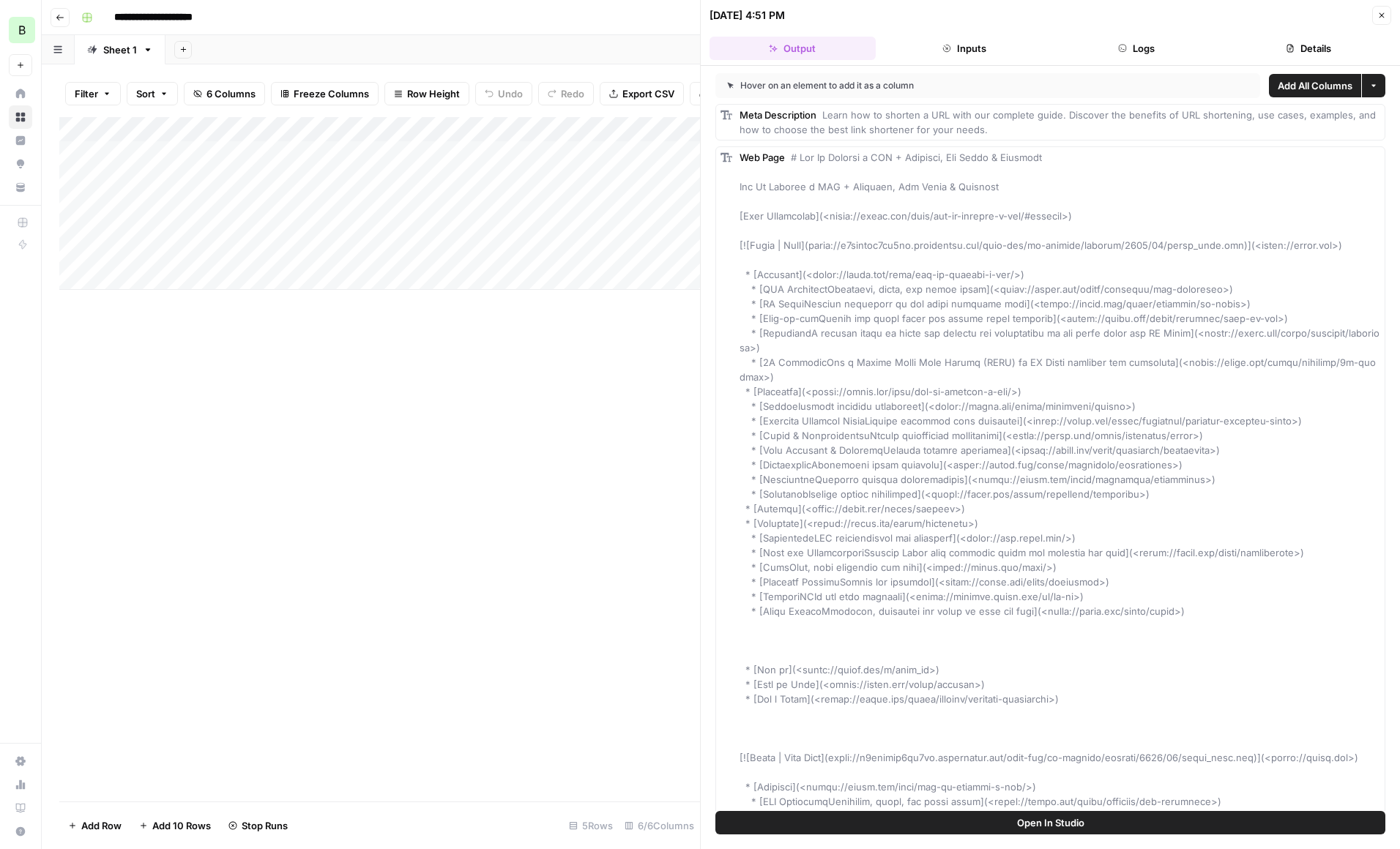
click at [980, 46] on button "Inputs" at bounding box center [965, 48] width 167 height 23
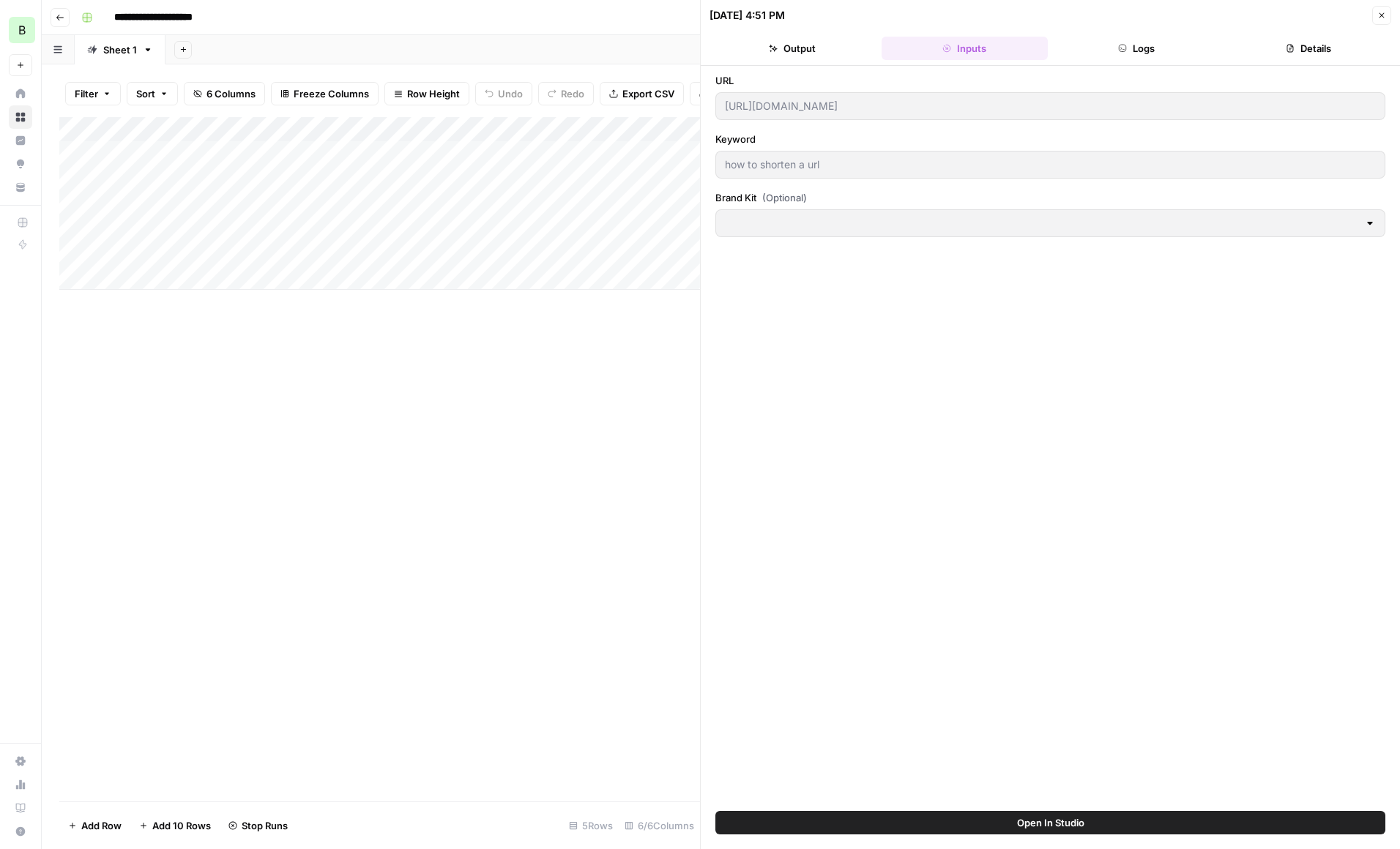
click at [1145, 46] on button "Logs" at bounding box center [1137, 48] width 167 height 23
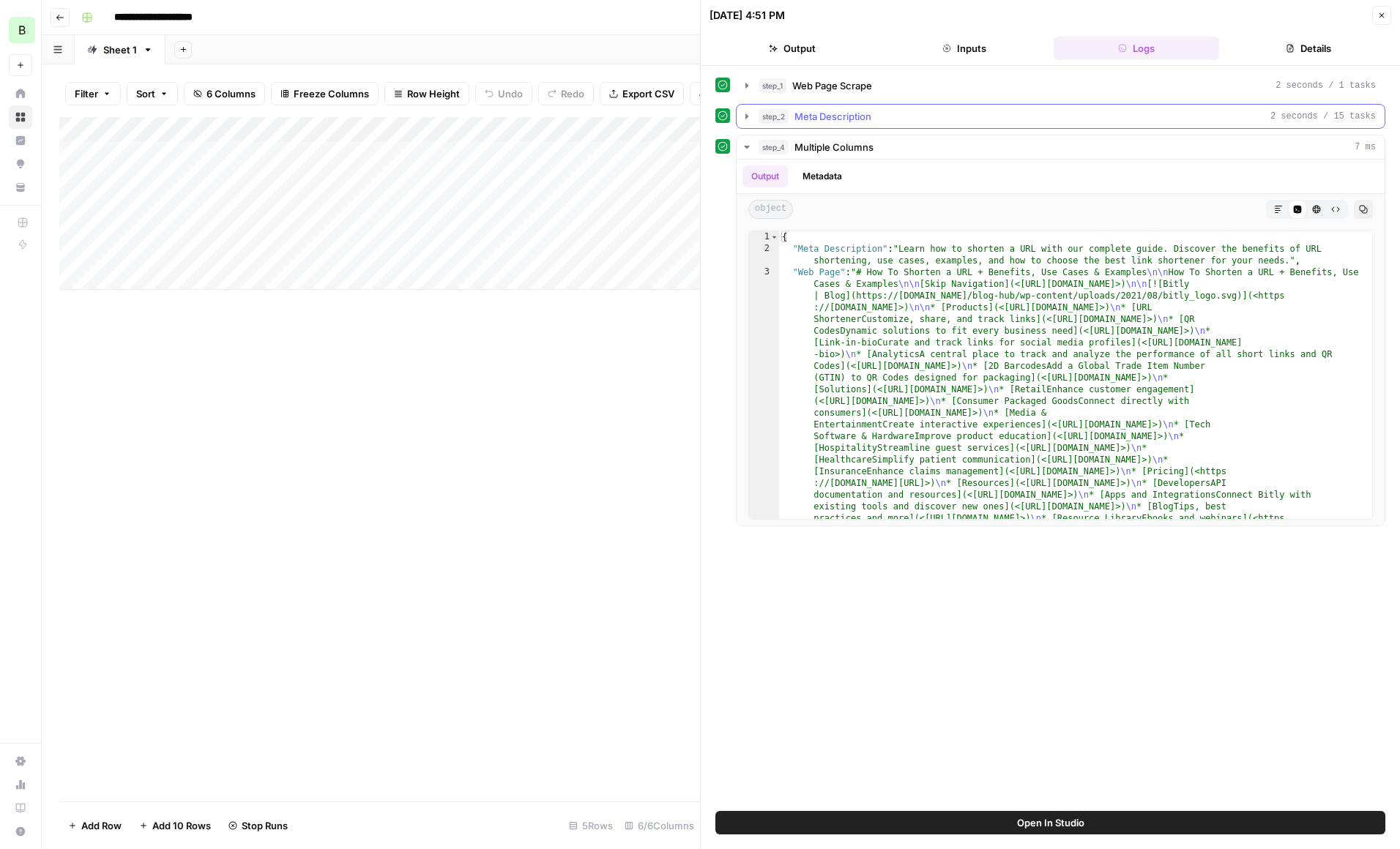
click at [944, 117] on div "step_2 Meta Description 2 seconds / 15 tasks" at bounding box center [1067, 116] width 617 height 15
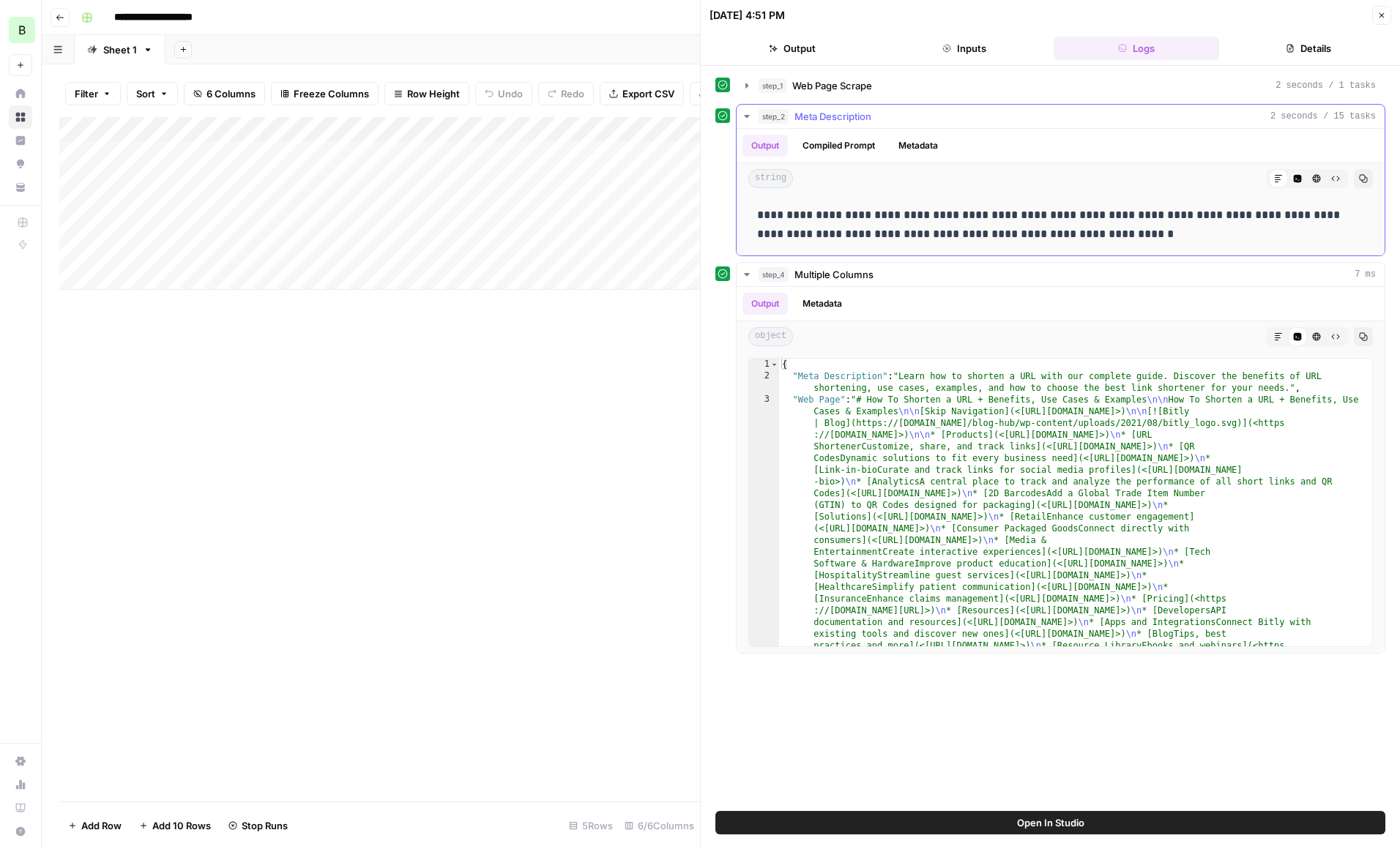
click at [944, 117] on div "step_2 Meta Description 2 seconds / 15 tasks" at bounding box center [1067, 116] width 617 height 15
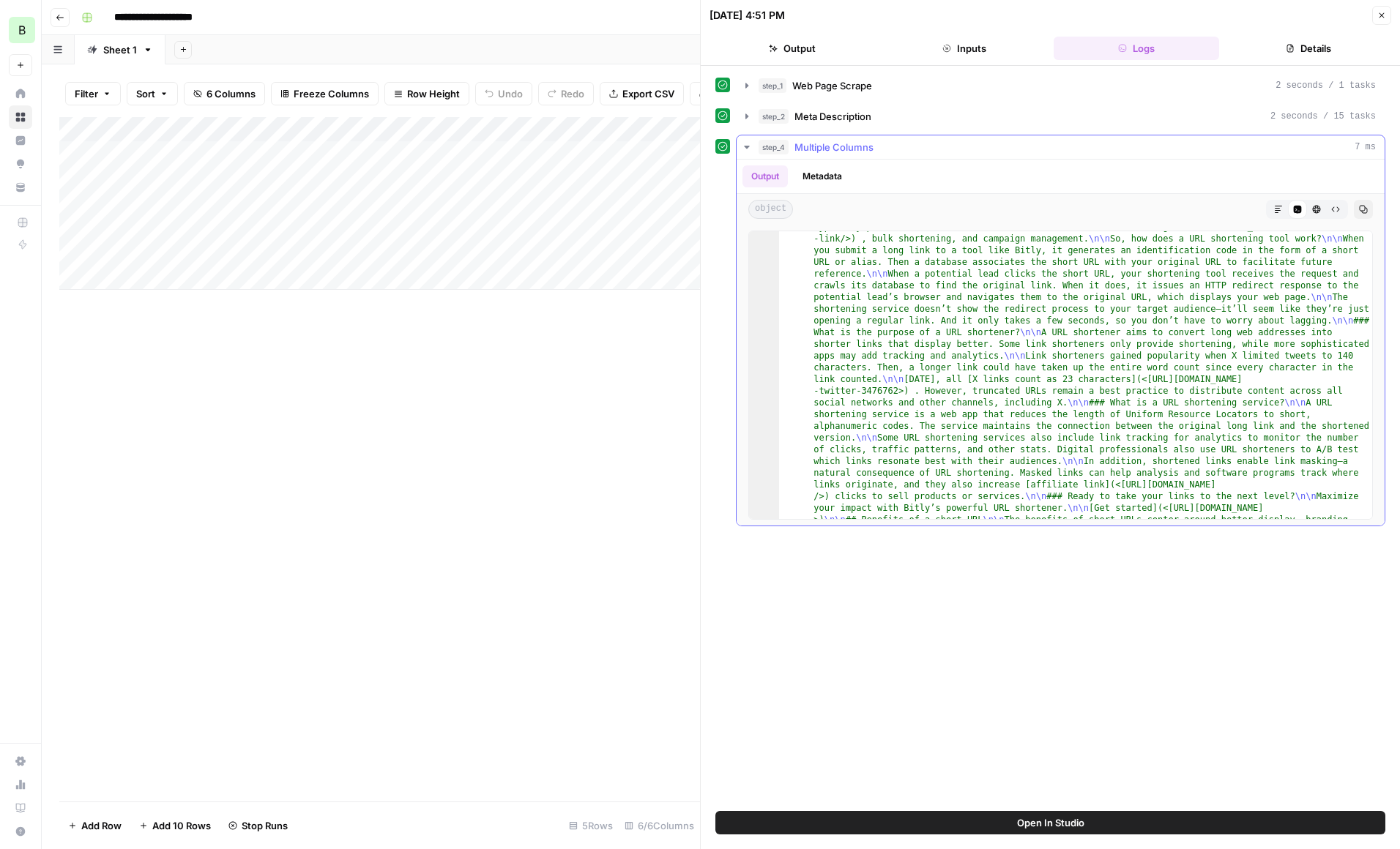
scroll to position [1240, 0]
click at [809, 50] on button "Output" at bounding box center [793, 48] width 167 height 23
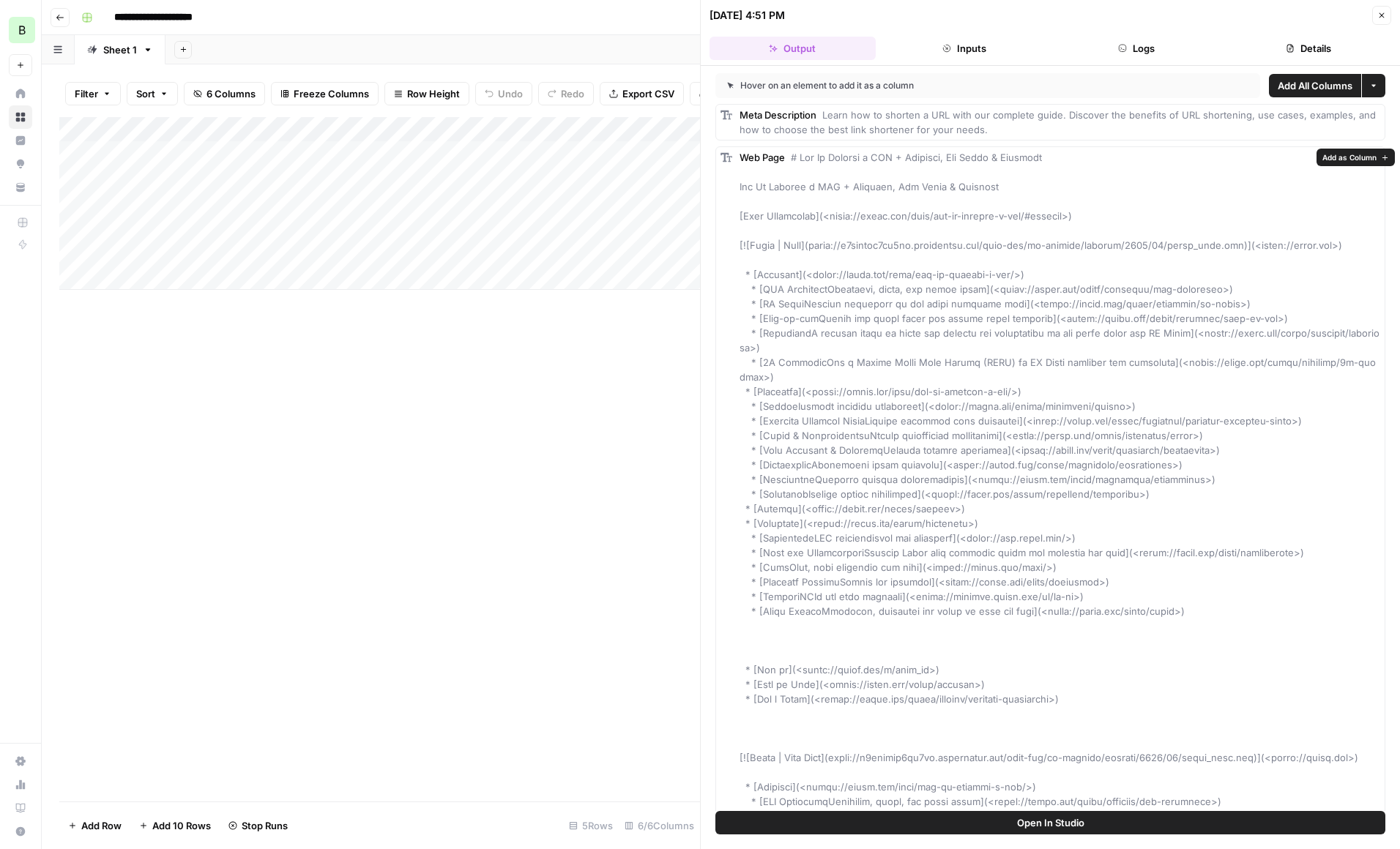
click at [537, 396] on div "Add Column" at bounding box center [380, 459] width 641 height 685
click at [1381, 18] on icon "button" at bounding box center [1382, 16] width 9 height 9
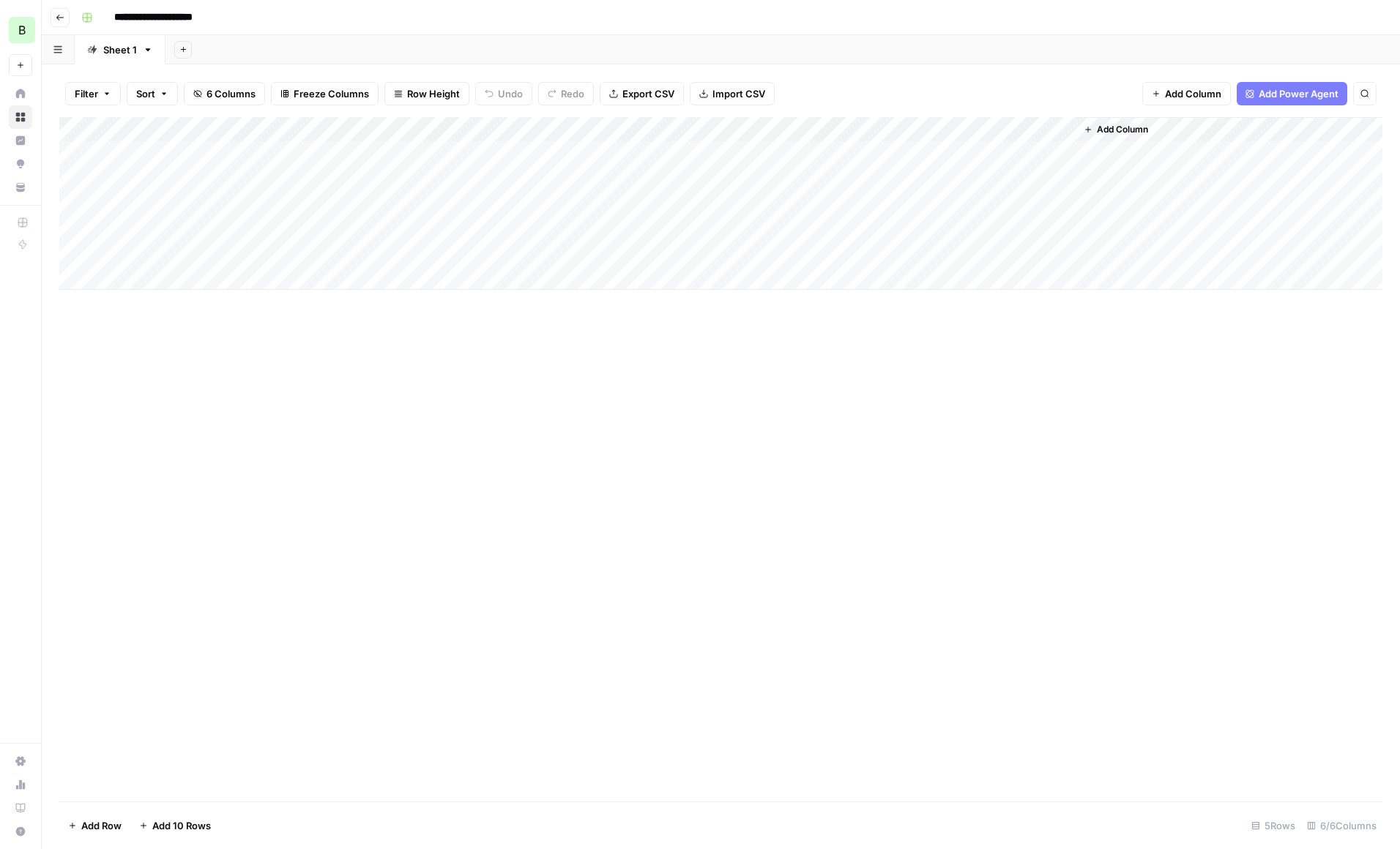
click at [852, 178] on div "Add Column" at bounding box center [721, 203] width 1323 height 172
click at [852, 178] on textarea "**********" at bounding box center [957, 194] width 293 height 50
click at [906, 196] on textarea "**********" at bounding box center [957, 194] width 293 height 50
click at [846, 349] on div "Add Column" at bounding box center [721, 459] width 1323 height 685
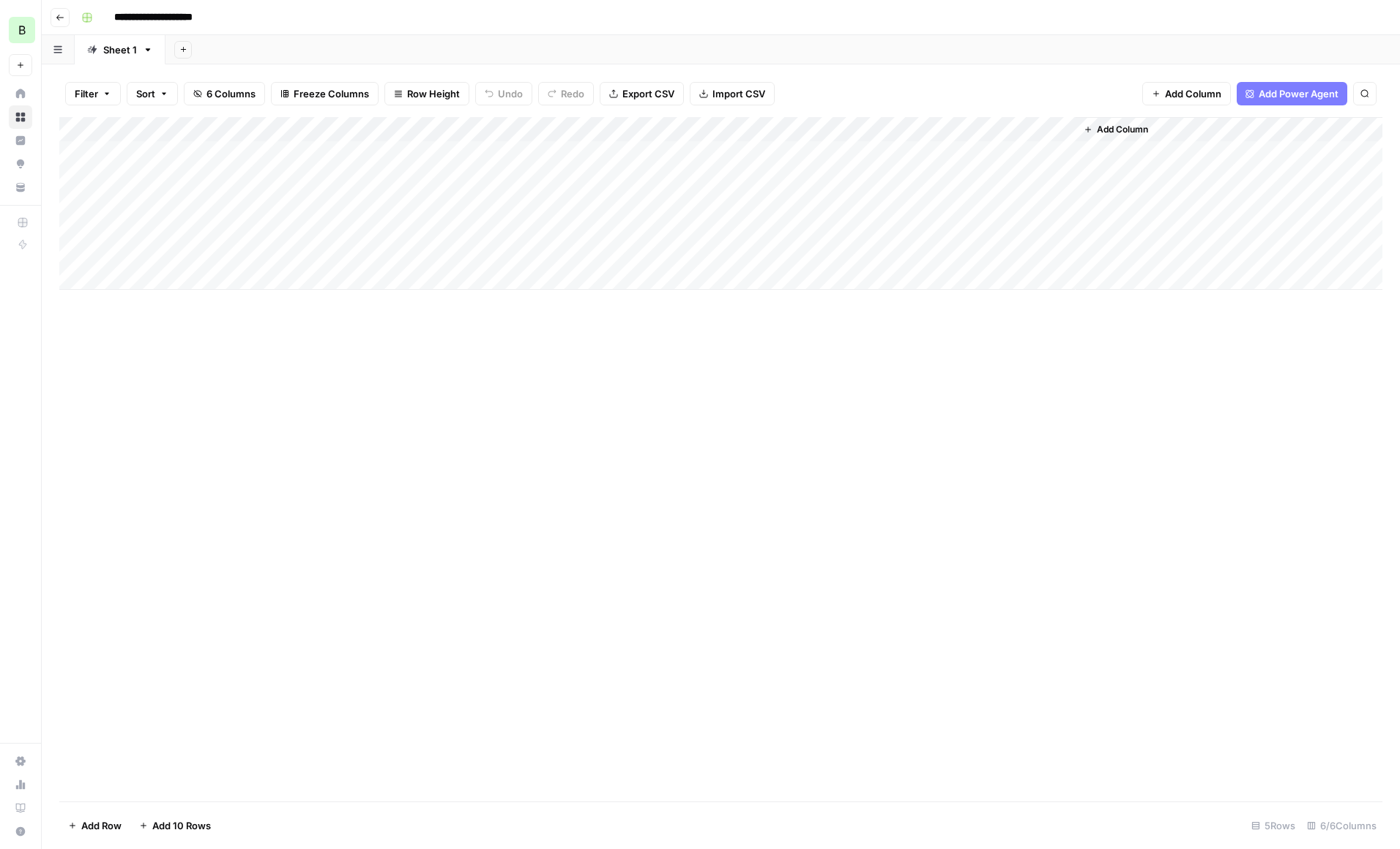
click at [1307, 94] on span "Add Power Agent" at bounding box center [1299, 94] width 80 height 15
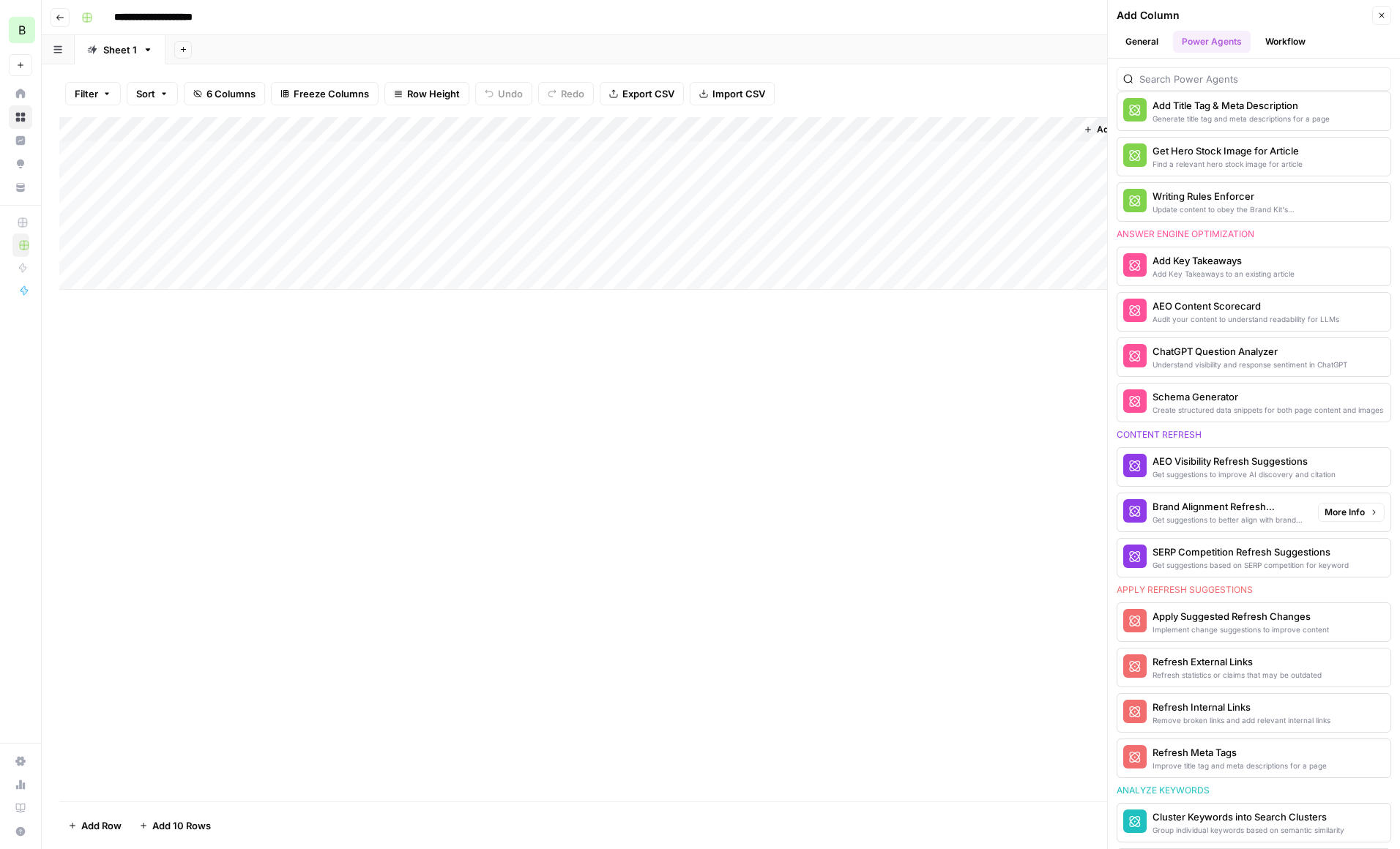
scroll to position [571, 0]
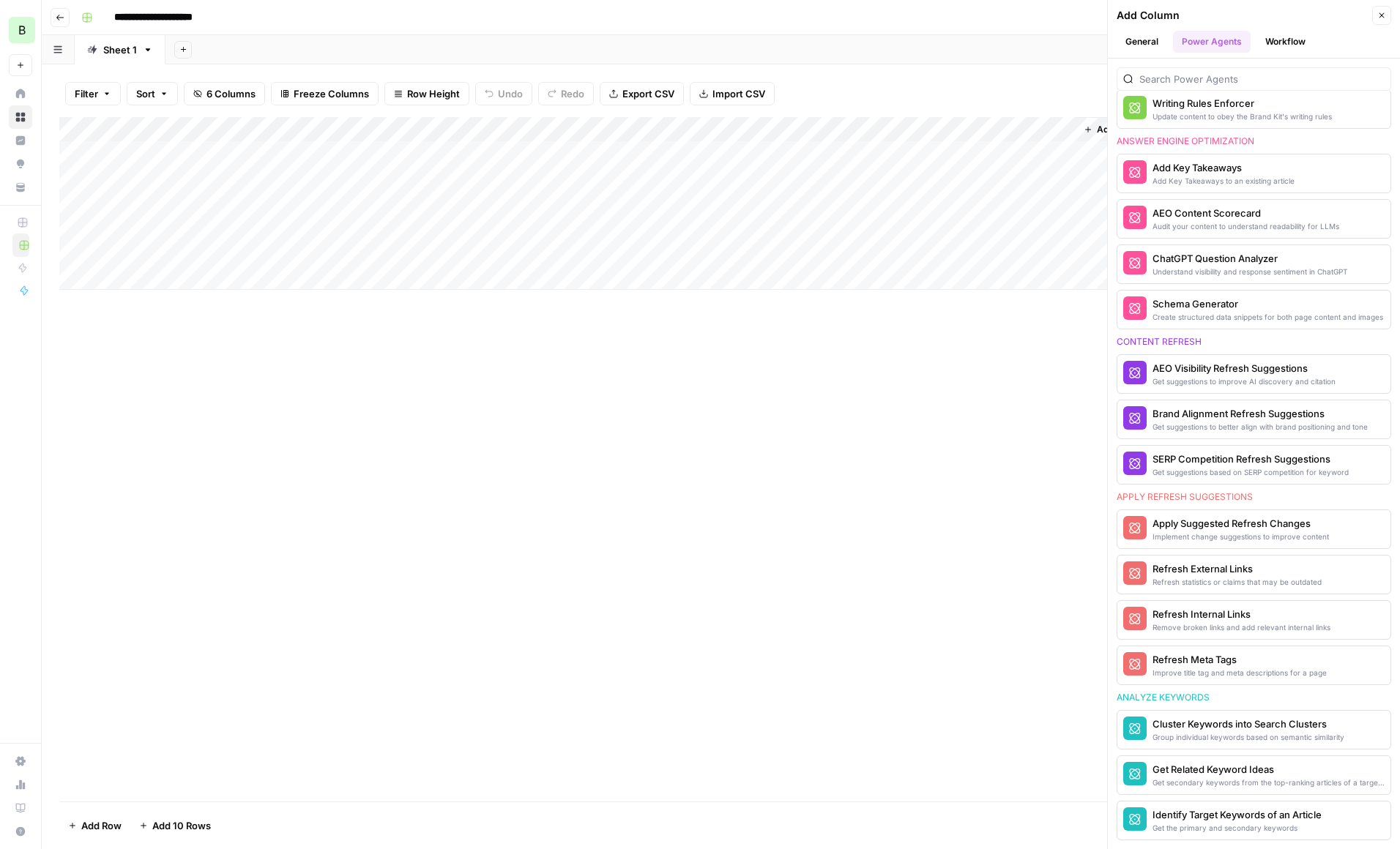
click at [1295, 45] on button "Workflow" at bounding box center [1285, 41] width 58 height 22
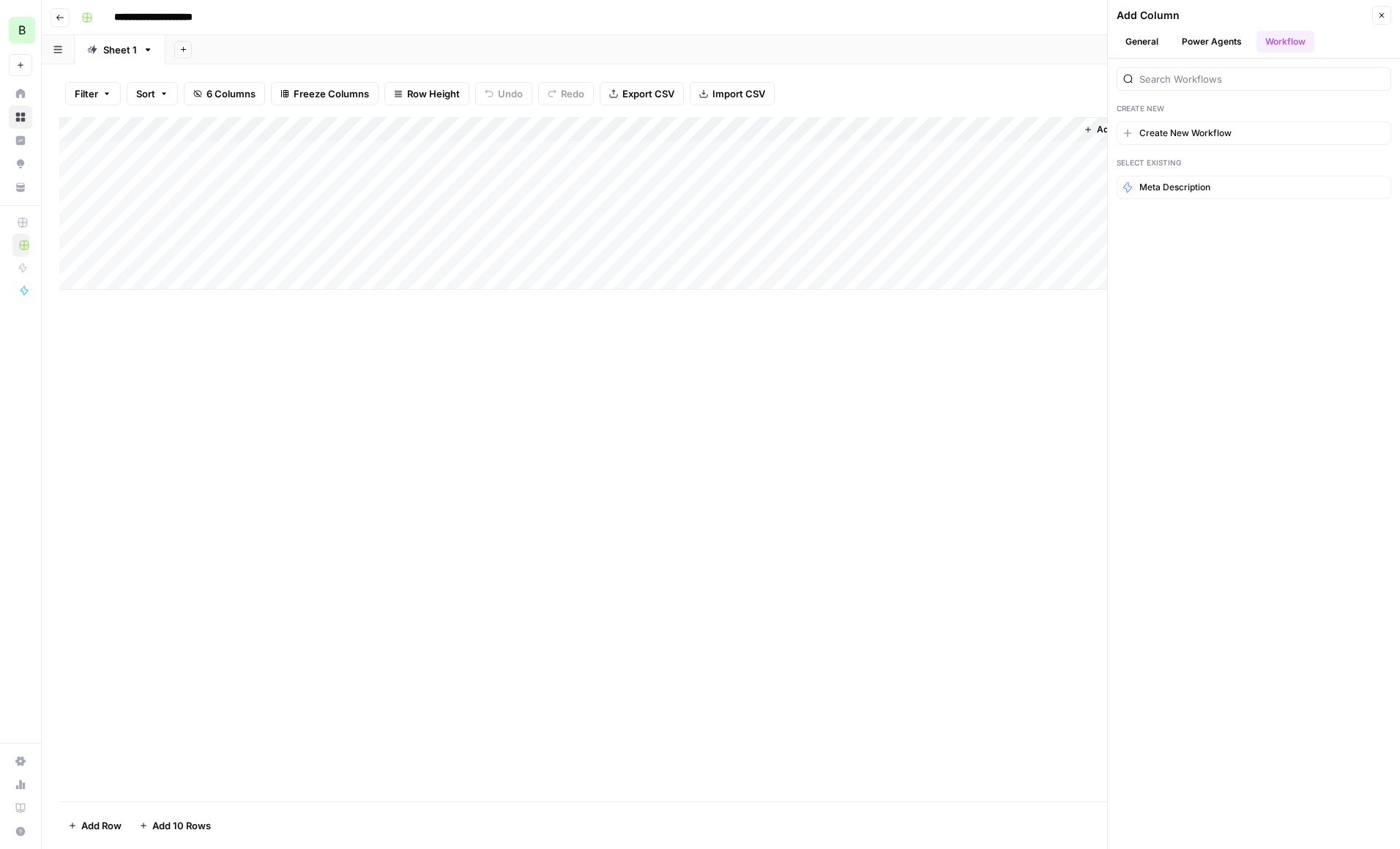
click at [1199, 38] on button "Power Agents" at bounding box center [1212, 41] width 77 height 22
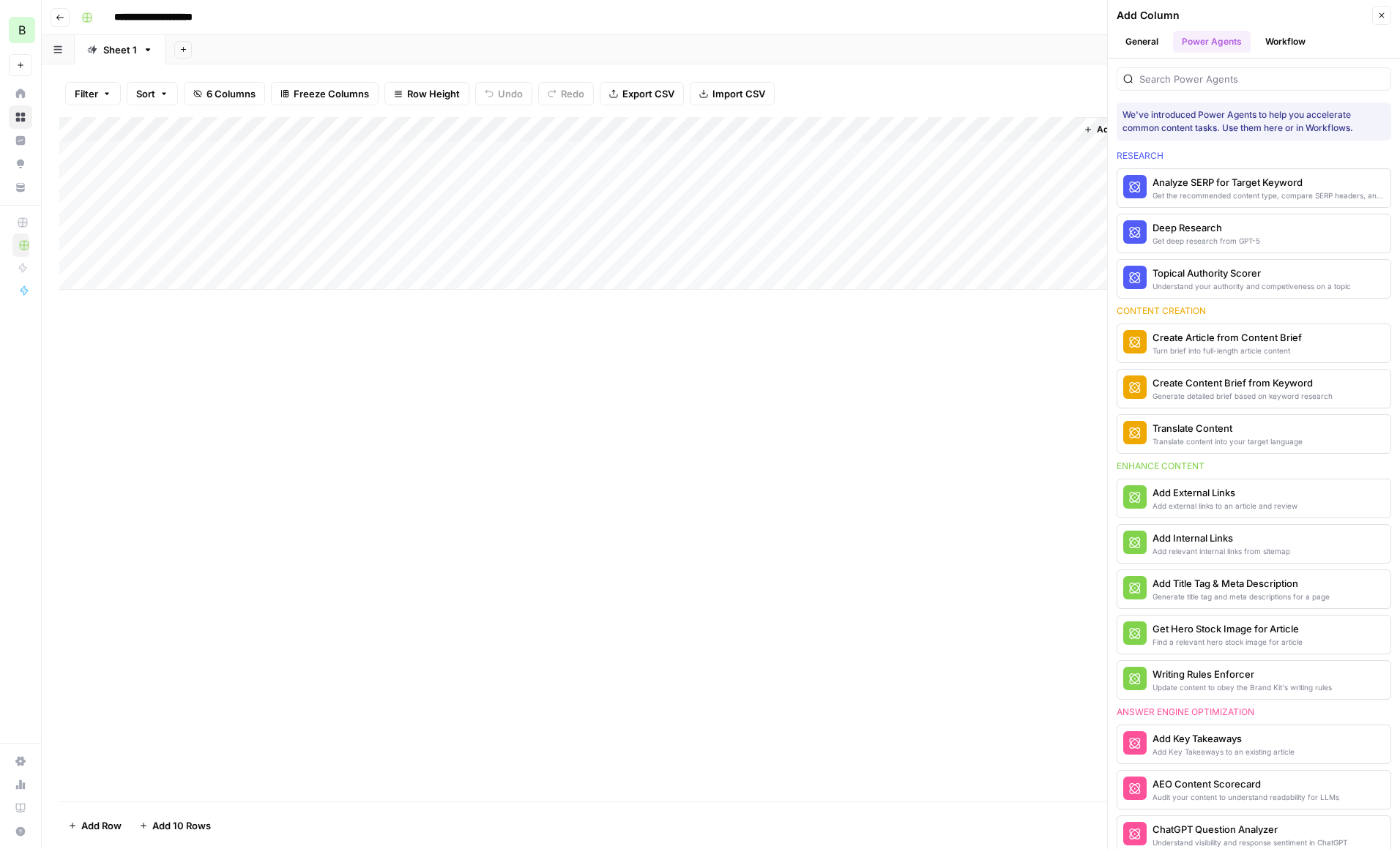
click at [1380, 16] on icon "button" at bounding box center [1382, 16] width 5 height 5
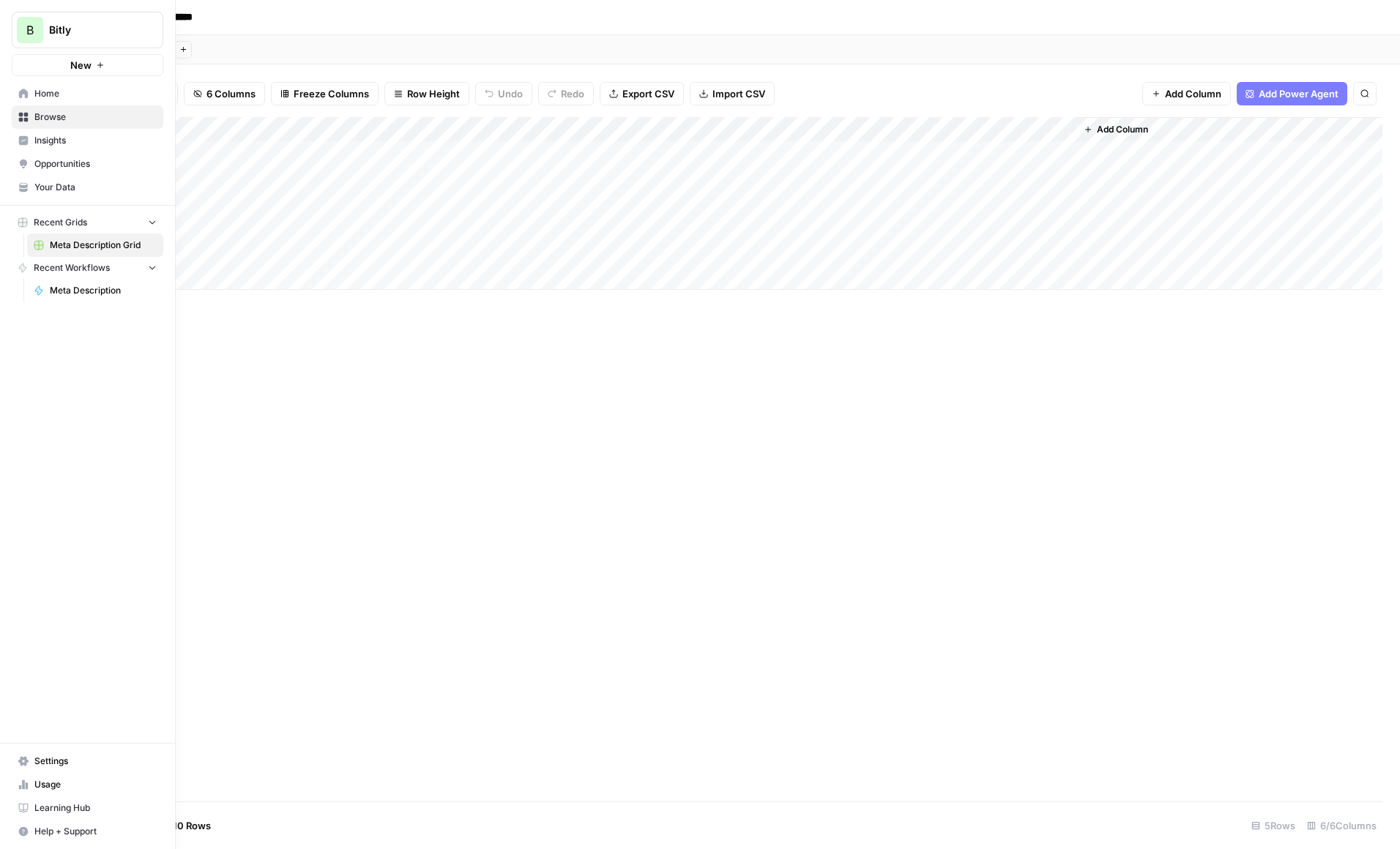
click at [50, 760] on span "Settings" at bounding box center [95, 761] width 122 height 14
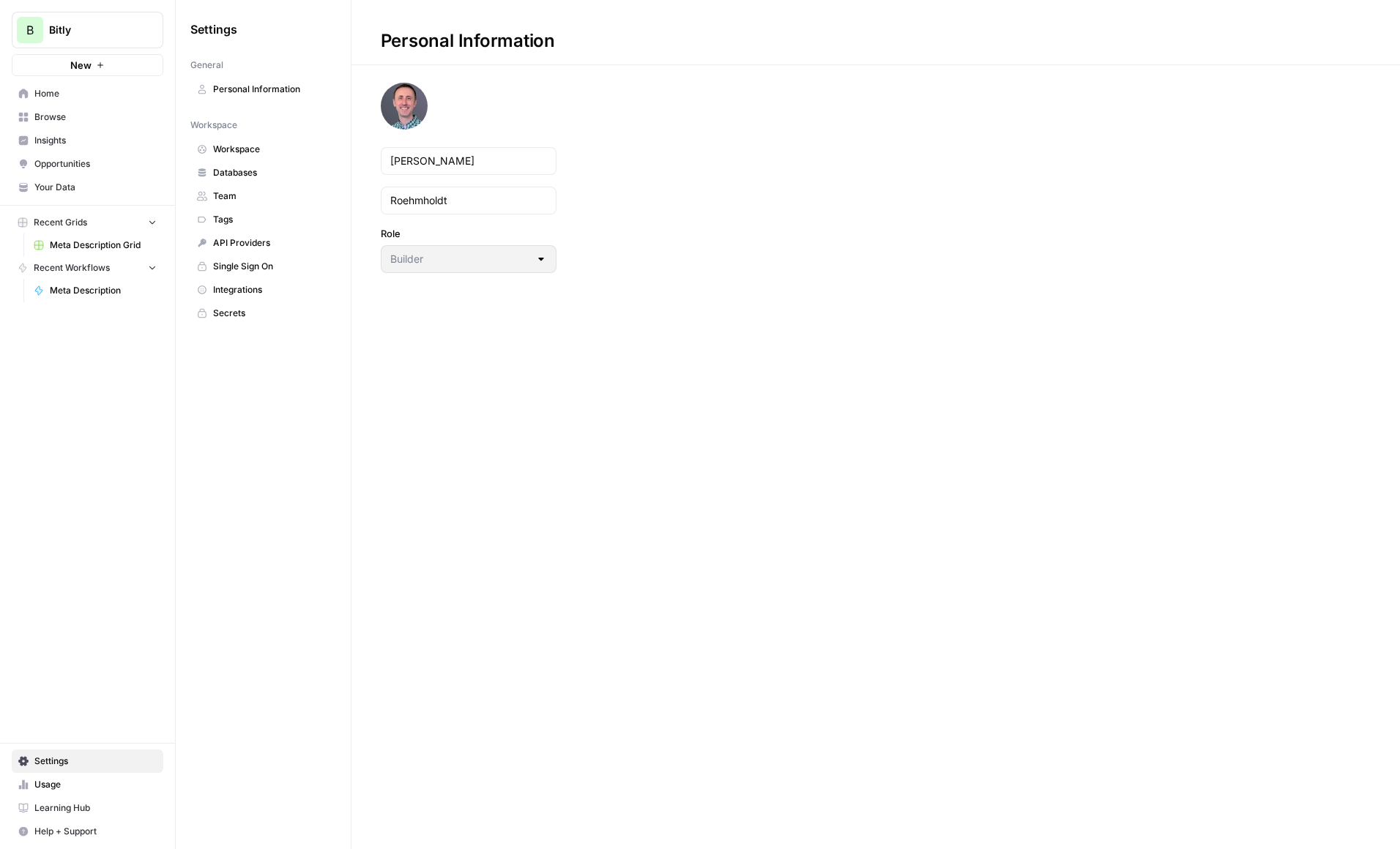
click at [236, 286] on span "Integrations" at bounding box center [271, 290] width 116 height 14
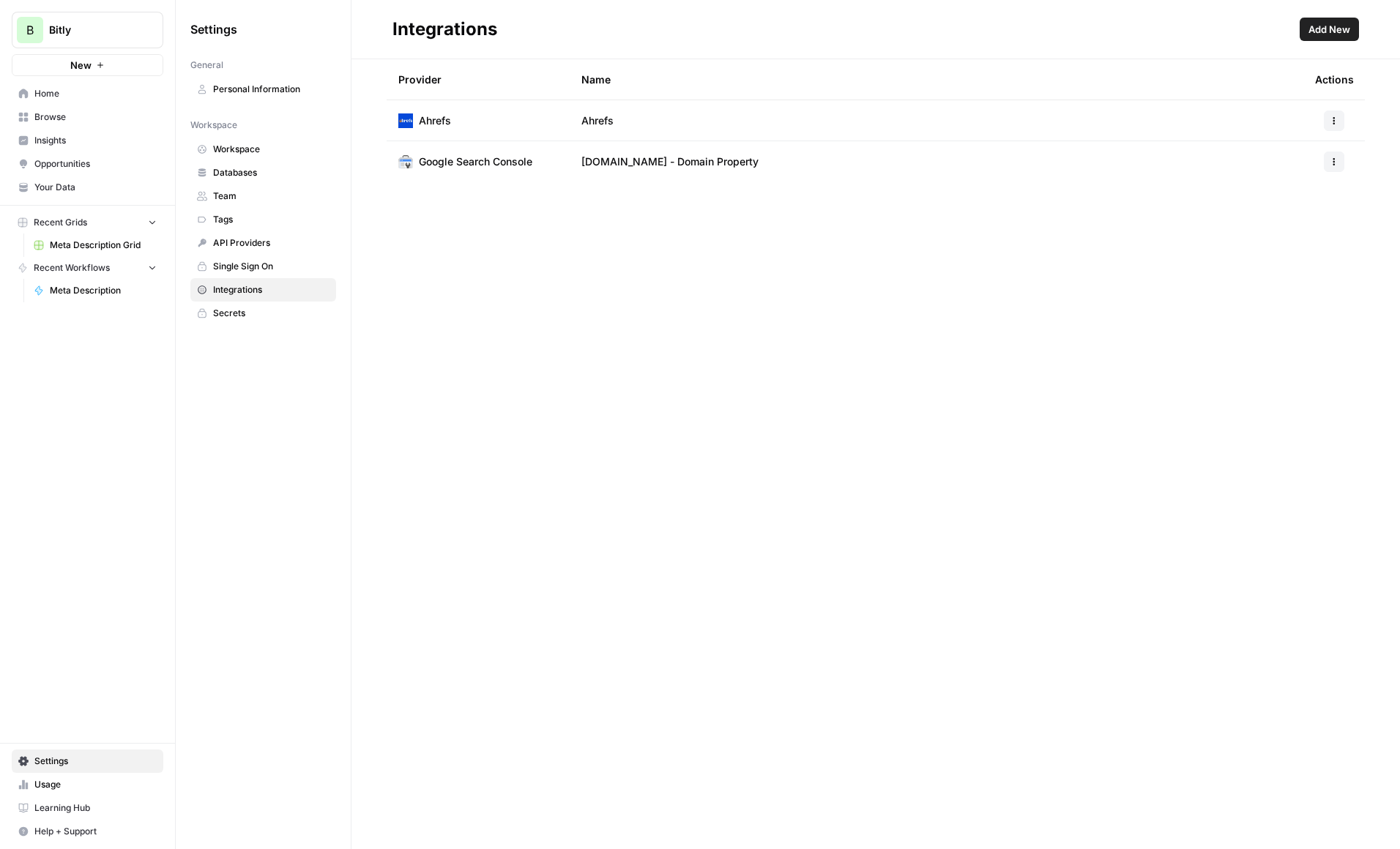
click at [1328, 32] on span "Add New" at bounding box center [1329, 29] width 42 height 15
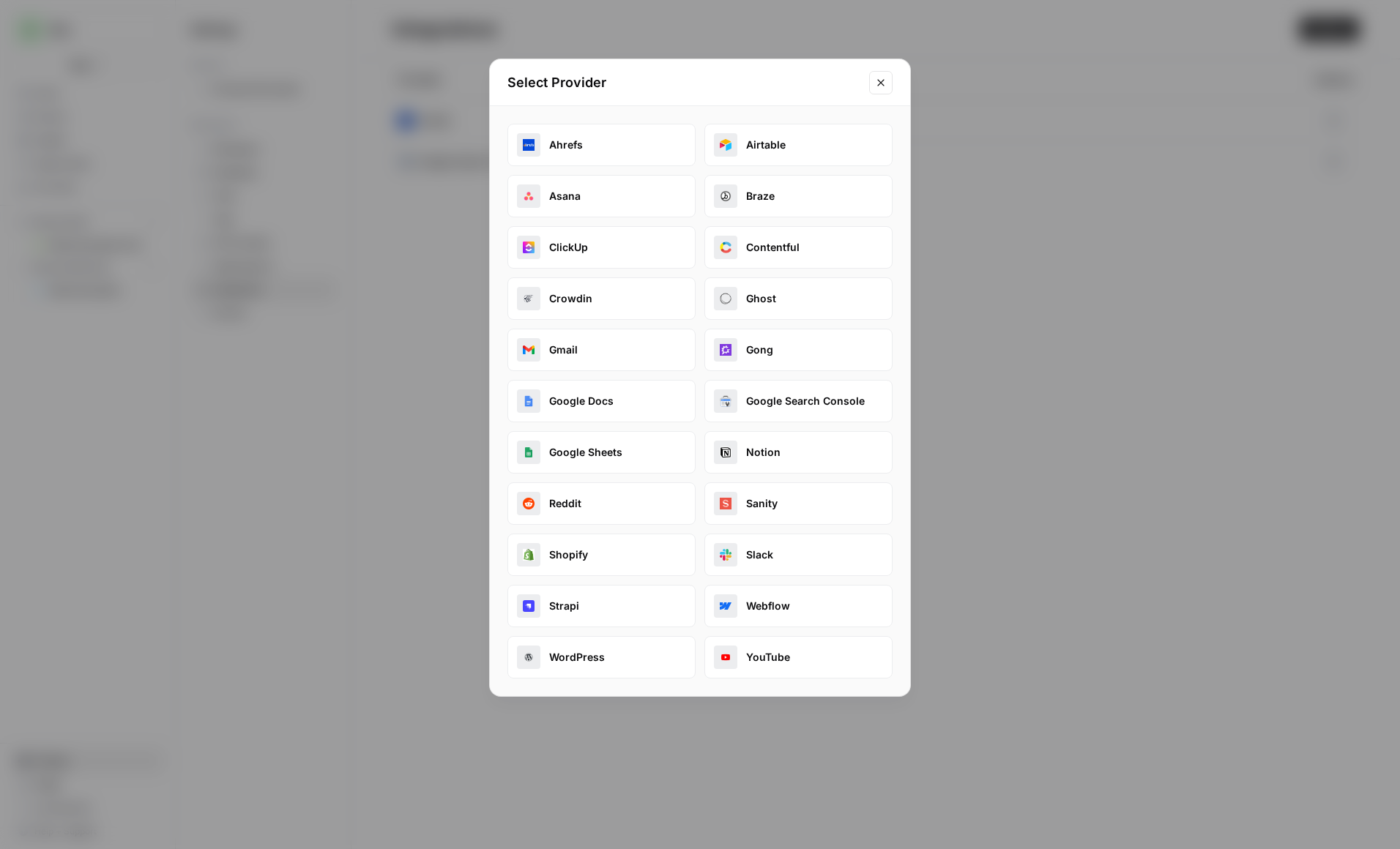
click at [580, 661] on button "WordPress" at bounding box center [601, 657] width 188 height 43
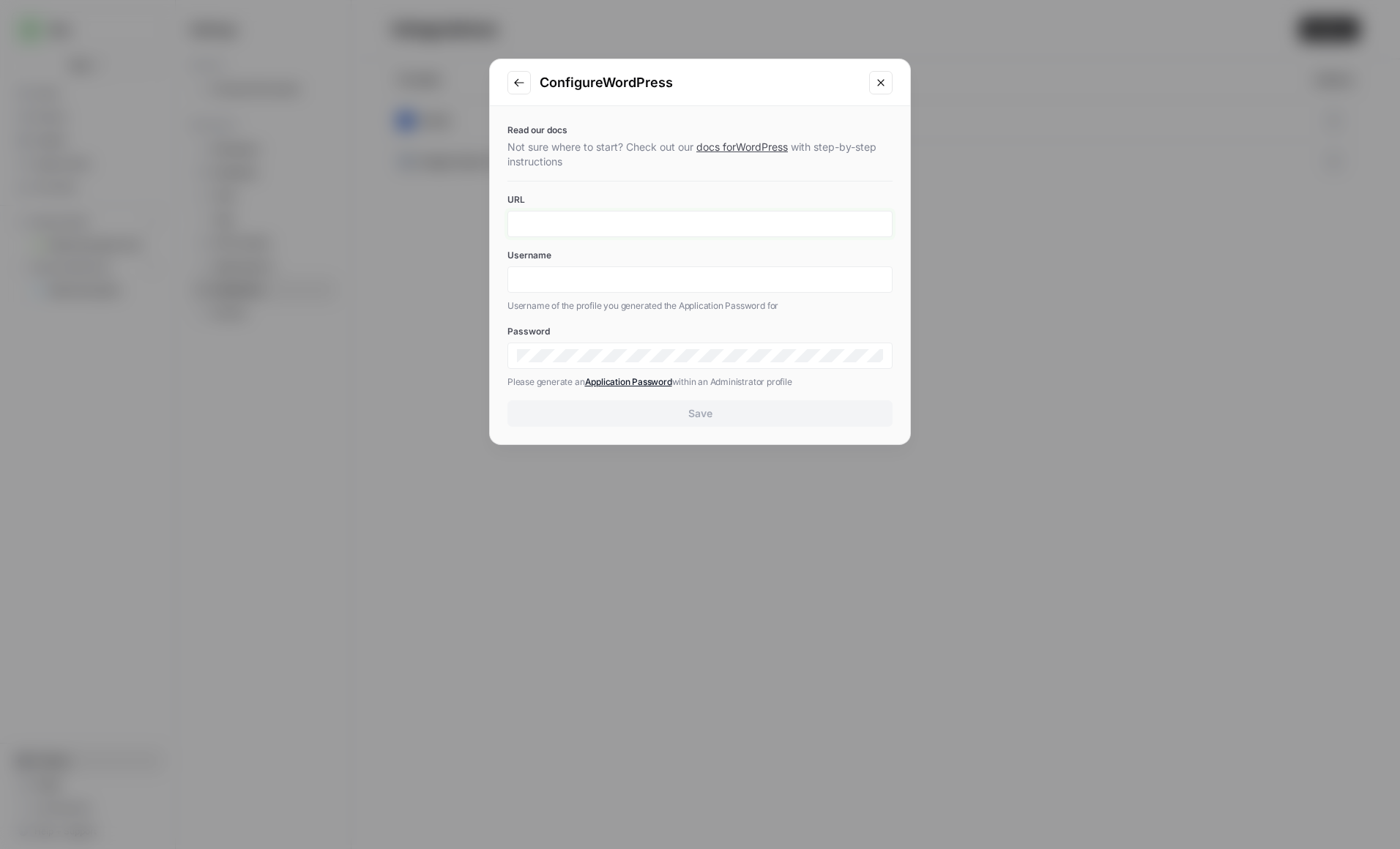
click at [602, 225] on input "URL" at bounding box center [700, 224] width 366 height 14
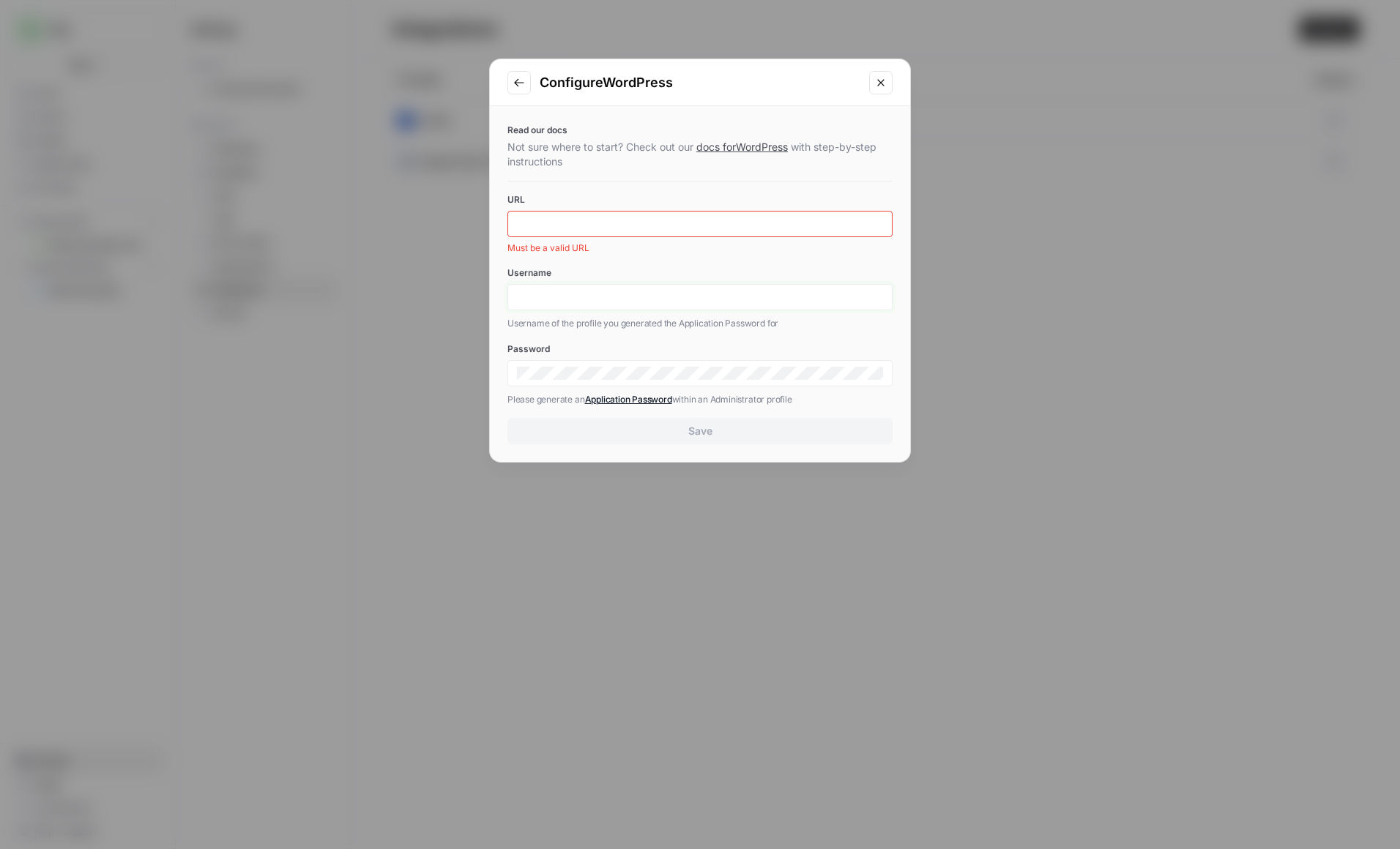
click at [593, 279] on div "Username Username of the profile you generated the Application Password for" at bounding box center [699, 298] width 385 height 64
click at [565, 383] on div at bounding box center [699, 373] width 385 height 26
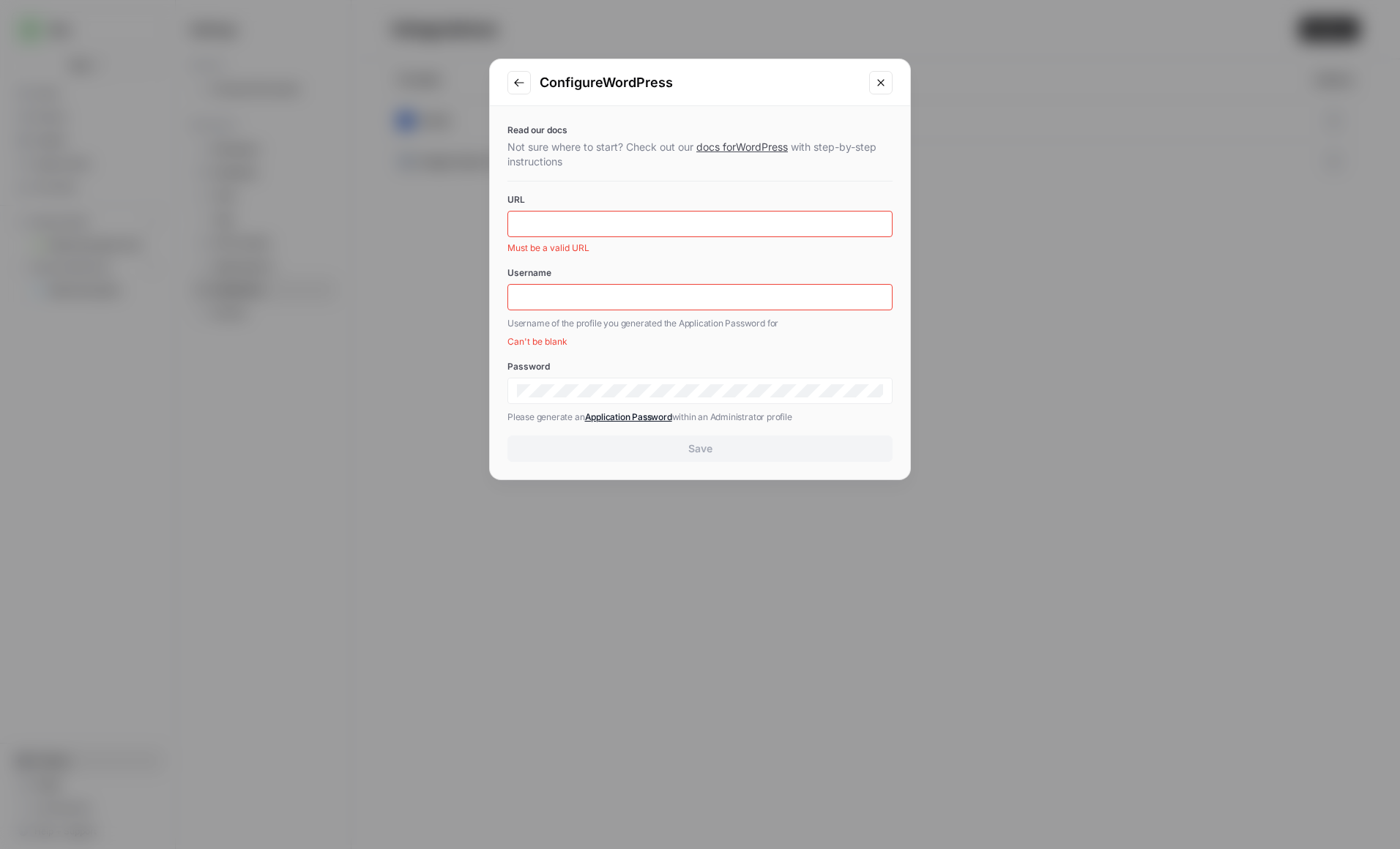
click at [501, 82] on div "Configure WordPress" at bounding box center [700, 82] width 420 height 46
click at [508, 82] on button "Go to previous step" at bounding box center [518, 82] width 23 height 23
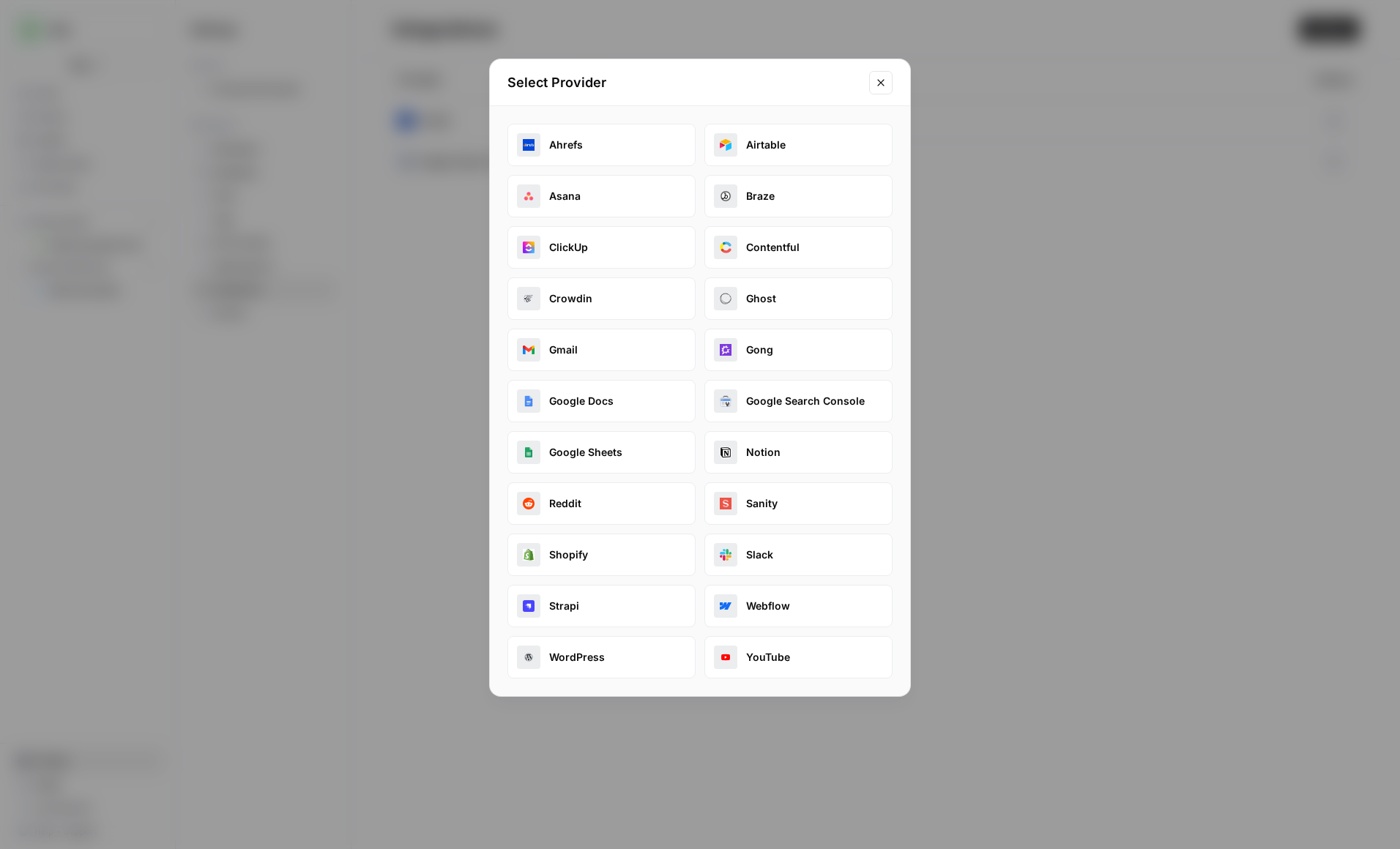
click at [876, 75] on button "Close modal" at bounding box center [881, 82] width 23 height 23
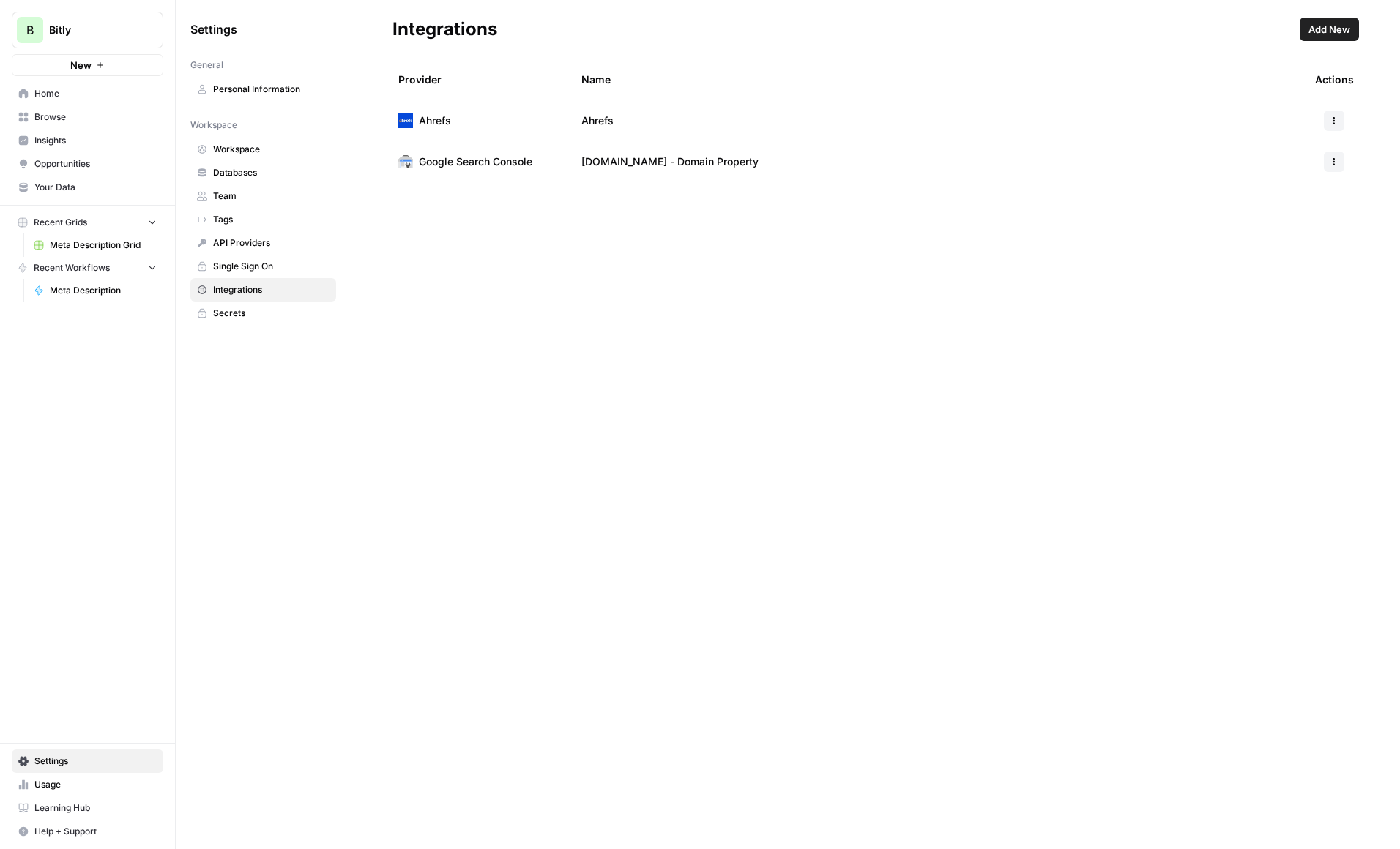
click at [66, 166] on span "Opportunities" at bounding box center [95, 164] width 122 height 14
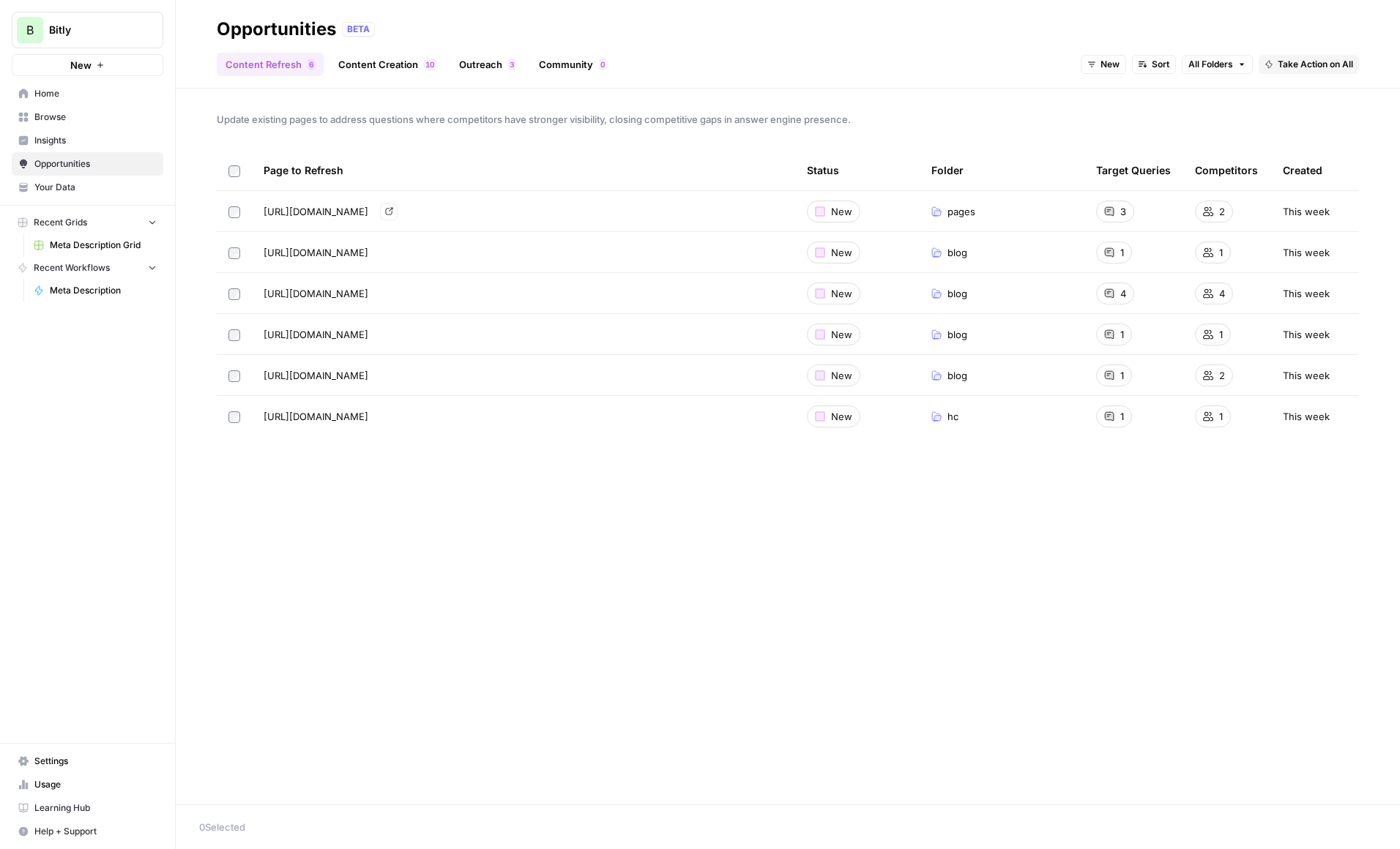
click at [308, 212] on span "https://bitly.com/pages/products/url-shortener" at bounding box center [316, 212] width 105 height 15
click at [372, 65] on link "Content Creation 0 1" at bounding box center [386, 64] width 115 height 23
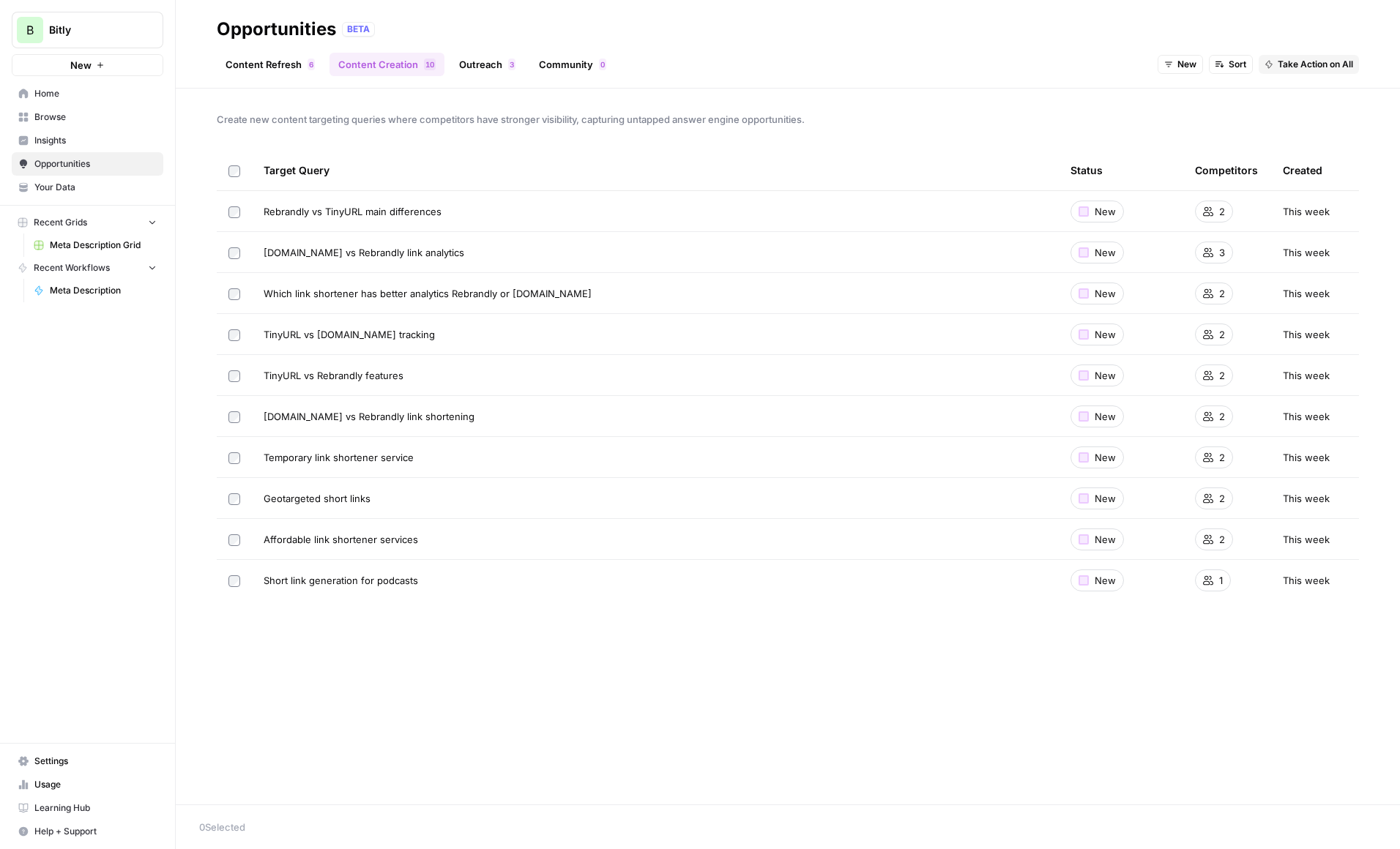
click at [479, 62] on link "Outreach 3" at bounding box center [487, 64] width 74 height 23
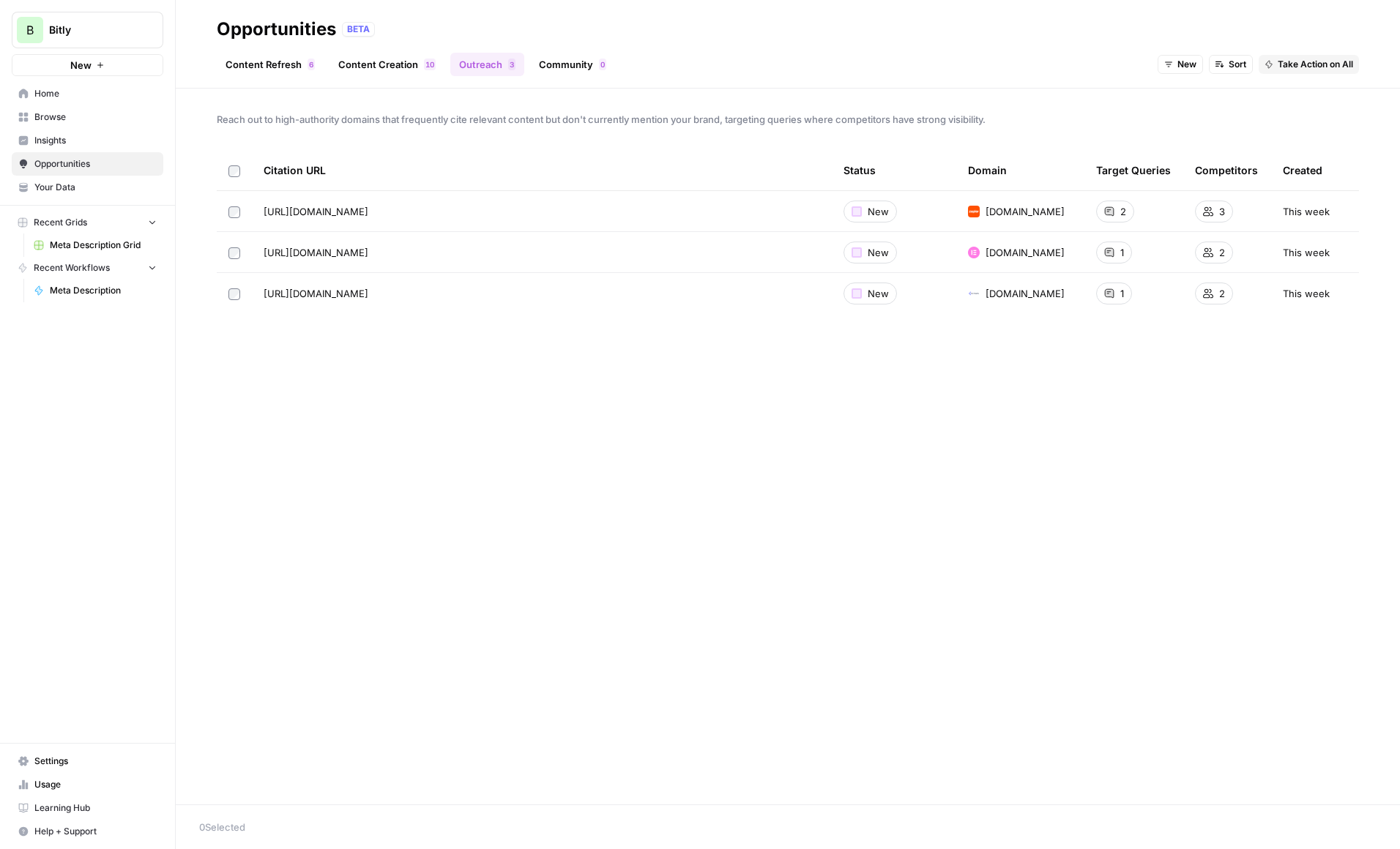
click at [573, 62] on link "Community 0" at bounding box center [572, 64] width 85 height 23
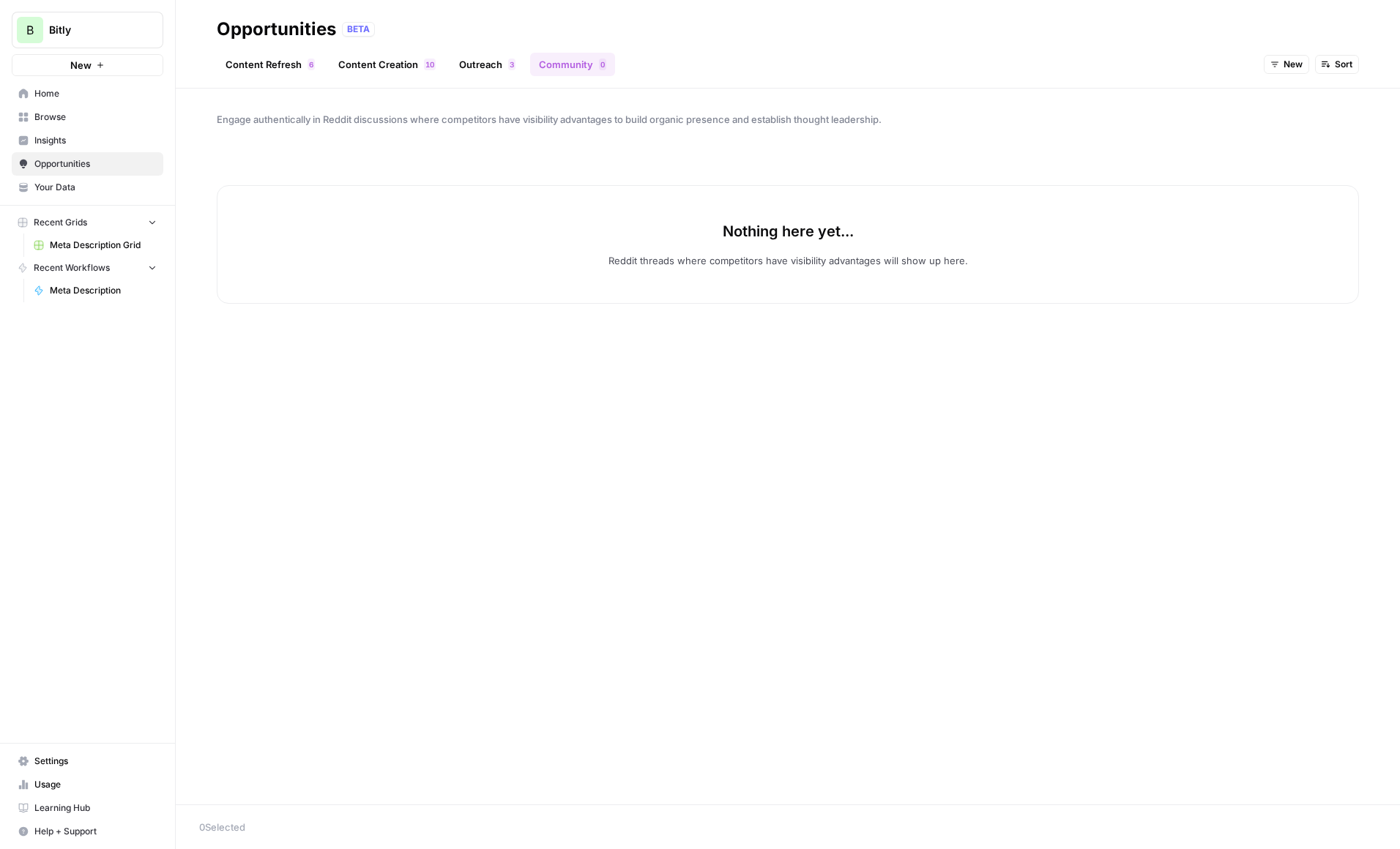
click at [53, 138] on span "Insights" at bounding box center [95, 141] width 122 height 14
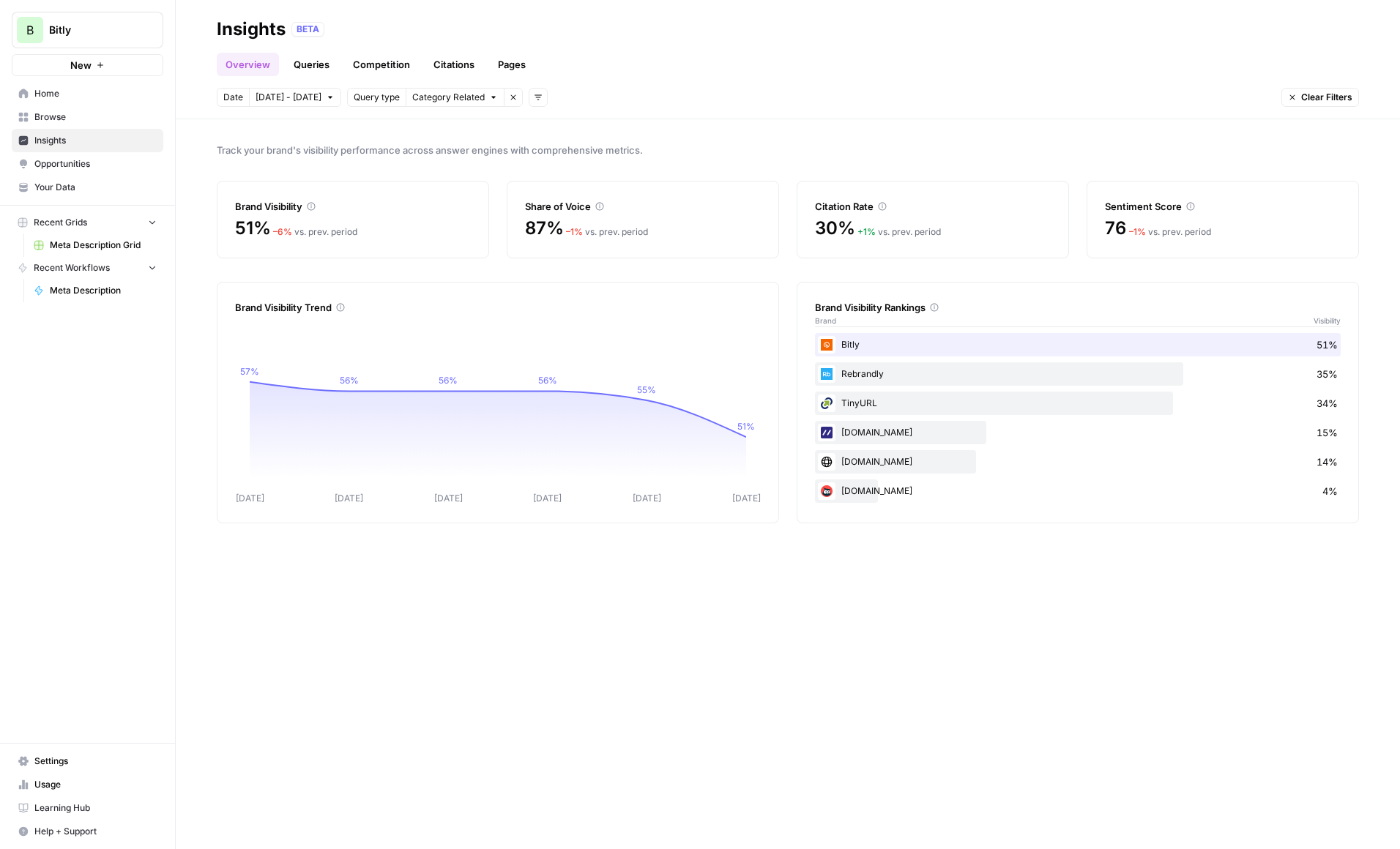
click at [320, 58] on link "Queries" at bounding box center [311, 64] width 53 height 23
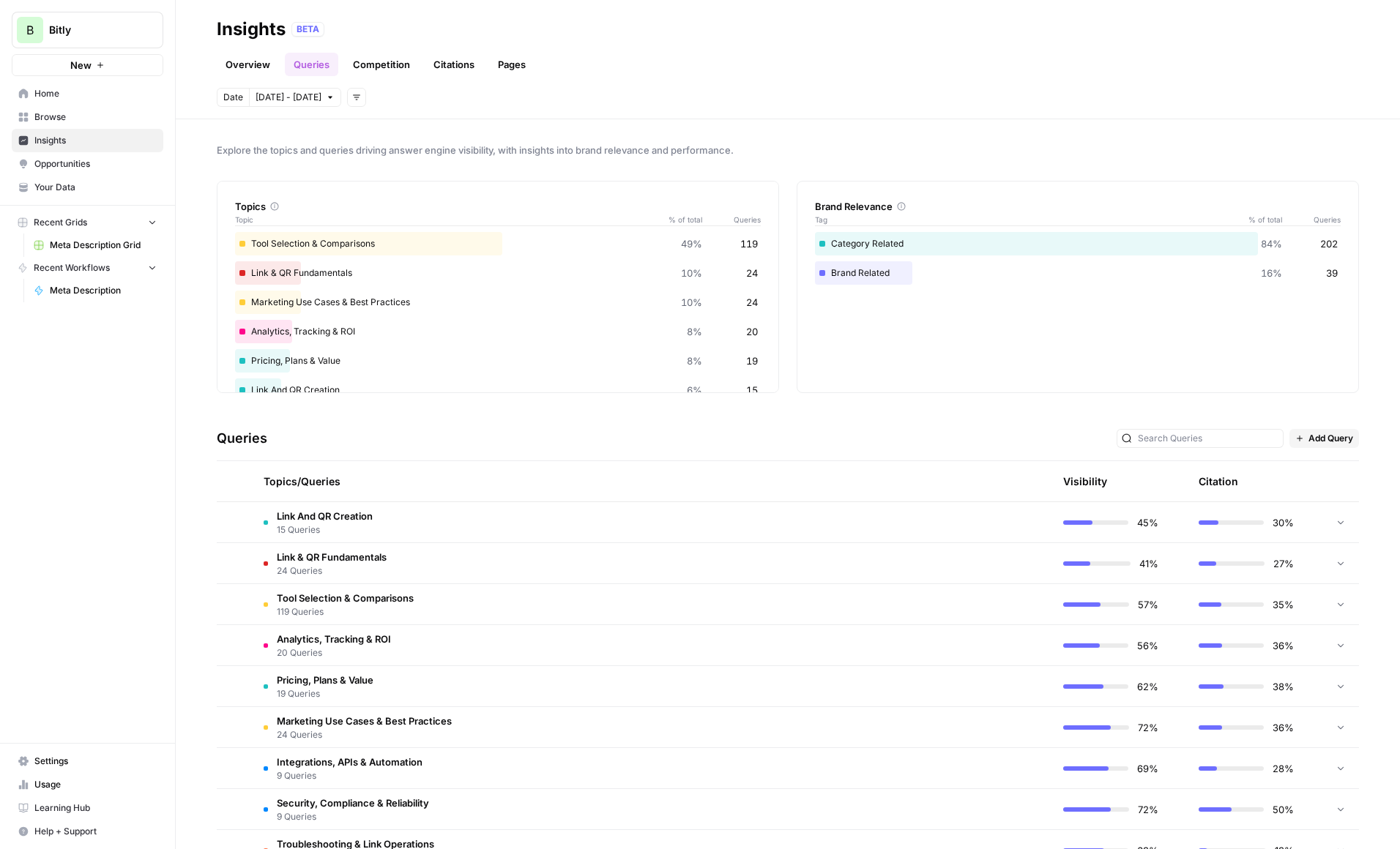
scroll to position [46, 0]
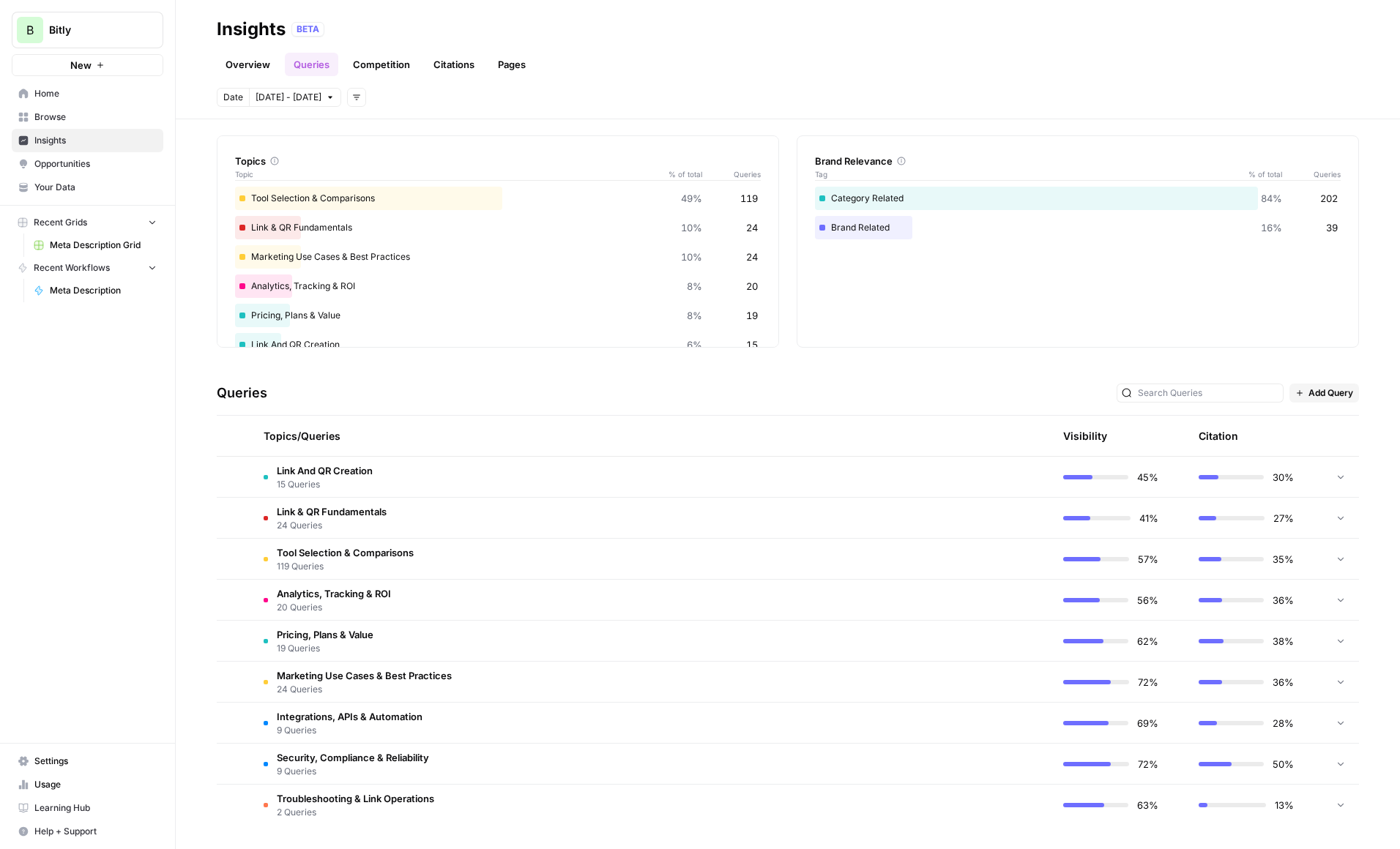
click at [783, 476] on td "Link And QR Creation 15 Queries" at bounding box center [582, 477] width 661 height 40
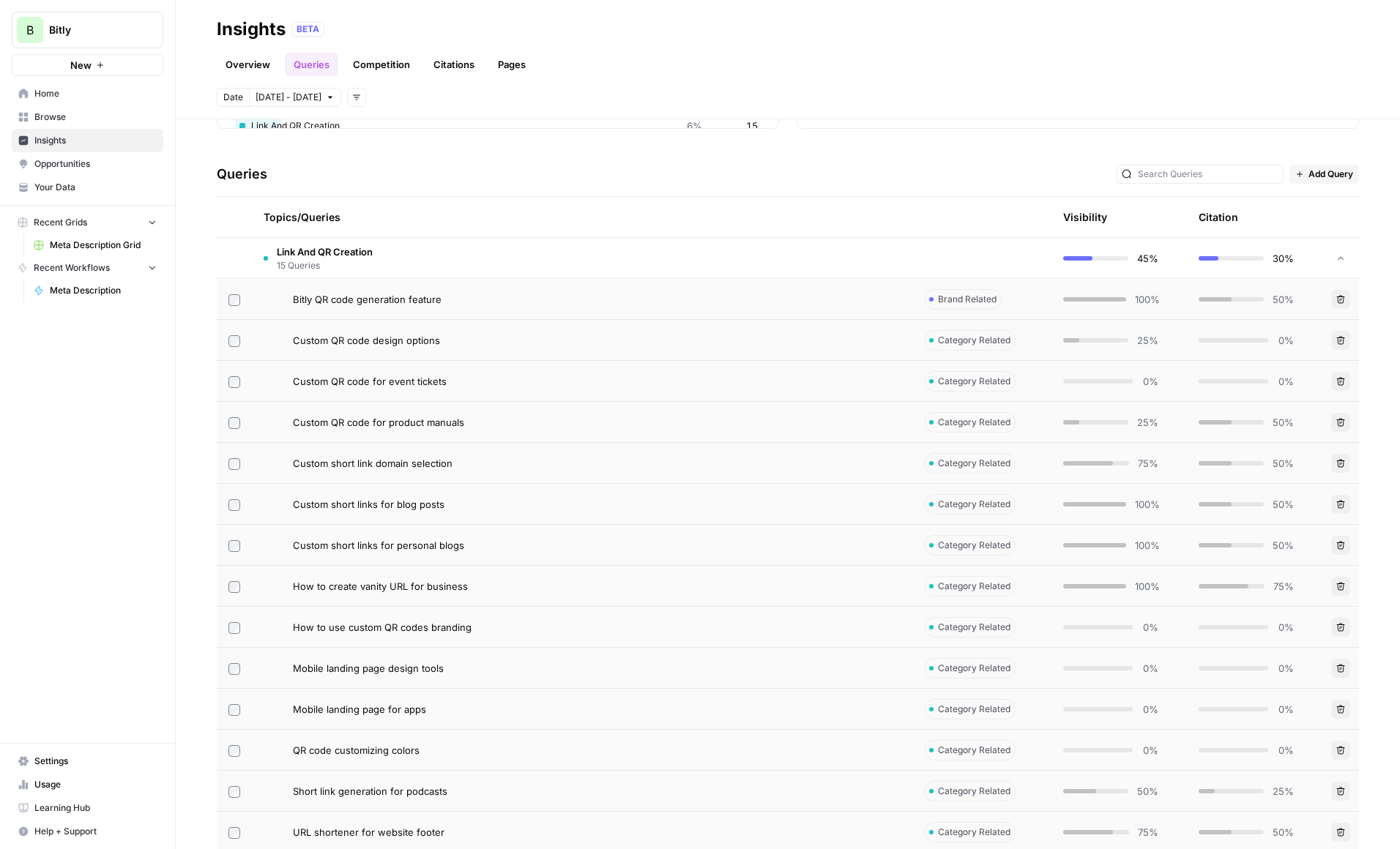
scroll to position [249, 0]
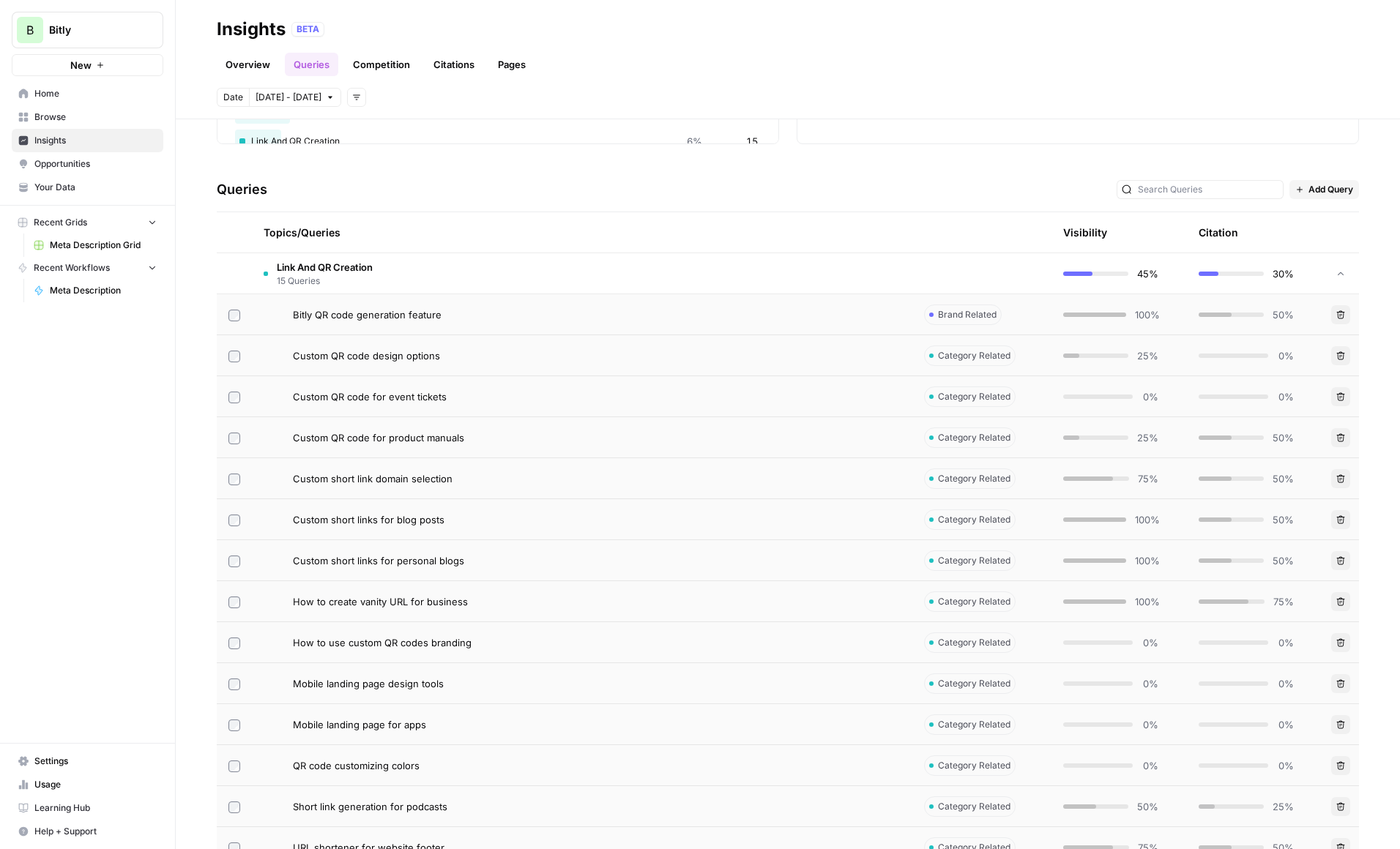
click at [447, 270] on td "Link And QR Creation 15 Queries" at bounding box center [582, 274] width 661 height 40
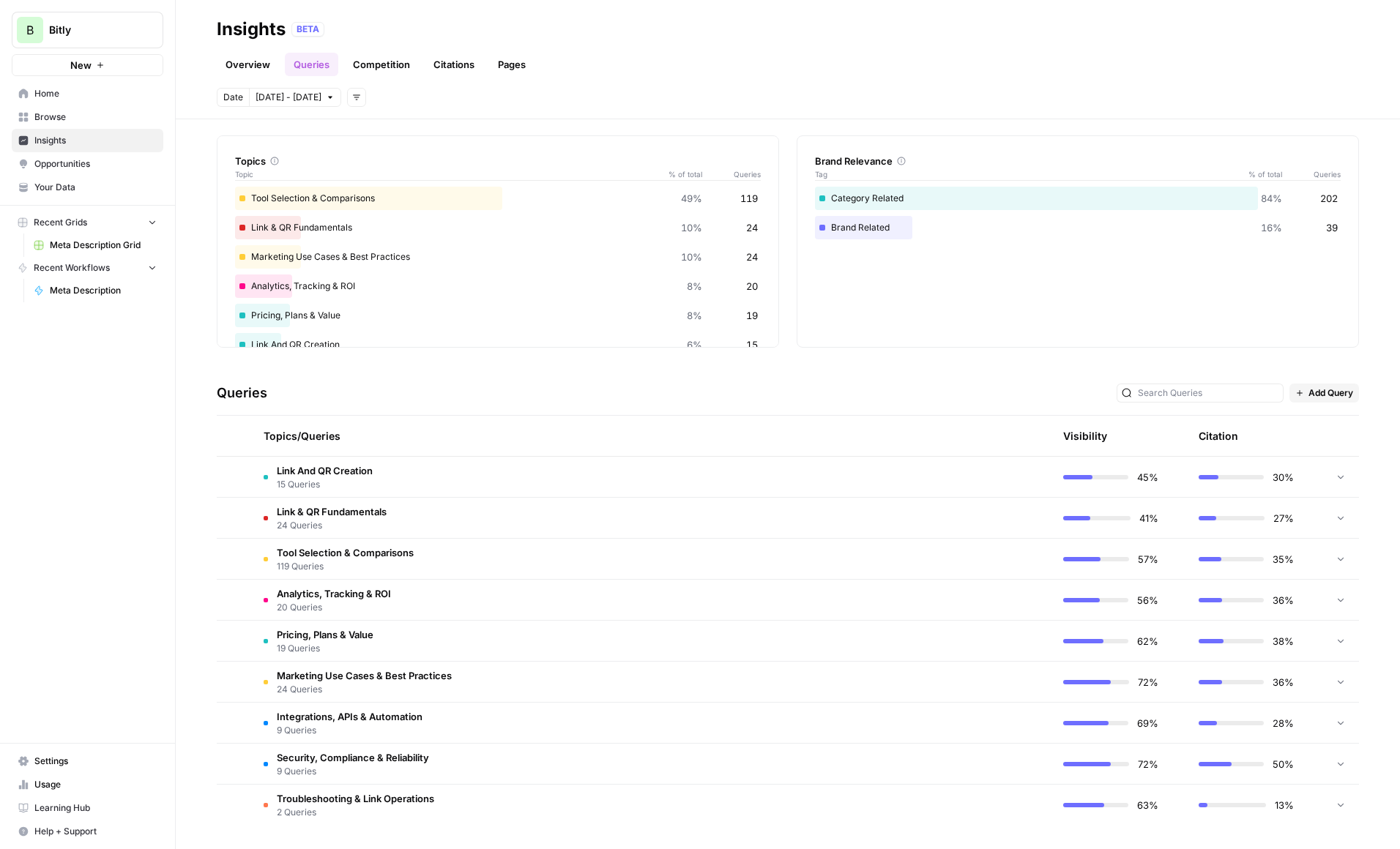
scroll to position [0, 0]
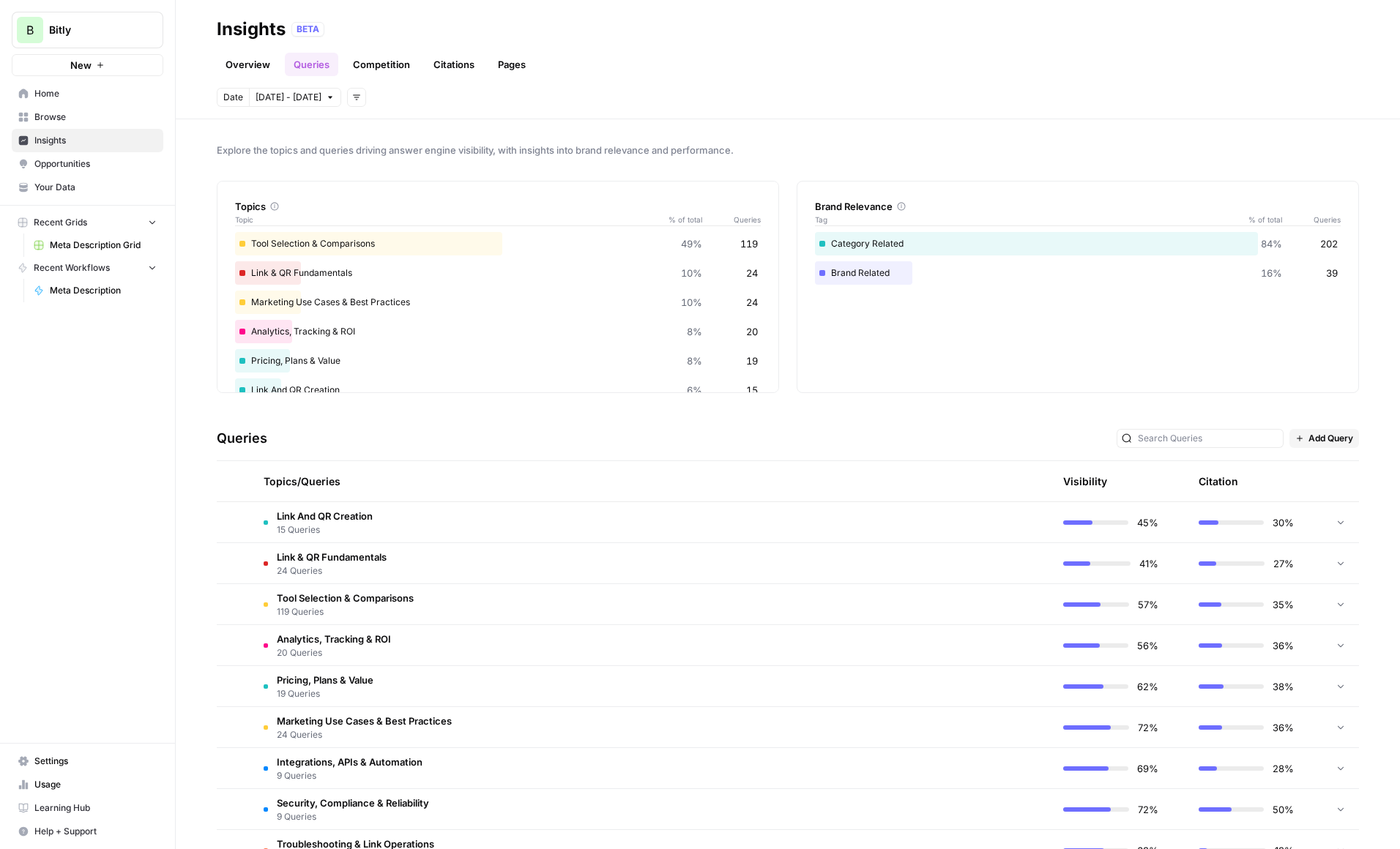
click at [377, 64] on link "Competition" at bounding box center [382, 64] width 75 height 23
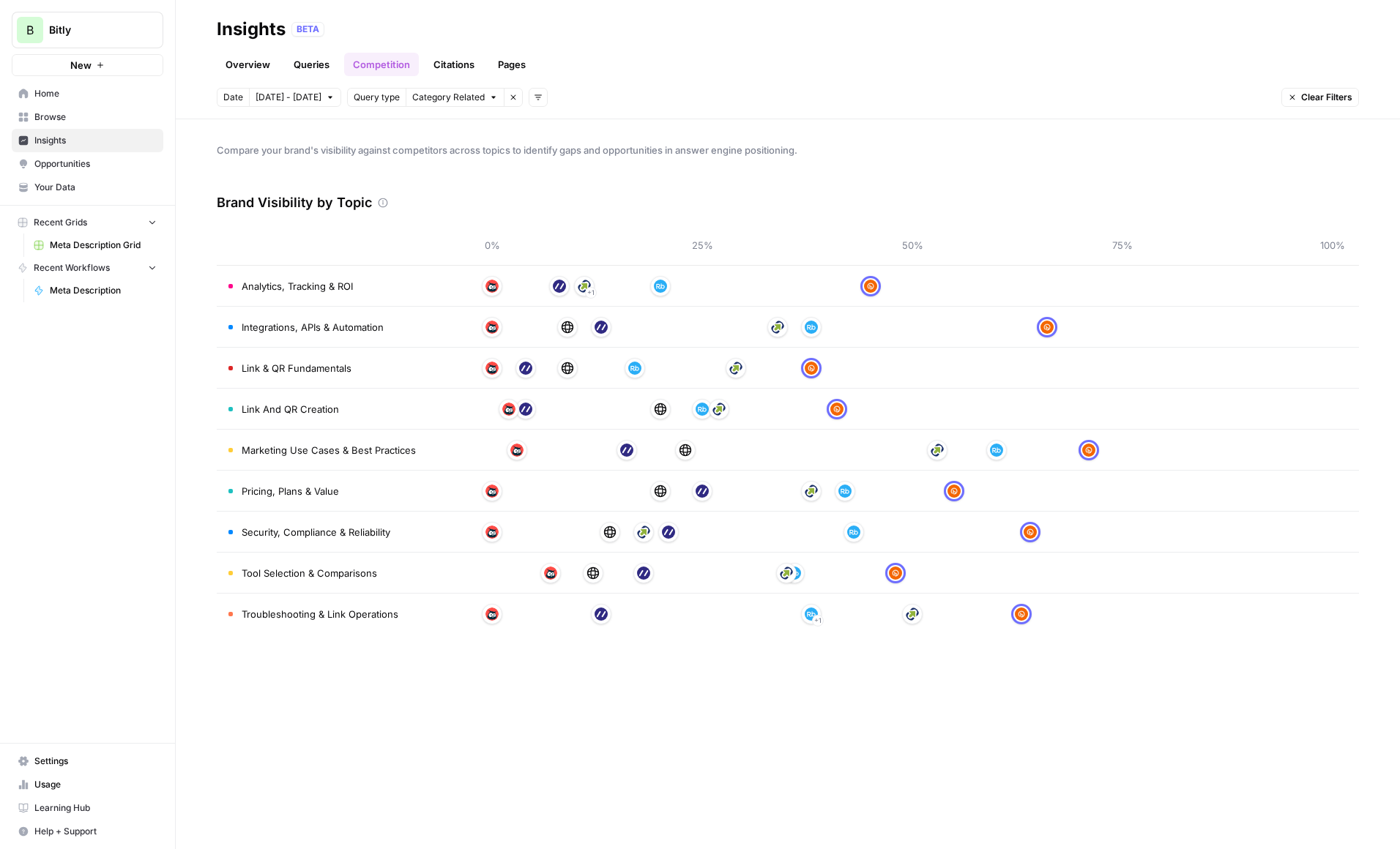
click at [452, 61] on link "Citations" at bounding box center [454, 64] width 59 height 23
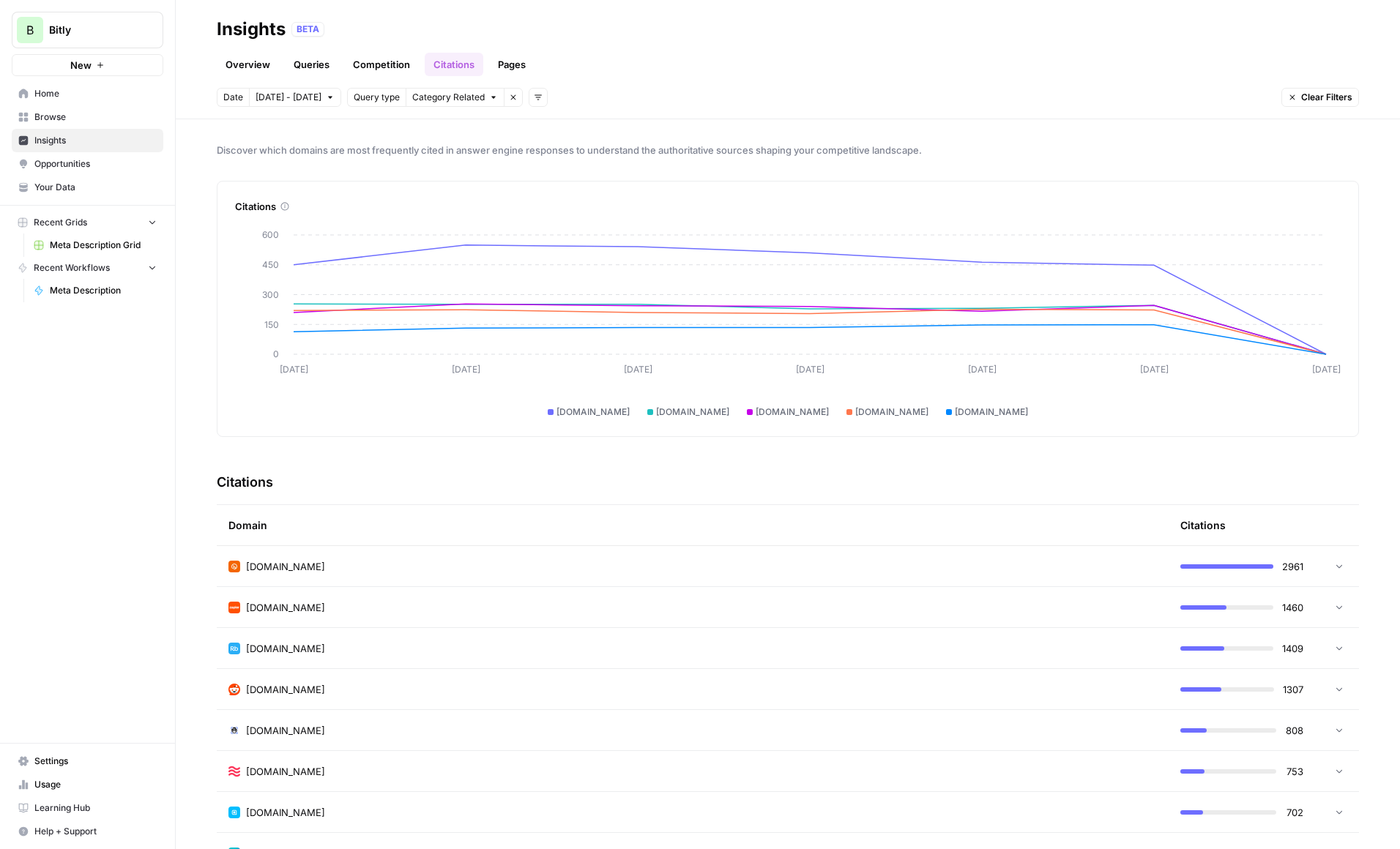
click at [515, 58] on link "Pages" at bounding box center [512, 64] width 46 height 23
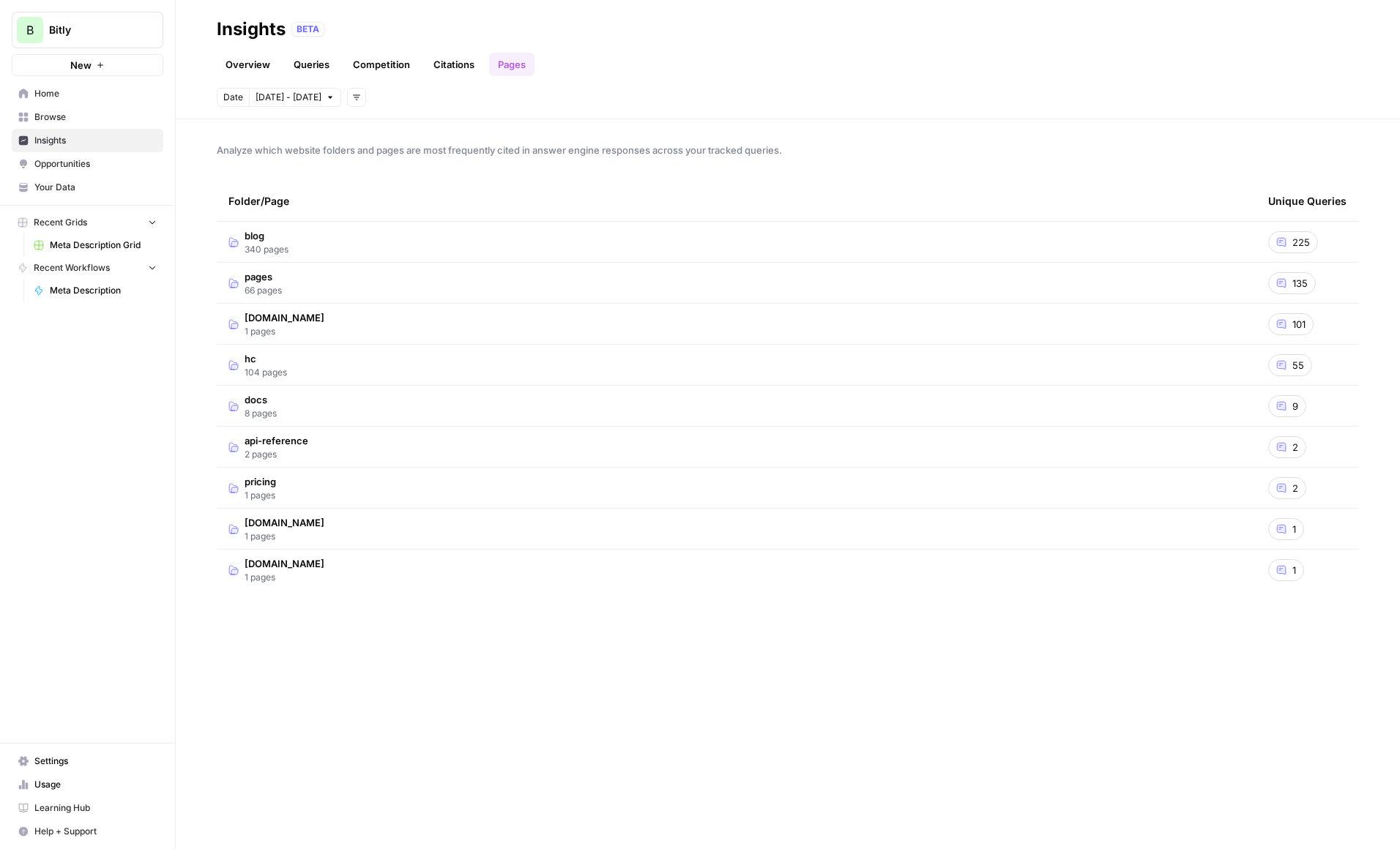
click at [353, 251] on td "blog 340 pages" at bounding box center [737, 242] width 1040 height 40
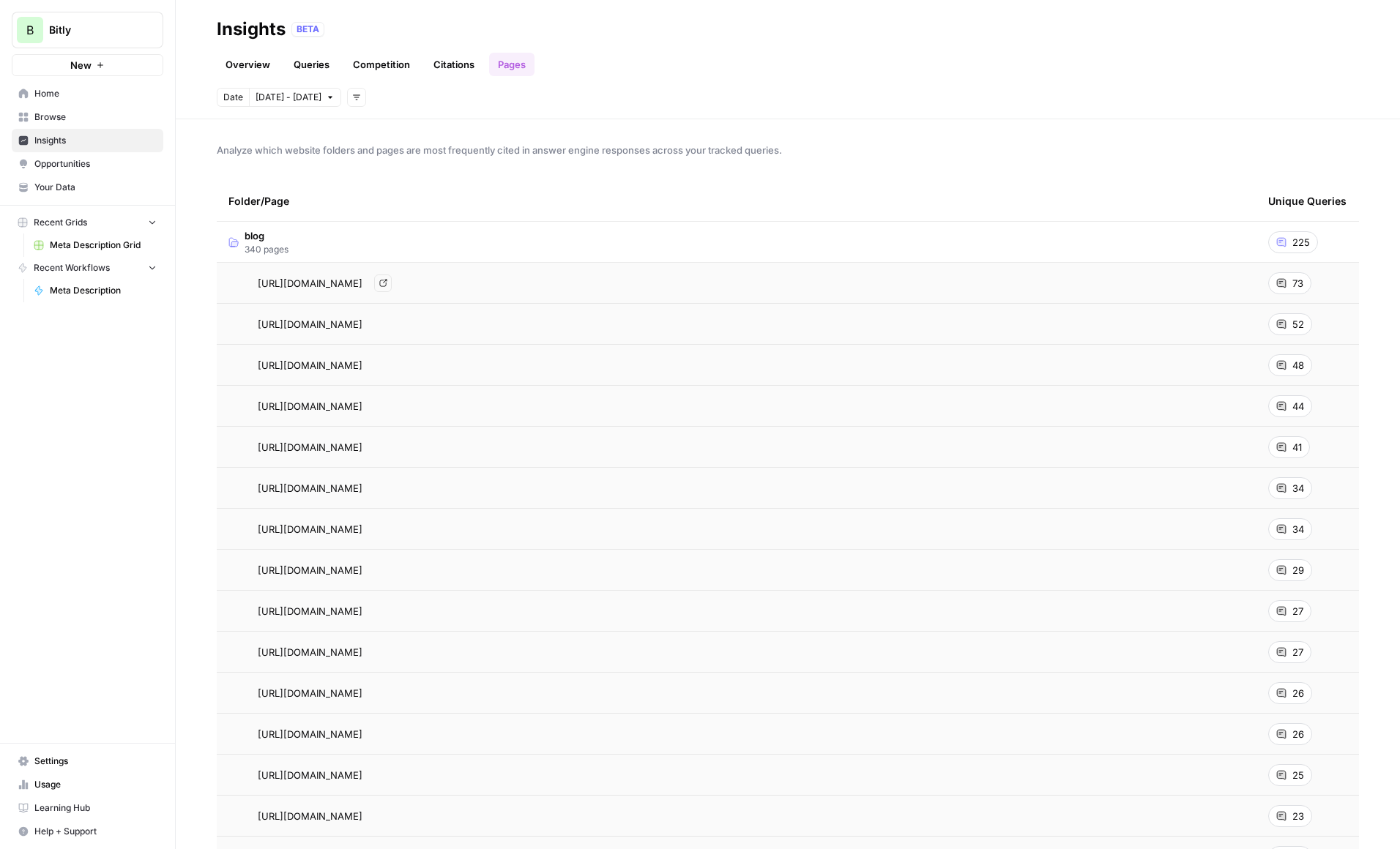
click at [693, 283] on div "https://bitly.com/blog/how-to-shorten-a-url/ Go to page" at bounding box center [737, 283] width 1017 height 17
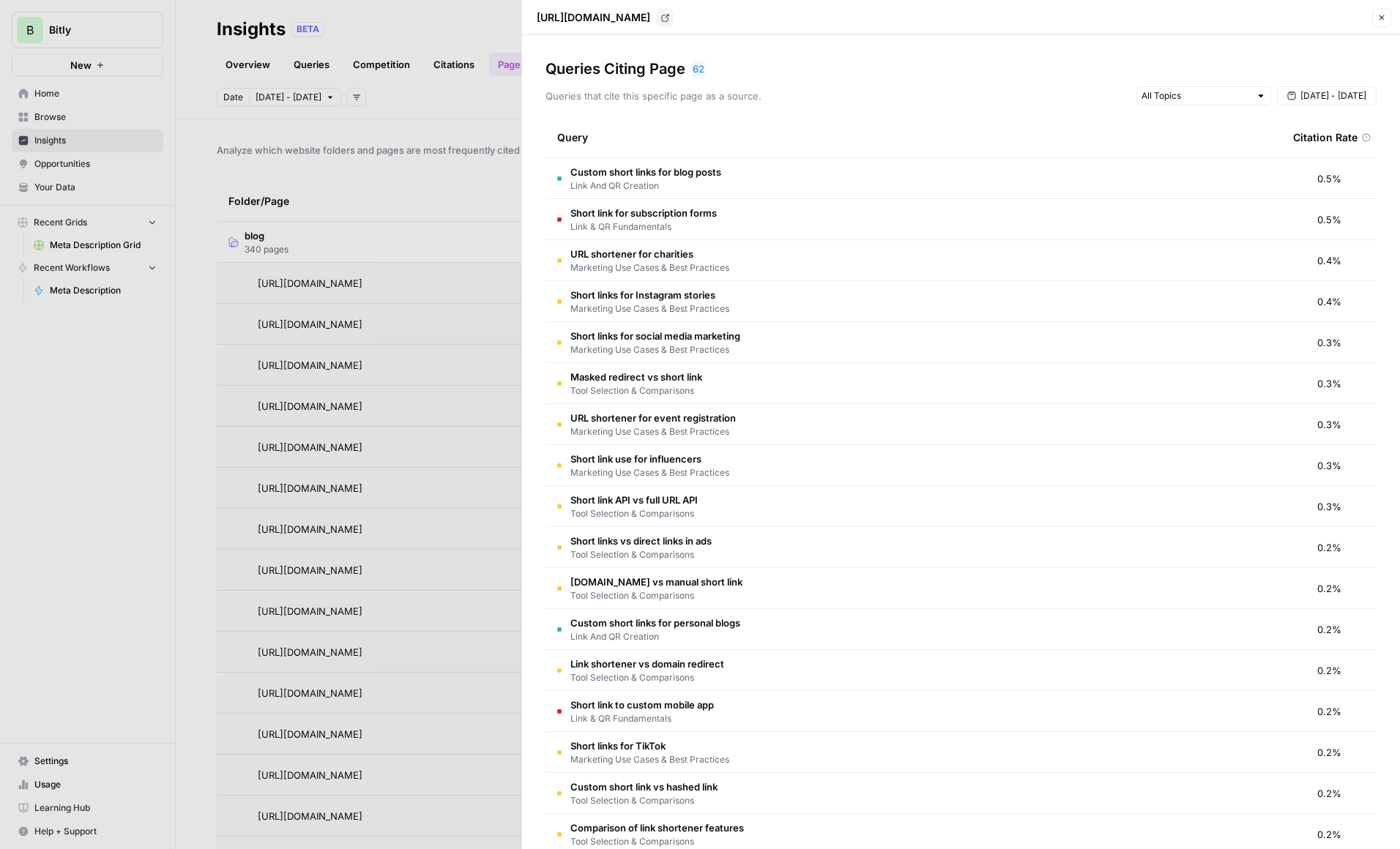
click at [886, 178] on td "Custom short links for blog posts Link And QR Creation" at bounding box center [913, 178] width 736 height 40
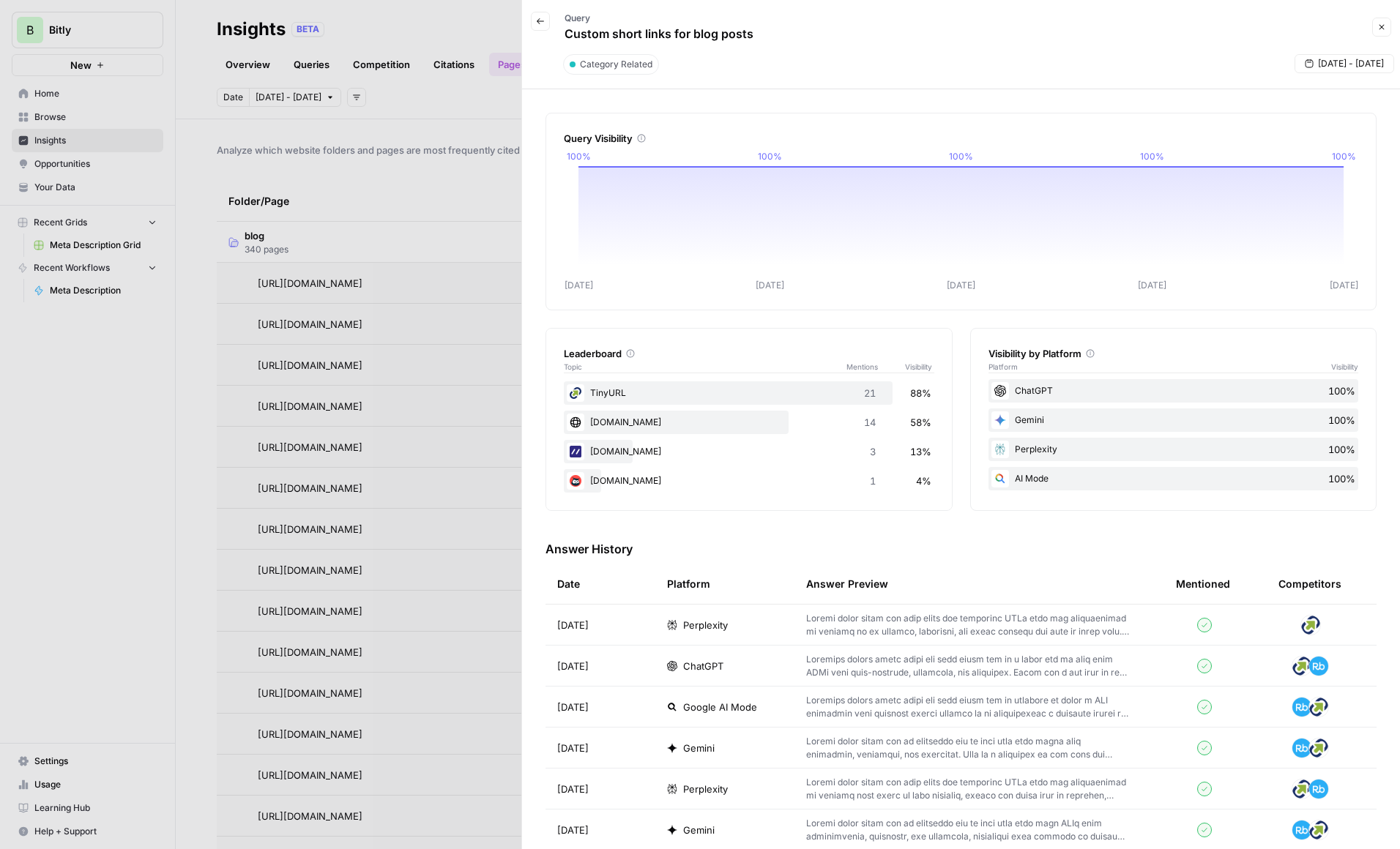
click at [1377, 28] on icon "button" at bounding box center [1382, 27] width 9 height 9
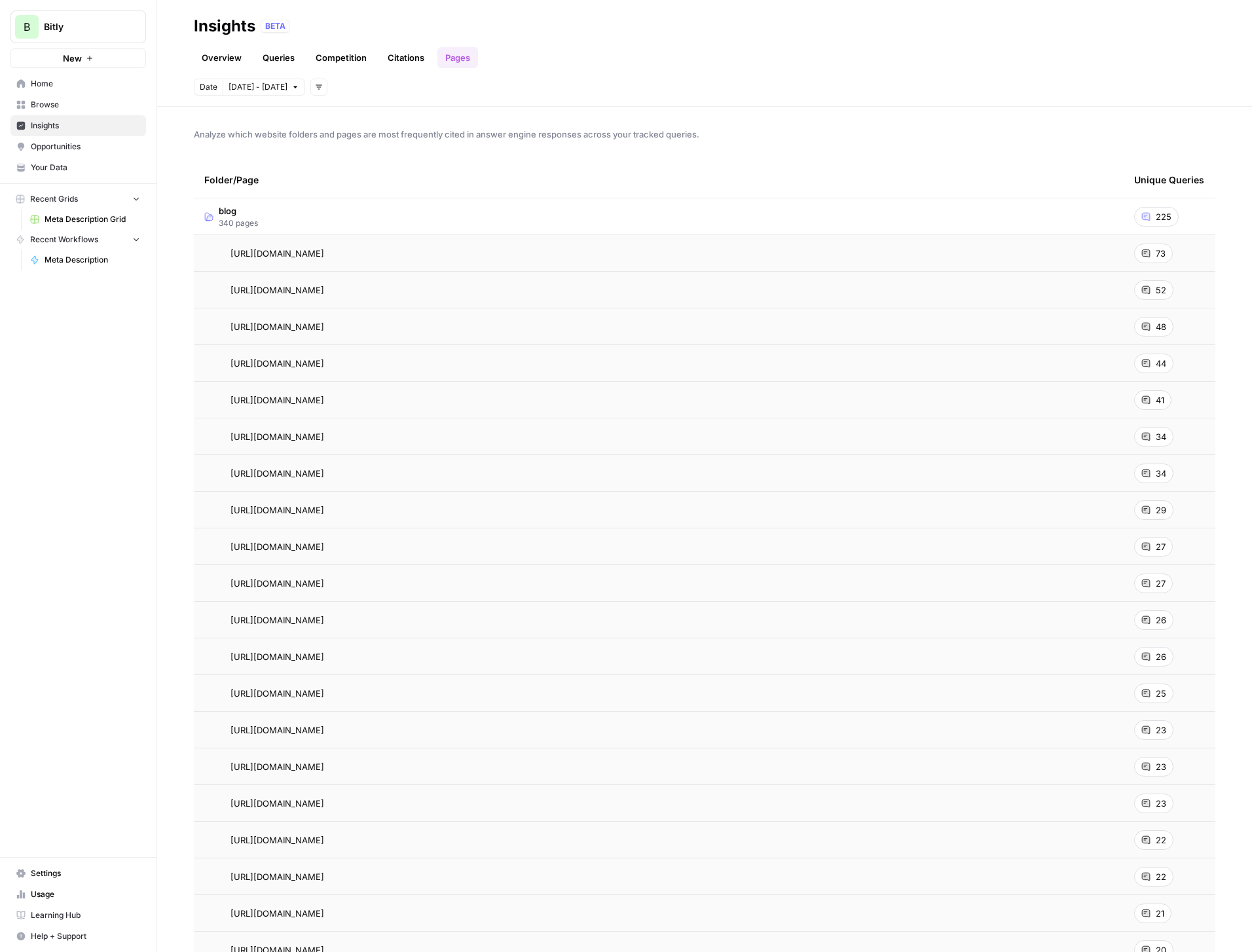
click at [53, 81] on span "Home" at bounding box center [85, 84] width 109 height 12
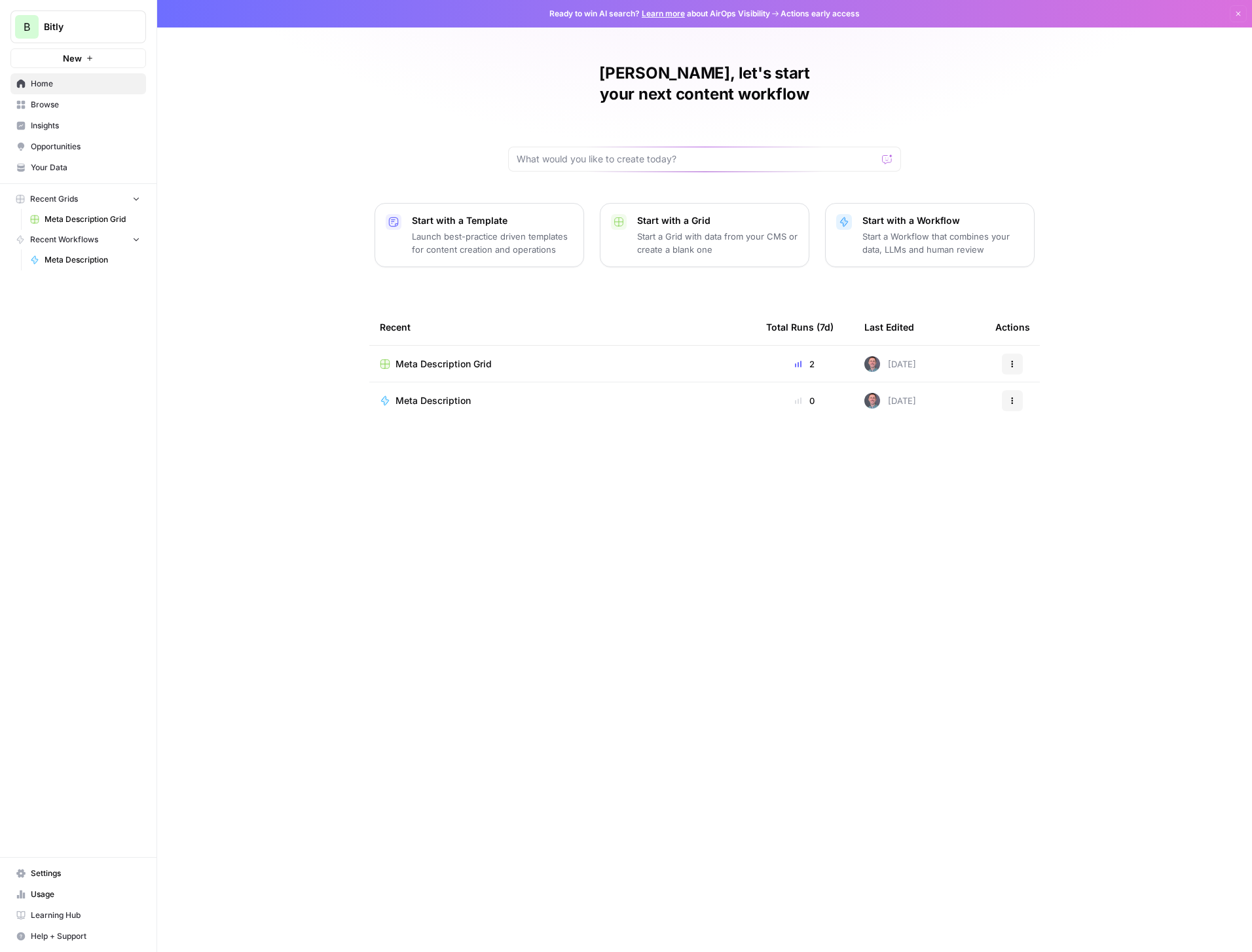
click at [821, 42] on div "Tyler, let's start your next content workflow Start with a Template Launch best…" at bounding box center [705, 476] width 1095 height 952
click at [664, 15] on link "Learn more" at bounding box center [664, 13] width 43 height 10
